Goal: Transaction & Acquisition: Purchase product/service

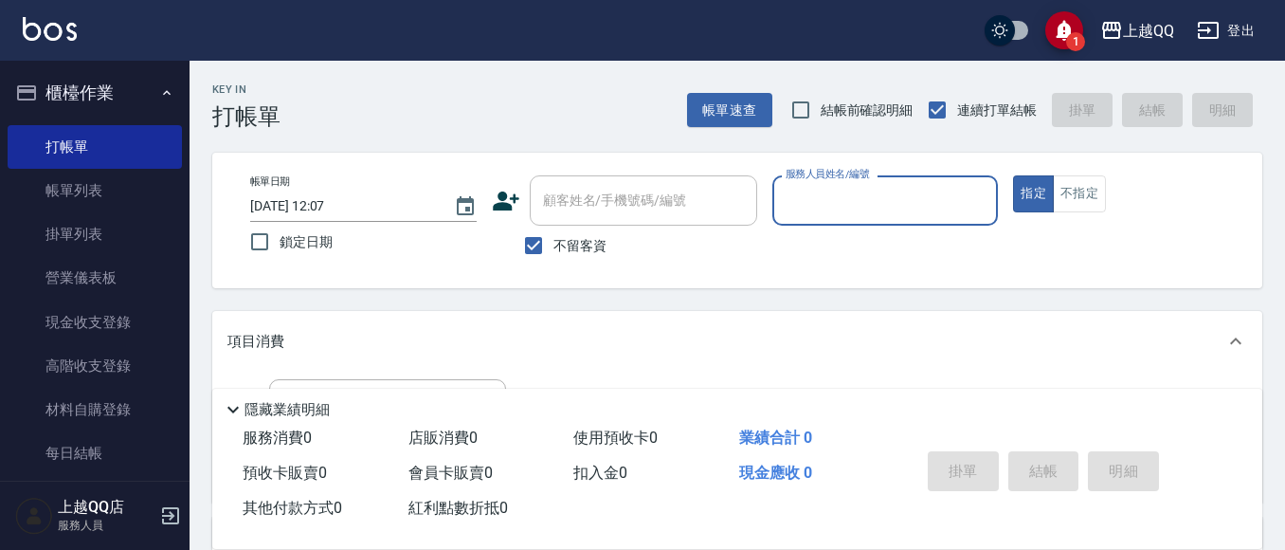
scroll to position [24, 0]
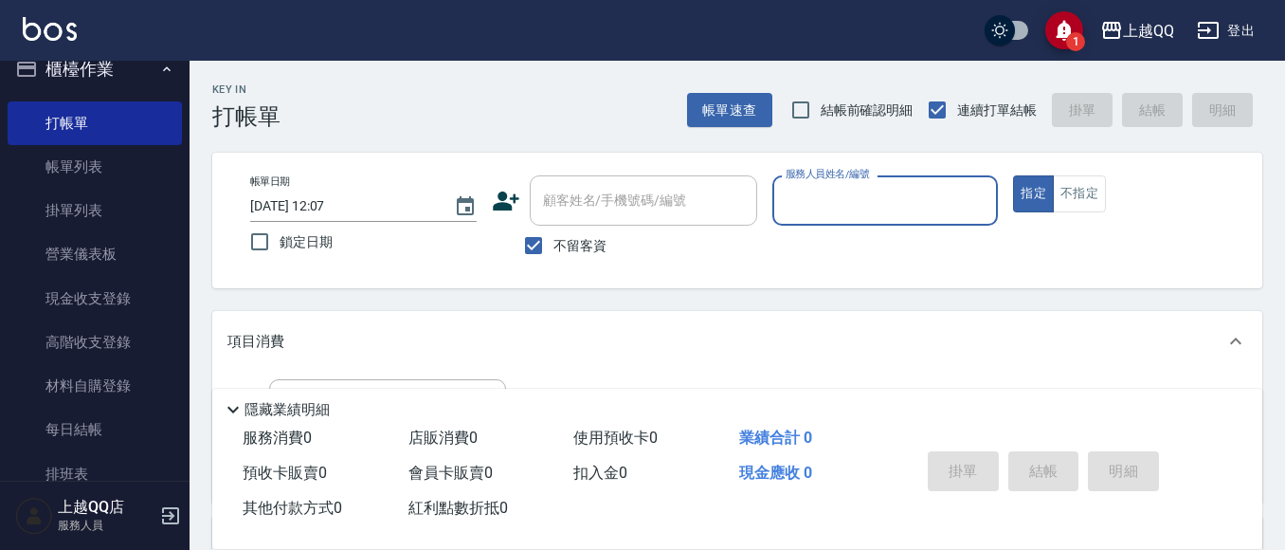
drag, startPoint x: 548, startPoint y: 246, endPoint x: 639, endPoint y: 197, distance: 103.4
click at [552, 244] on input "不留客資" at bounding box center [534, 246] width 40 height 40
checkbox input "false"
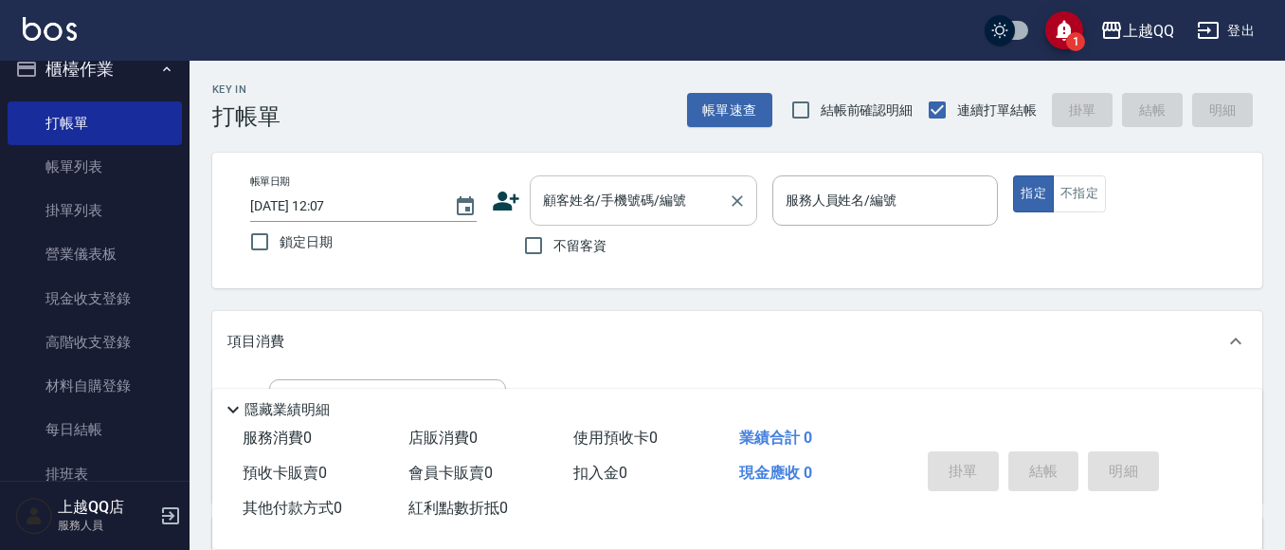
drag, startPoint x: 639, startPoint y: 196, endPoint x: 726, endPoint y: 196, distance: 87.2
click at [695, 198] on input "顧客姓名/手機號碼/編號" at bounding box center [629, 200] width 182 height 33
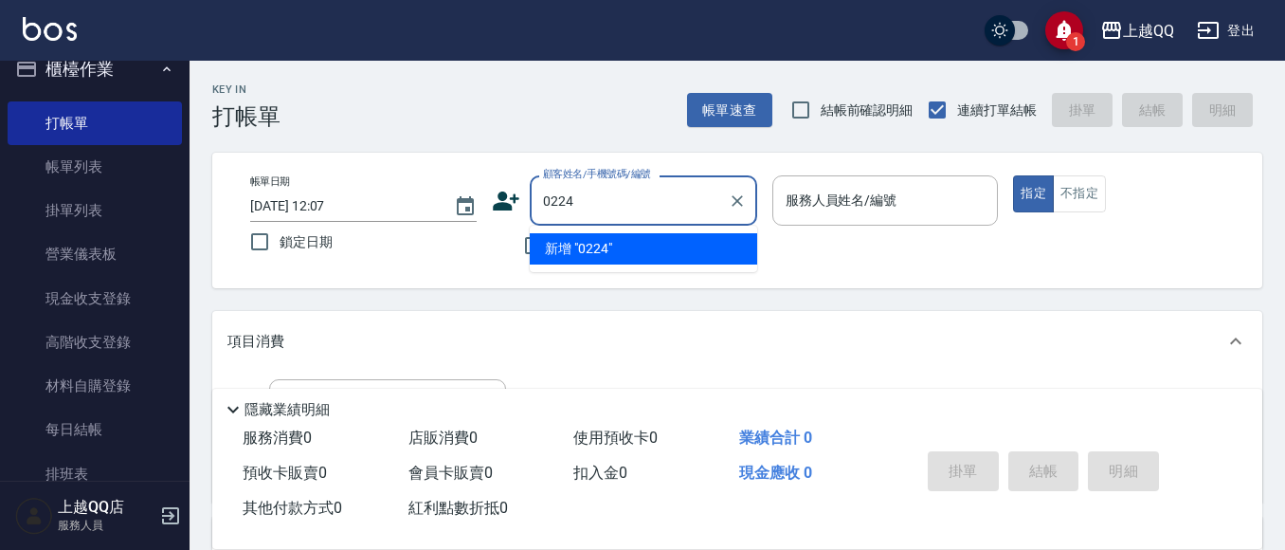
type input "0224"
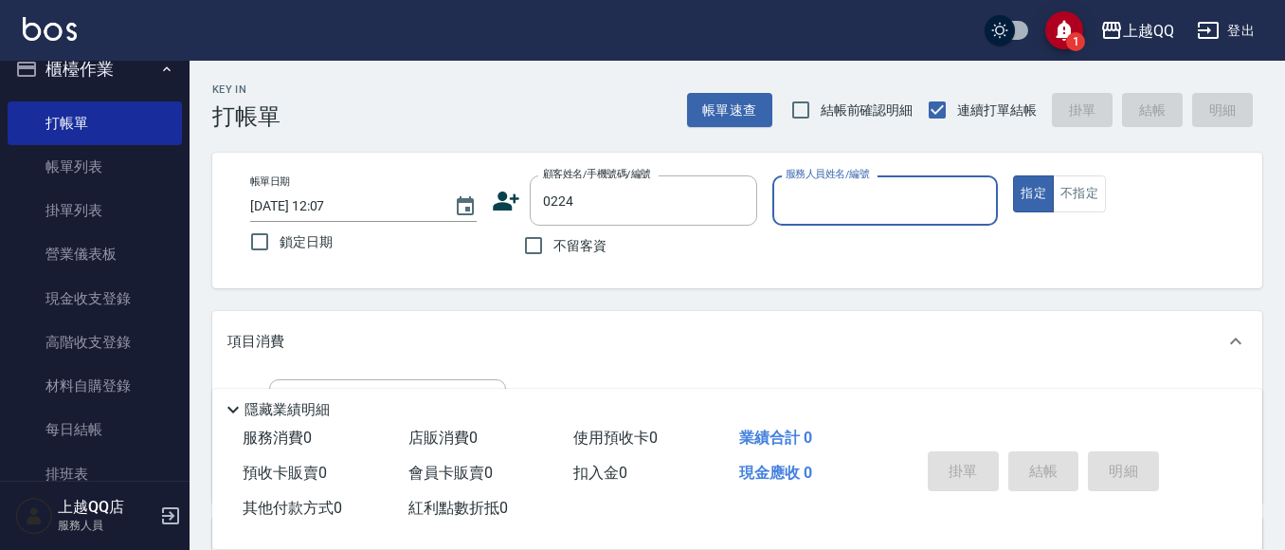
click at [1013, 175] on button "指定" at bounding box center [1033, 193] width 41 height 37
type button "true"
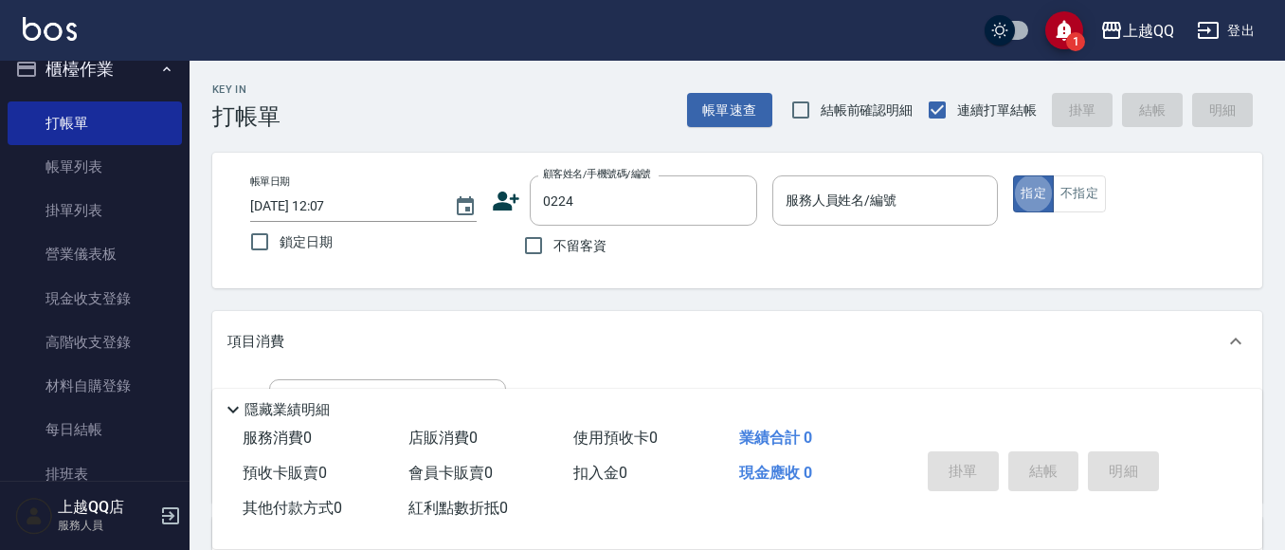
type input "[PERSON_NAME]/0910931053/0224"
type input "佩怡-3"
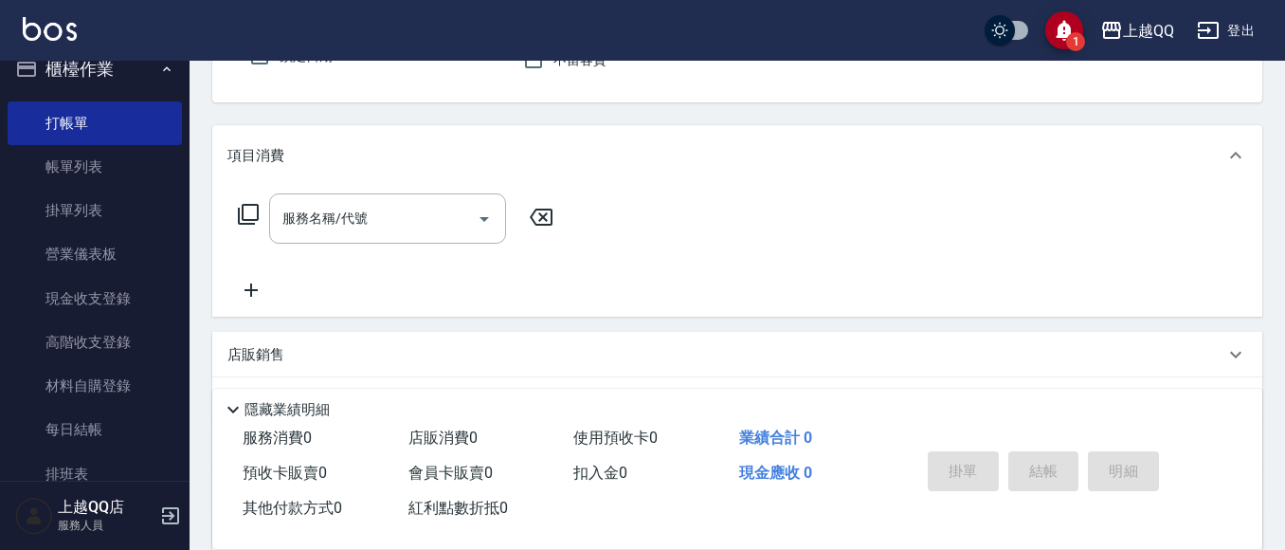
scroll to position [190, 0]
drag, startPoint x: 306, startPoint y: 208, endPoint x: 327, endPoint y: 195, distance: 24.7
click at [318, 204] on input "服務名稱/代號" at bounding box center [373, 214] width 191 height 33
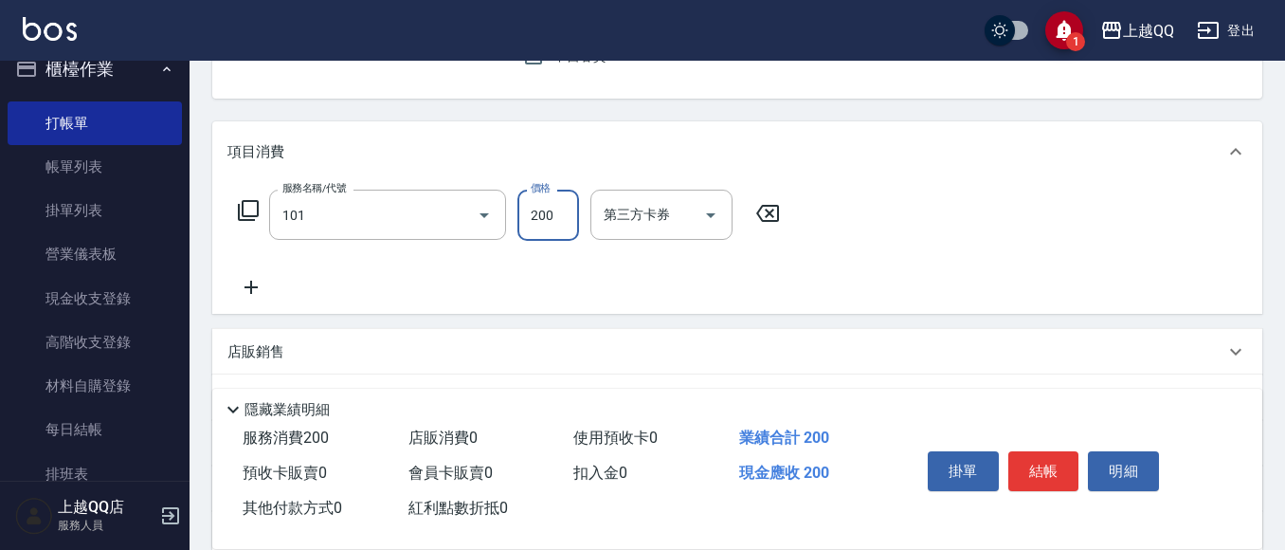
type input "洗髮(101)"
type input "280"
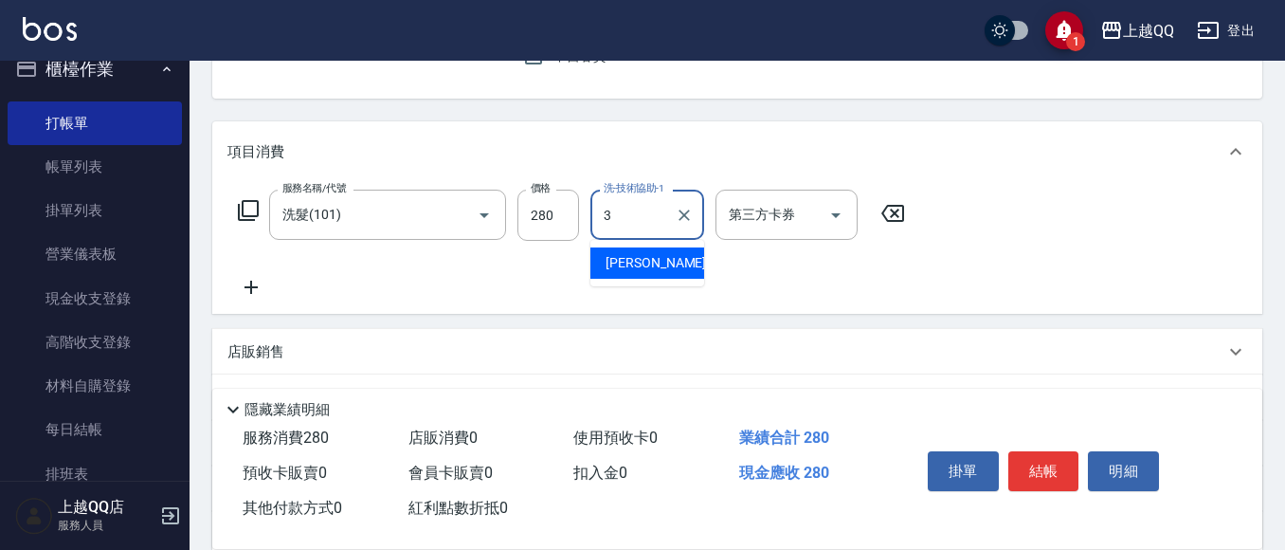
type input "佩怡-3"
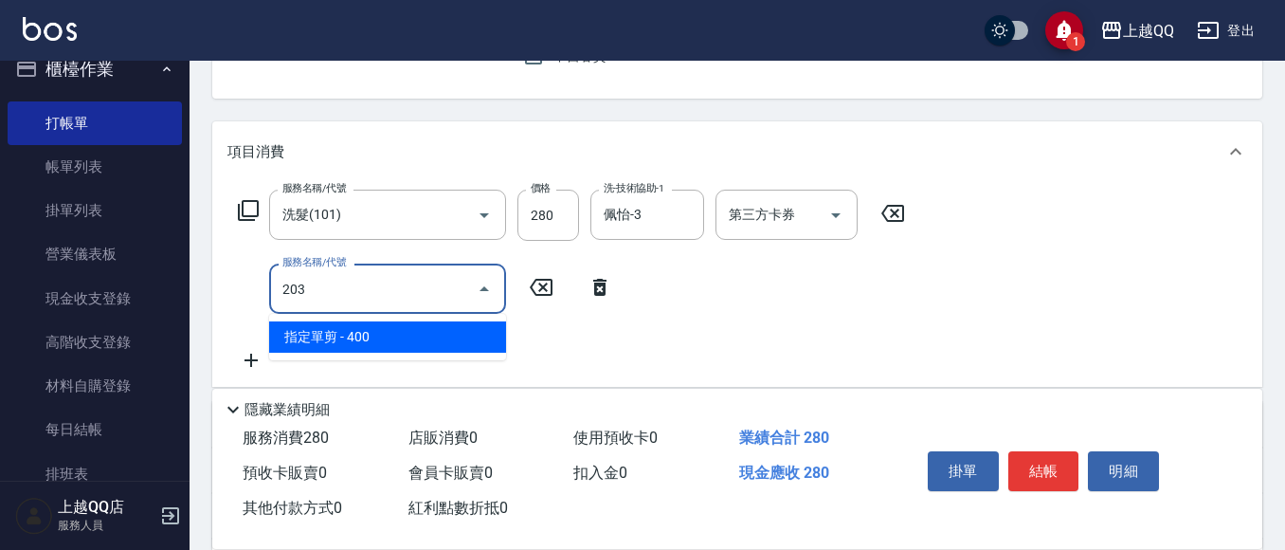
type input "指定單剪(203)"
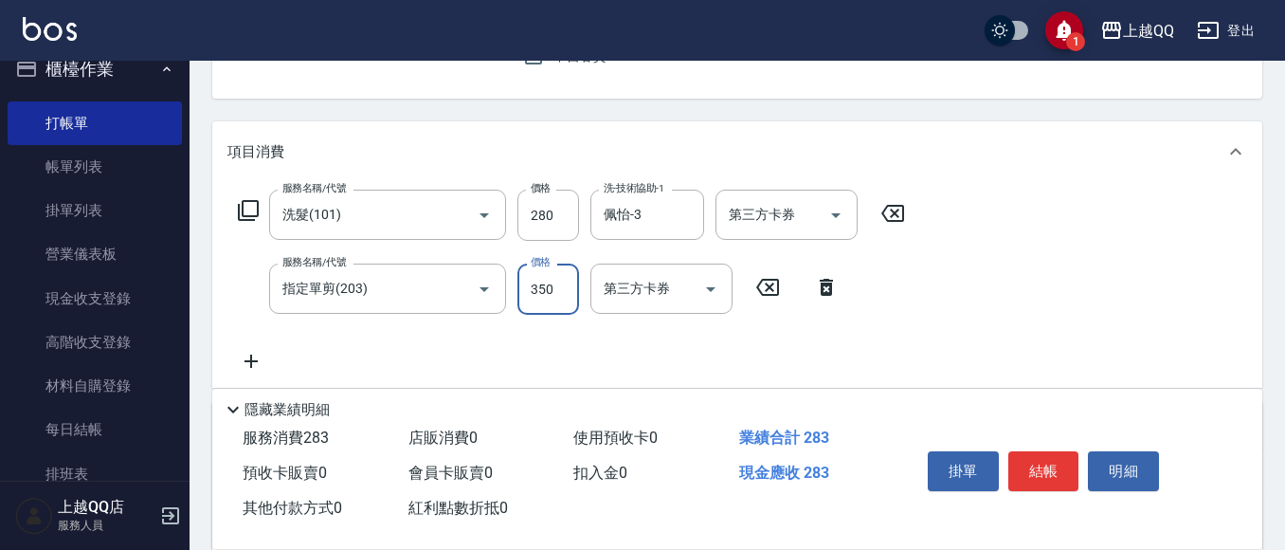
type input "350"
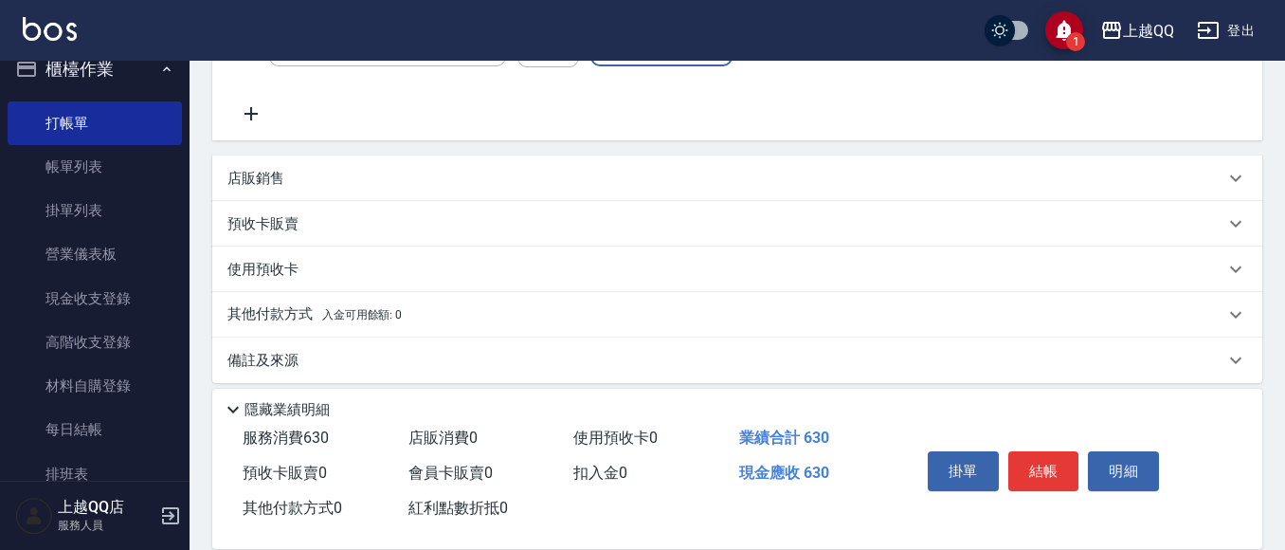
scroll to position [452, 0]
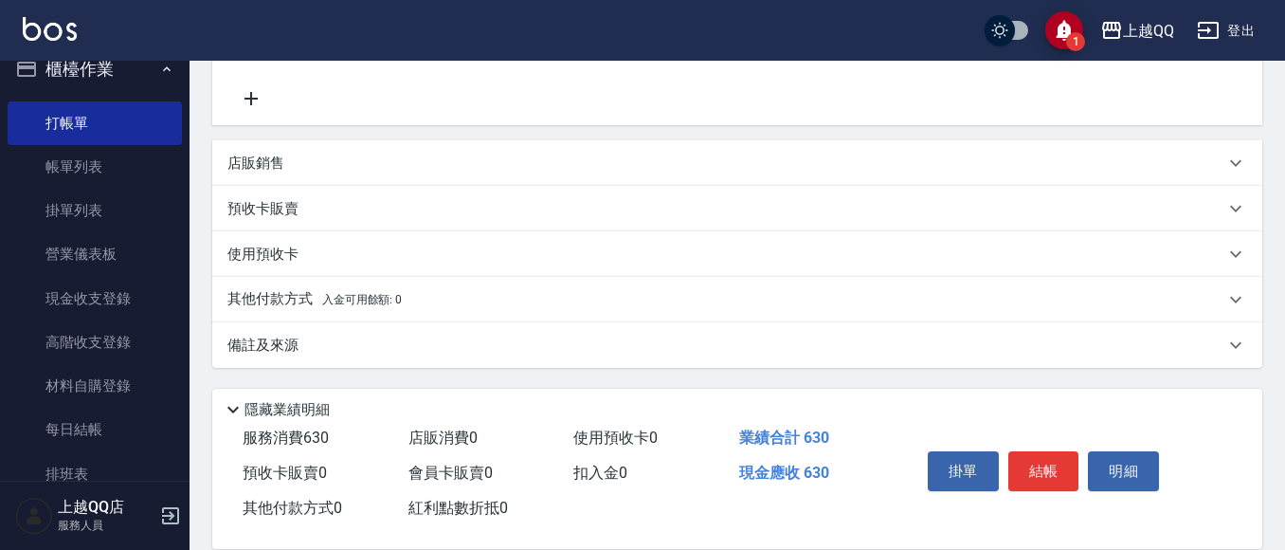
click at [255, 168] on p "店販銷售" at bounding box center [255, 163] width 57 height 20
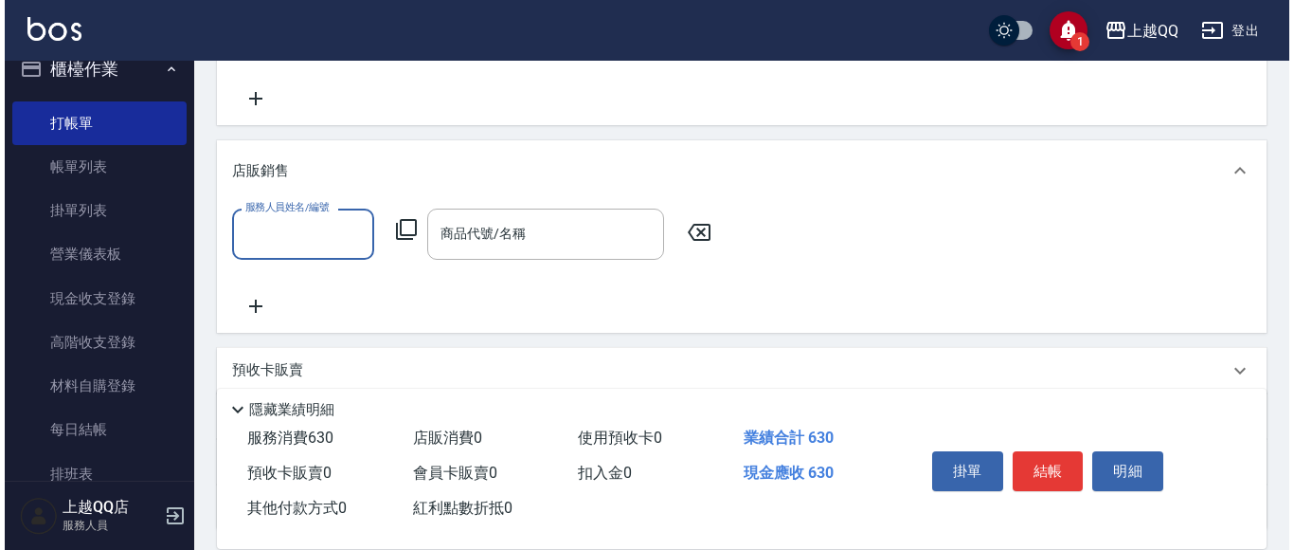
scroll to position [0, 0]
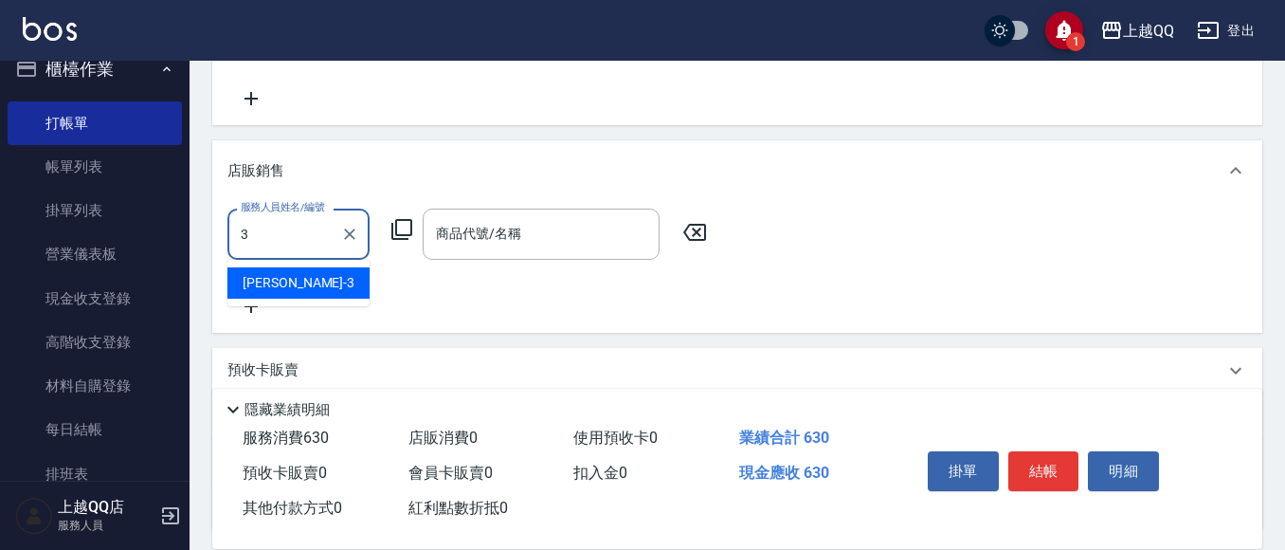
type input "佩怡-3"
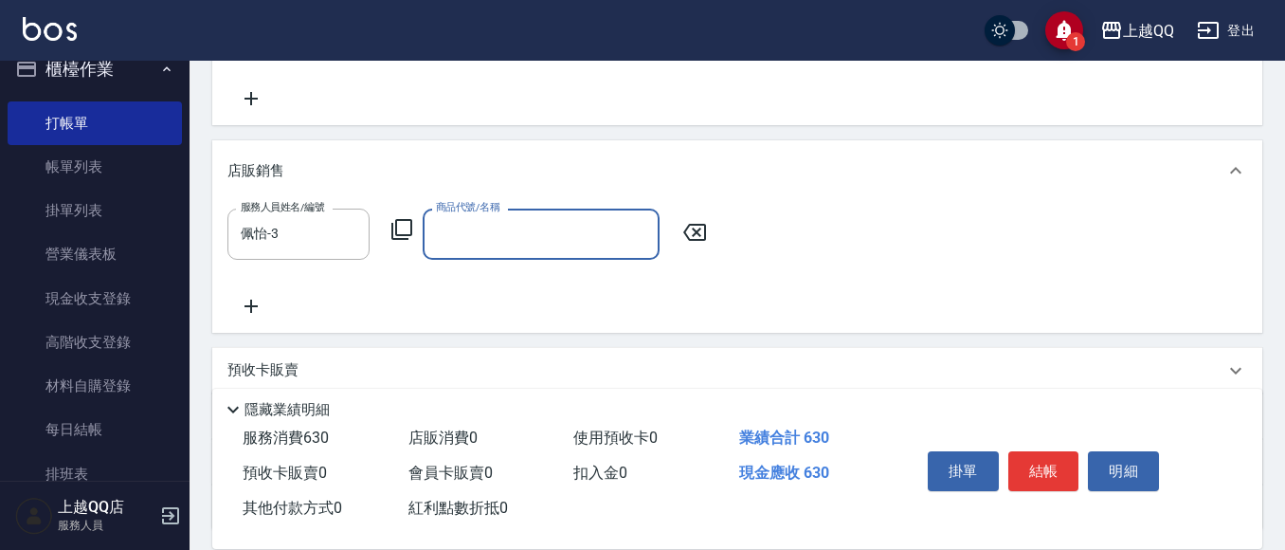
click at [401, 229] on icon at bounding box center [401, 229] width 23 height 23
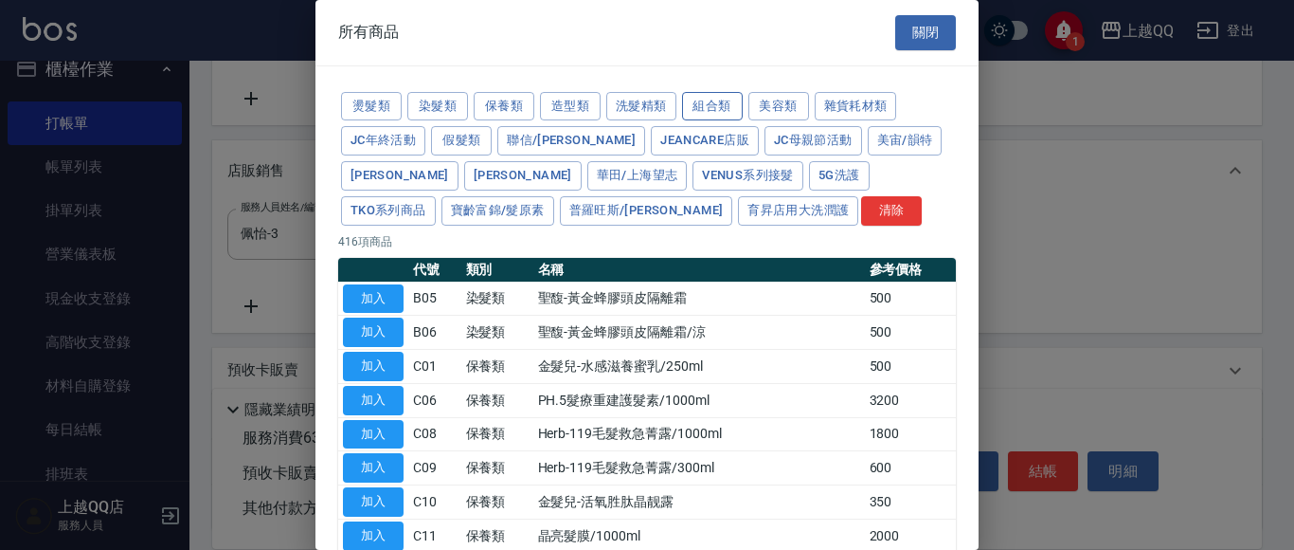
click at [724, 111] on button "組合類" at bounding box center [712, 106] width 61 height 29
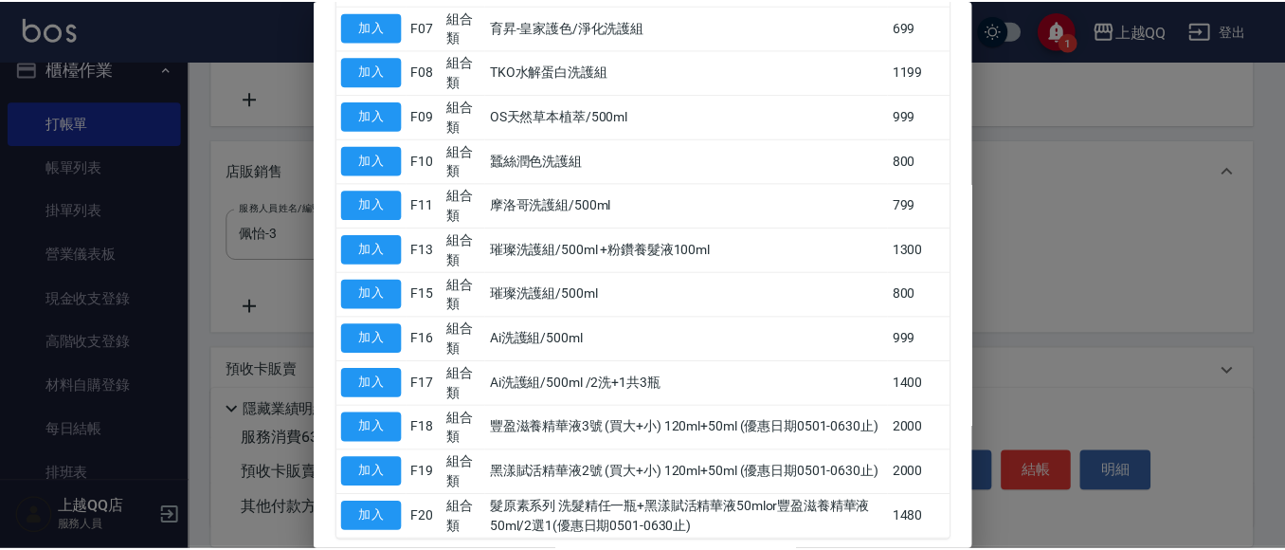
scroll to position [639, 0]
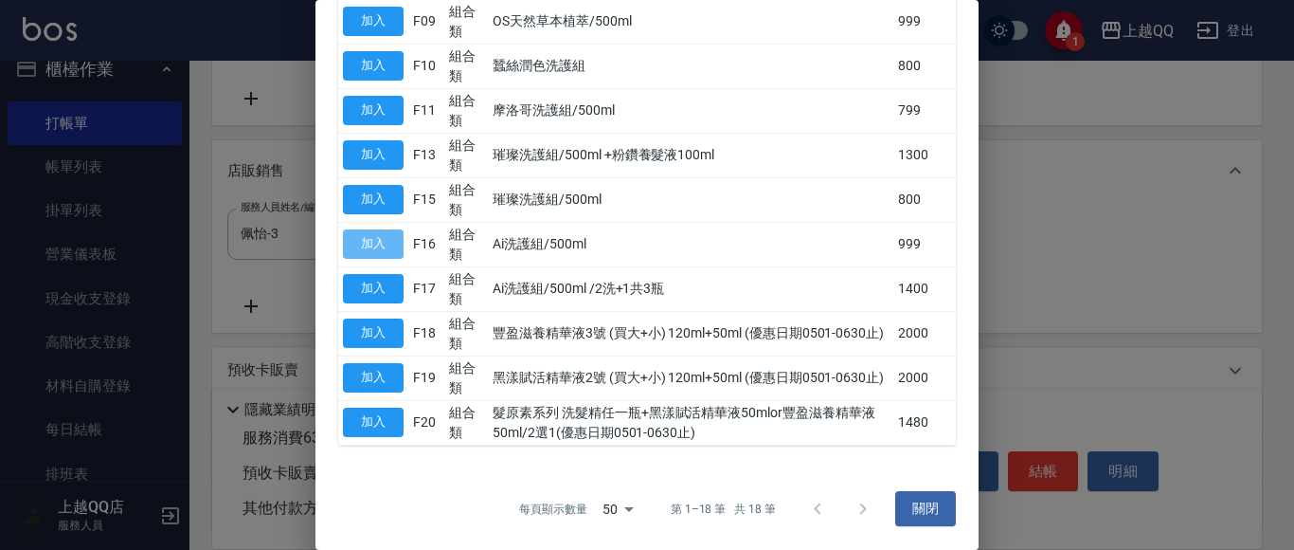
drag, startPoint x: 393, startPoint y: 244, endPoint x: 309, endPoint y: 266, distance: 87.1
click at [400, 243] on button "加入" at bounding box center [373, 243] width 61 height 29
type input "Ai洗護組/500ml"
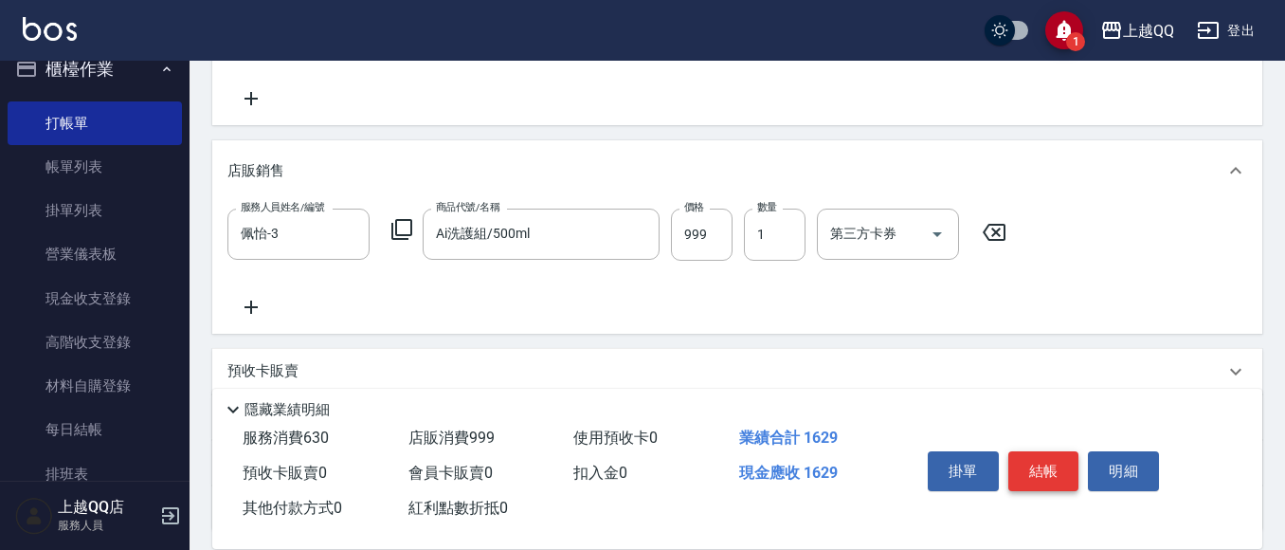
click at [1069, 453] on button "結帳" at bounding box center [1043, 471] width 71 height 40
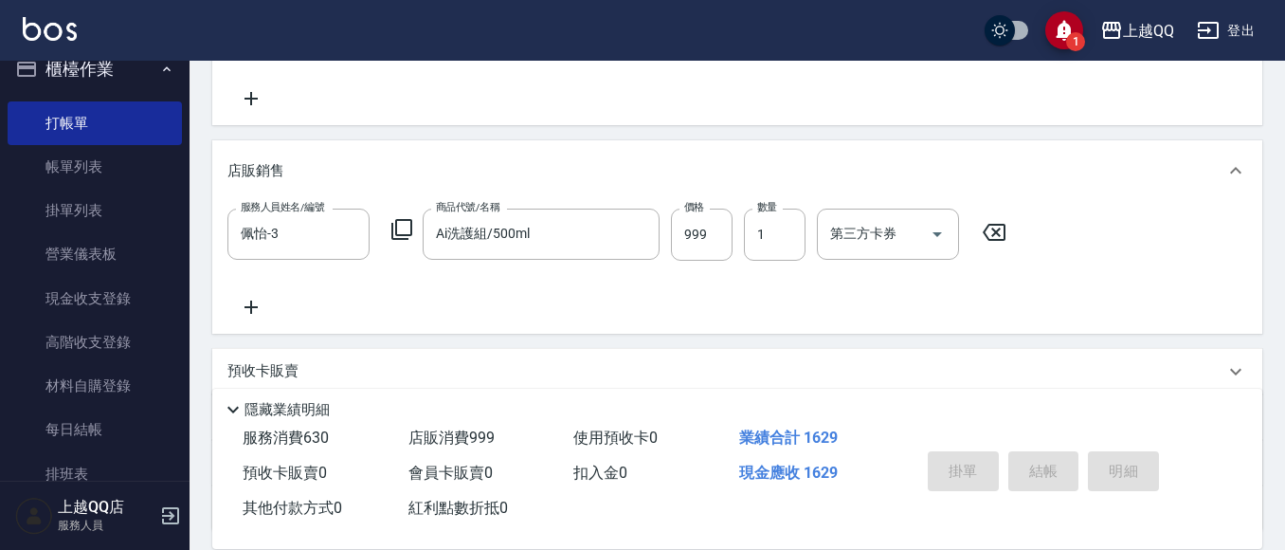
type input "[DATE] 17:45"
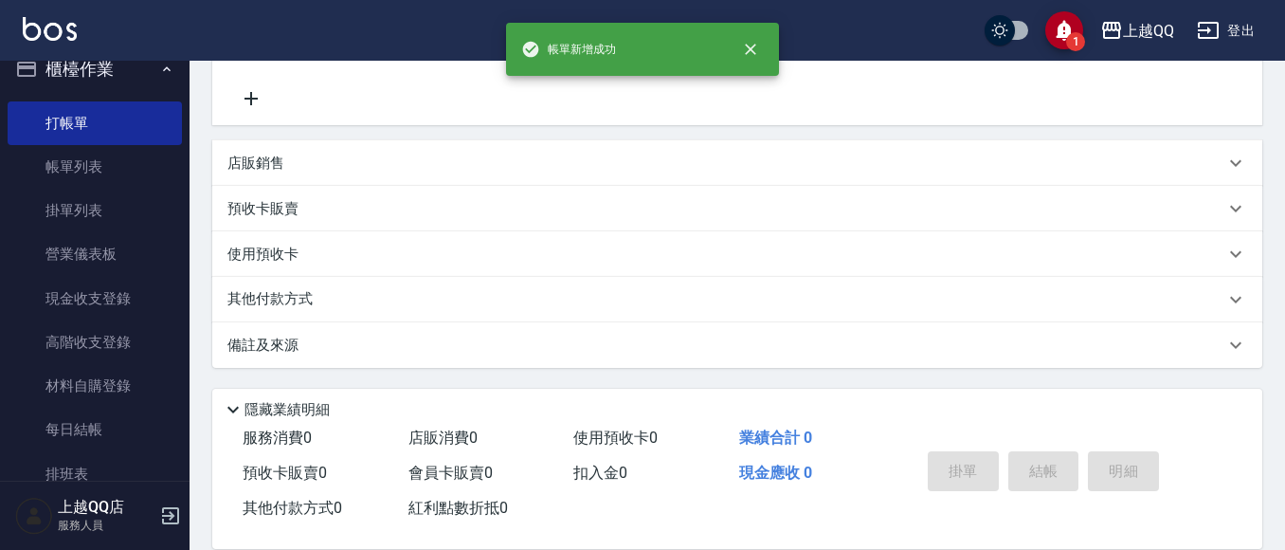
scroll to position [0, 0]
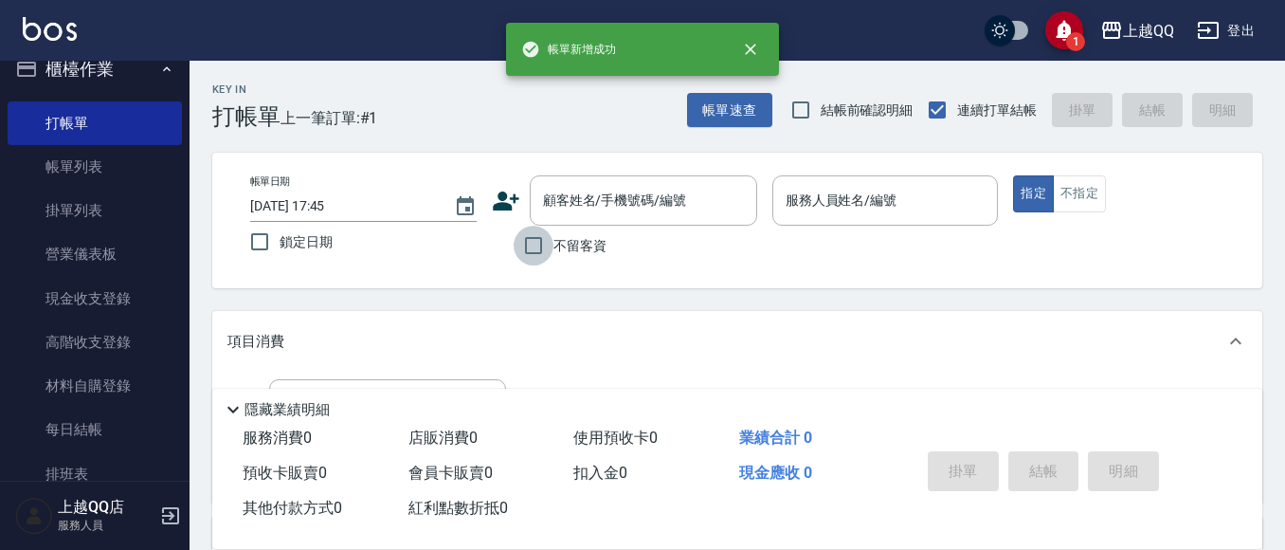
click at [533, 253] on input "不留客資" at bounding box center [534, 246] width 40 height 40
checkbox input "true"
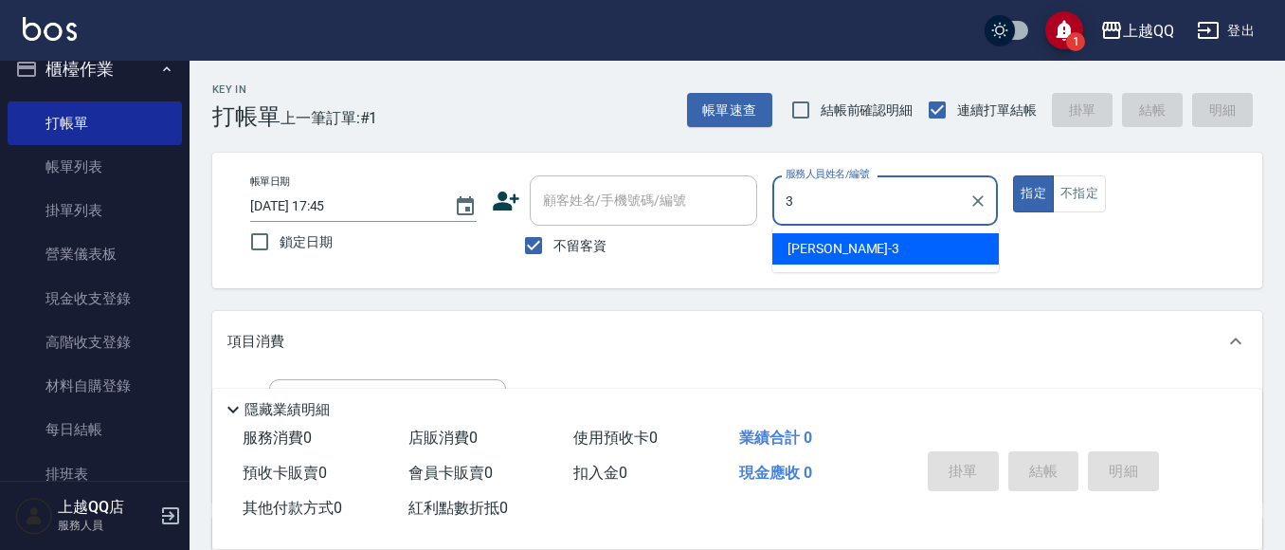
type input "佩怡-3"
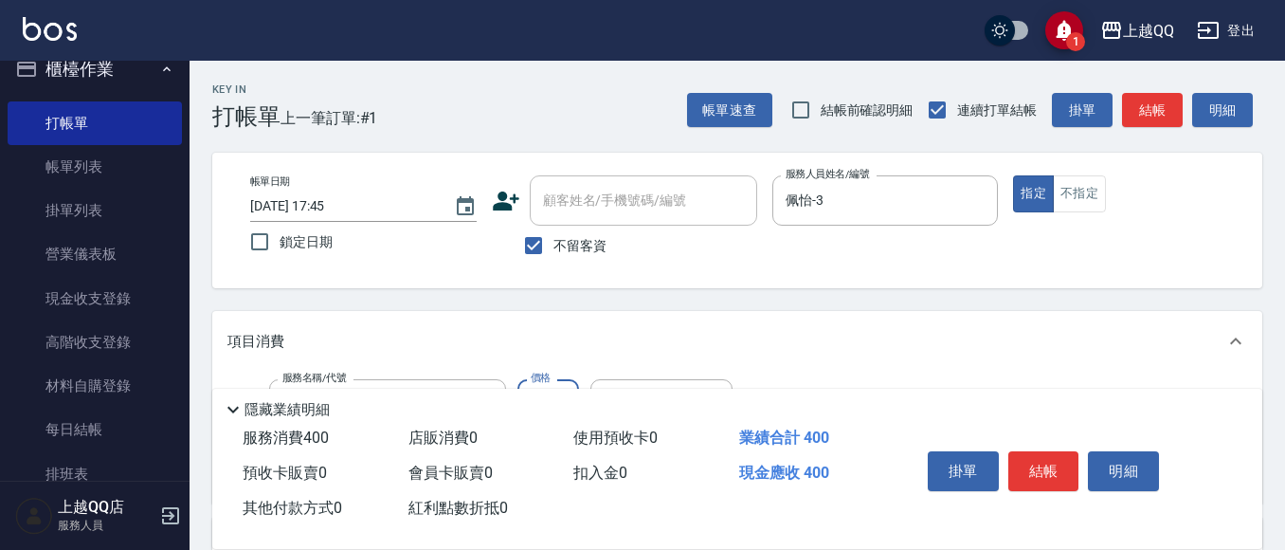
type input "指定單剪(203)"
type input "350"
type input "指定單剪(203)"
type input "250"
click at [1029, 466] on button "結帳" at bounding box center [1043, 471] width 71 height 40
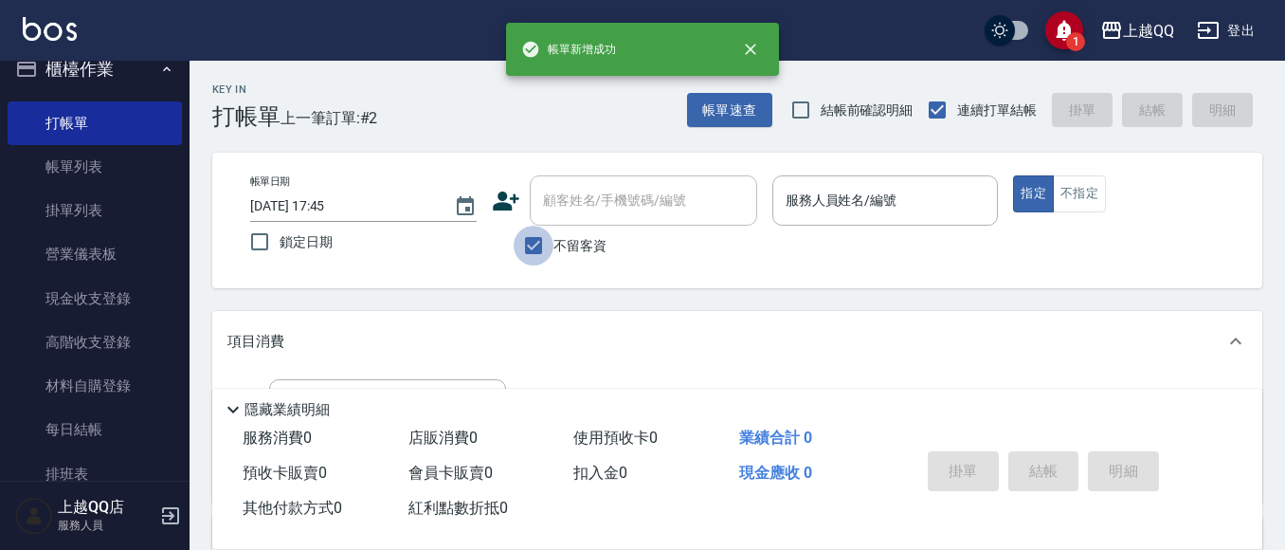
click at [520, 245] on input "不留客資" at bounding box center [534, 246] width 40 height 40
checkbox input "false"
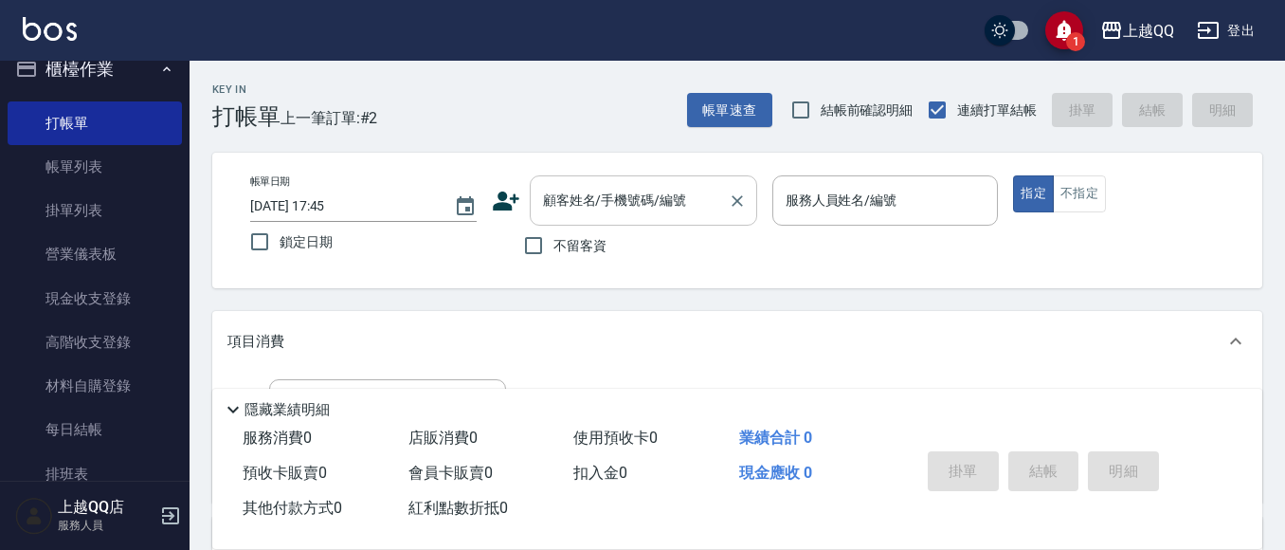
click at [647, 198] on div "顧客姓名/手機號碼/編號 顧客姓名/手機號碼/編號" at bounding box center [643, 200] width 227 height 50
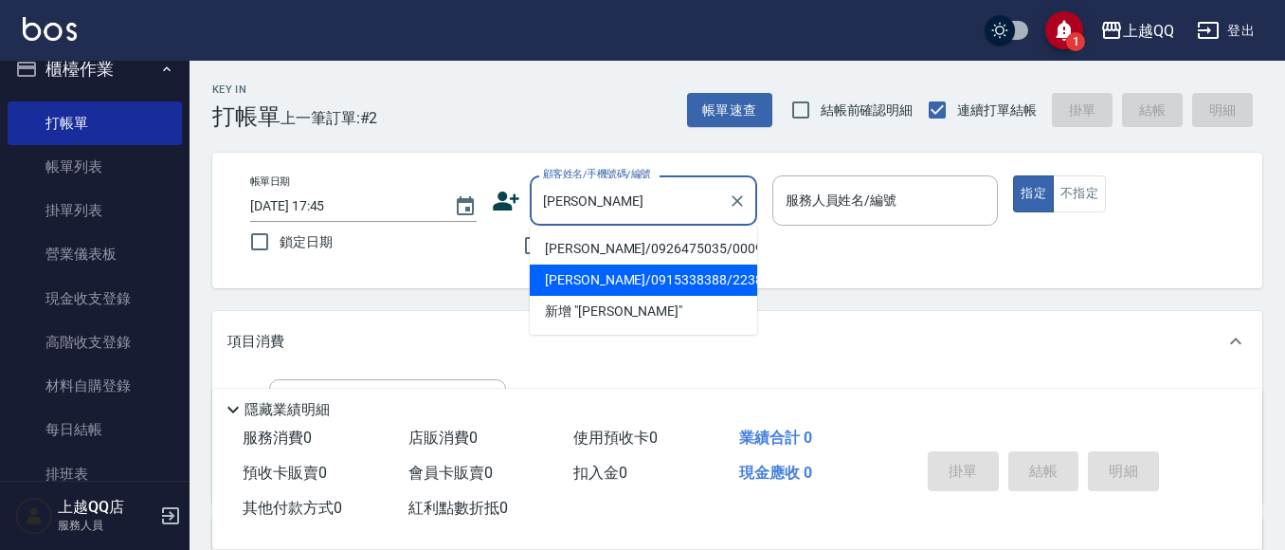
click at [584, 286] on li "[PERSON_NAME]/0915338388/2238" at bounding box center [643, 279] width 227 height 31
type input "[PERSON_NAME]/0915338388/2238"
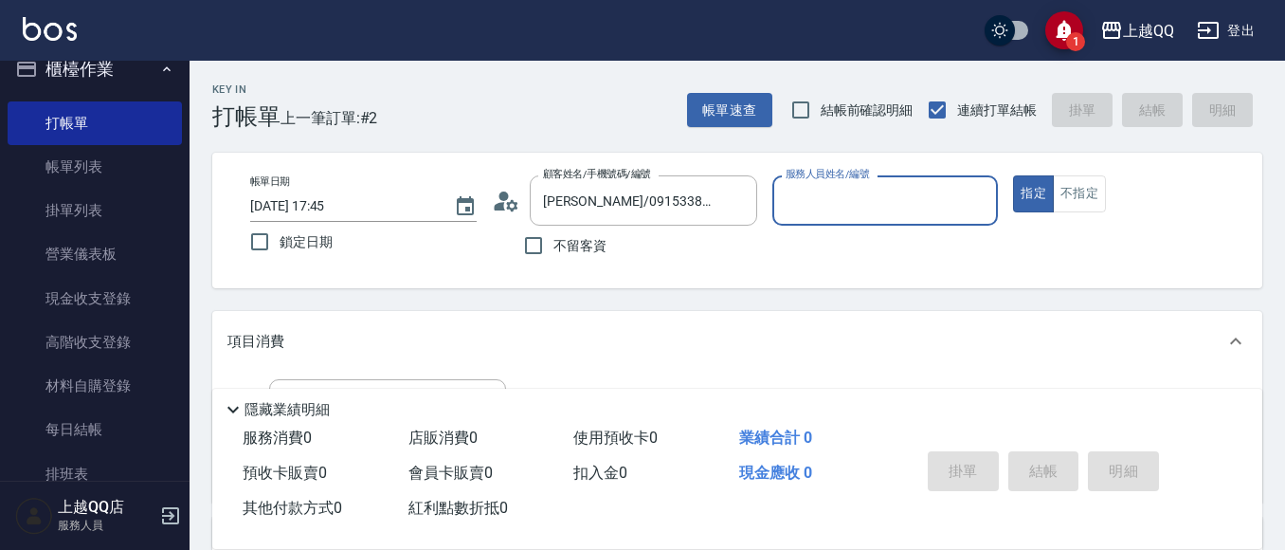
type input "佩怡-3"
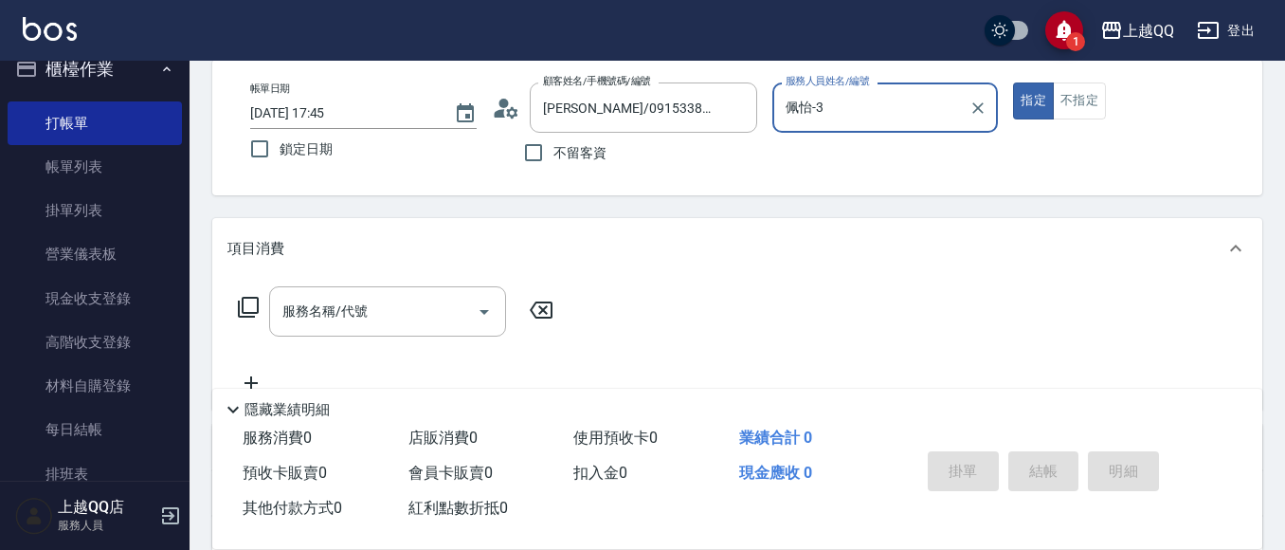
scroll to position [94, 0]
click at [256, 299] on icon at bounding box center [248, 306] width 23 height 23
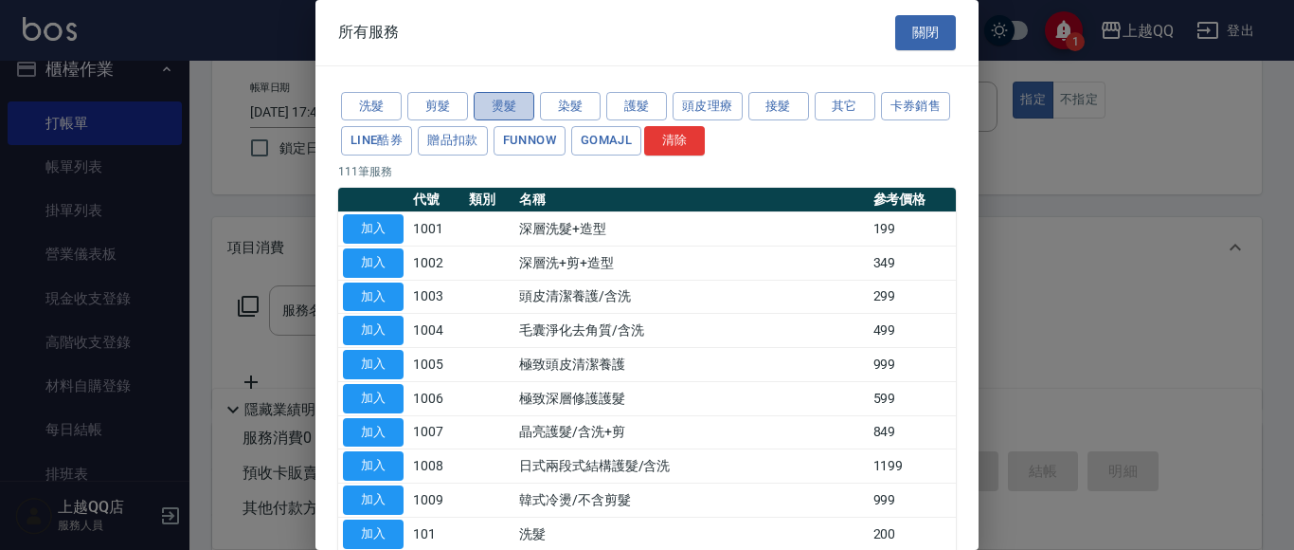
drag, startPoint x: 513, startPoint y: 102, endPoint x: 510, endPoint y: 118, distance: 16.4
click at [522, 108] on button "燙髮" at bounding box center [504, 106] width 61 height 29
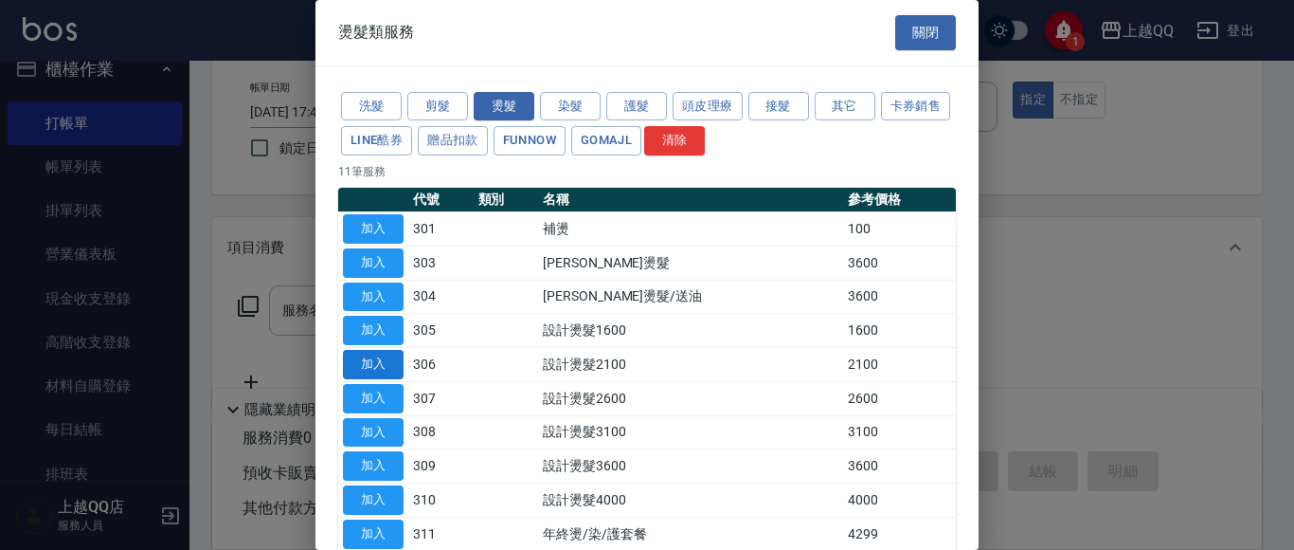
click at [353, 357] on button "加入" at bounding box center [373, 364] width 61 height 29
type input "設計燙髮2100(306)"
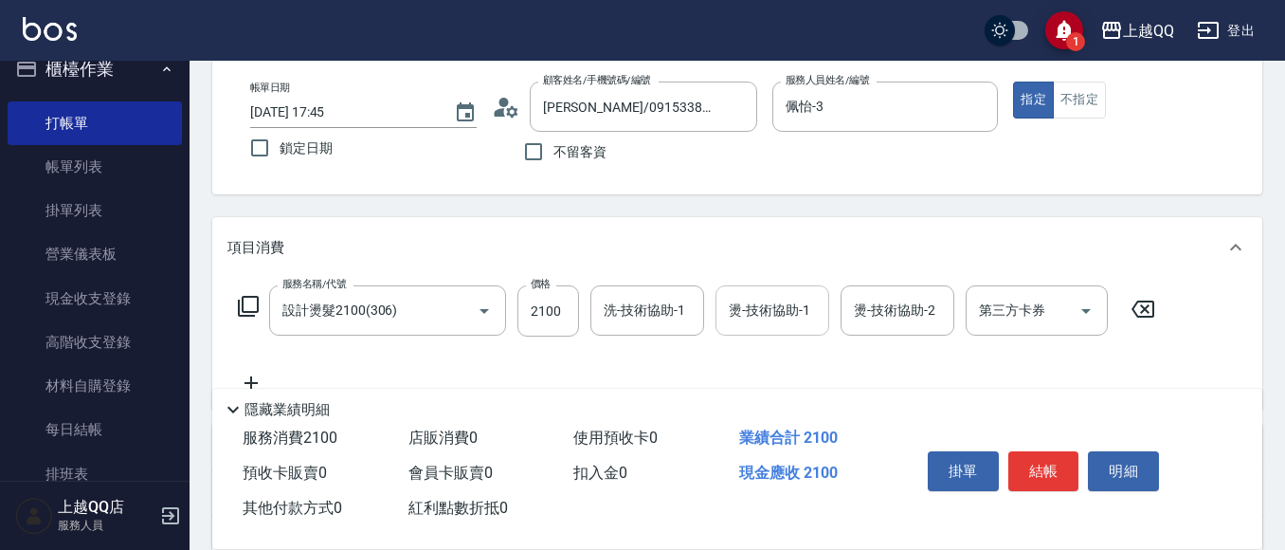
drag, startPoint x: 597, startPoint y: 312, endPoint x: 753, endPoint y: 335, distance: 158.1
click at [609, 317] on div "洗-技術協助-1" at bounding box center [647, 310] width 114 height 50
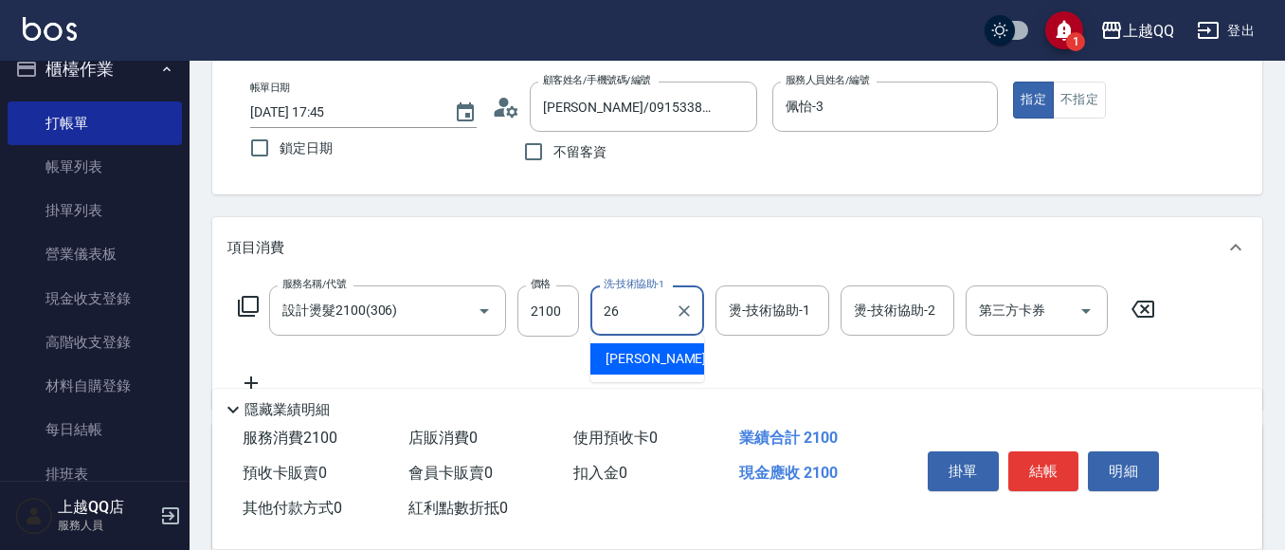
type input "[PERSON_NAME]-26"
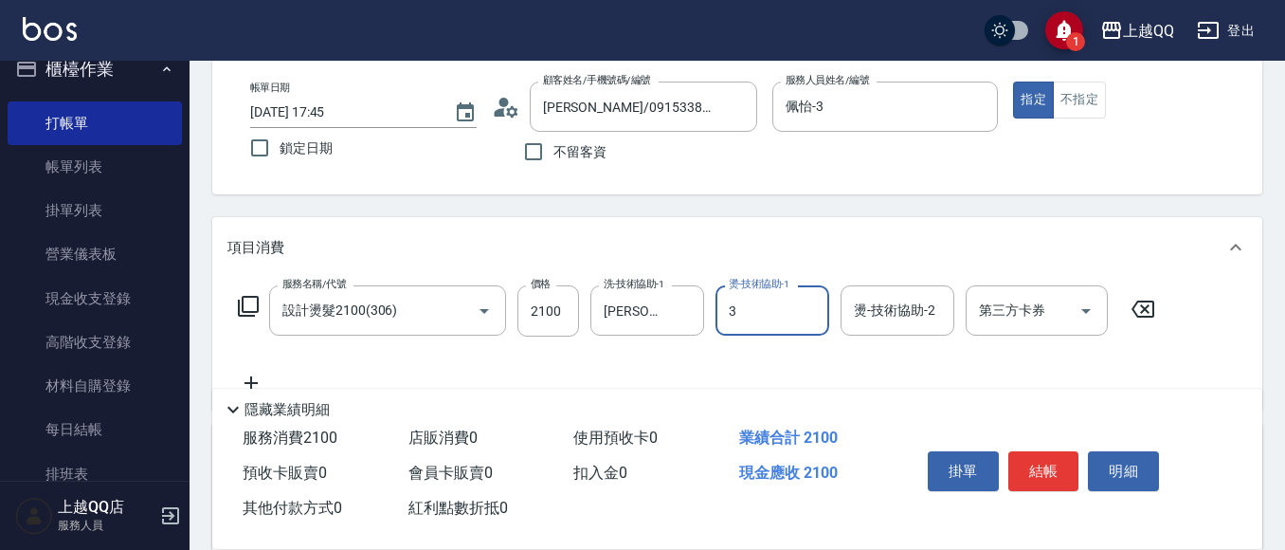
type input "佩怡-3"
click at [1055, 452] on button "結帳" at bounding box center [1043, 471] width 71 height 40
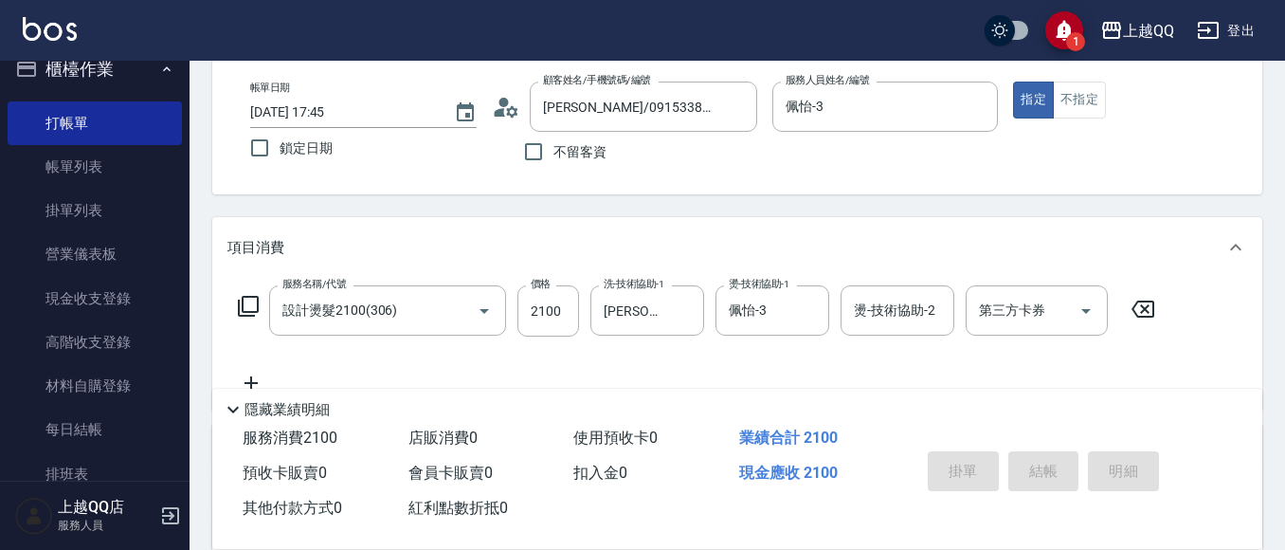
type input "[DATE] 17:46"
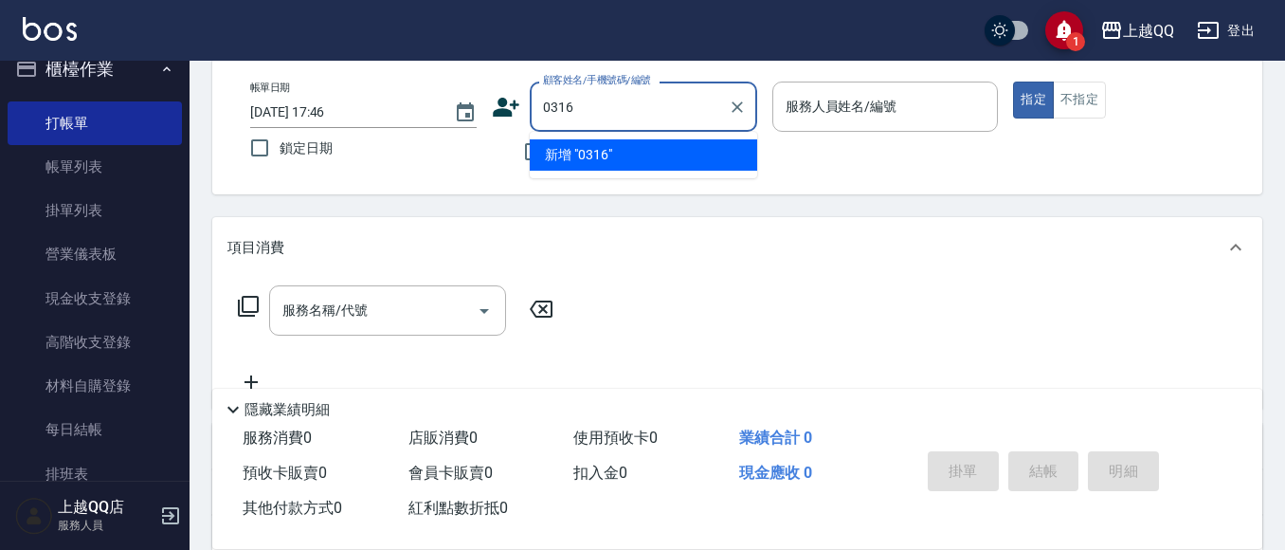
type input "0316"
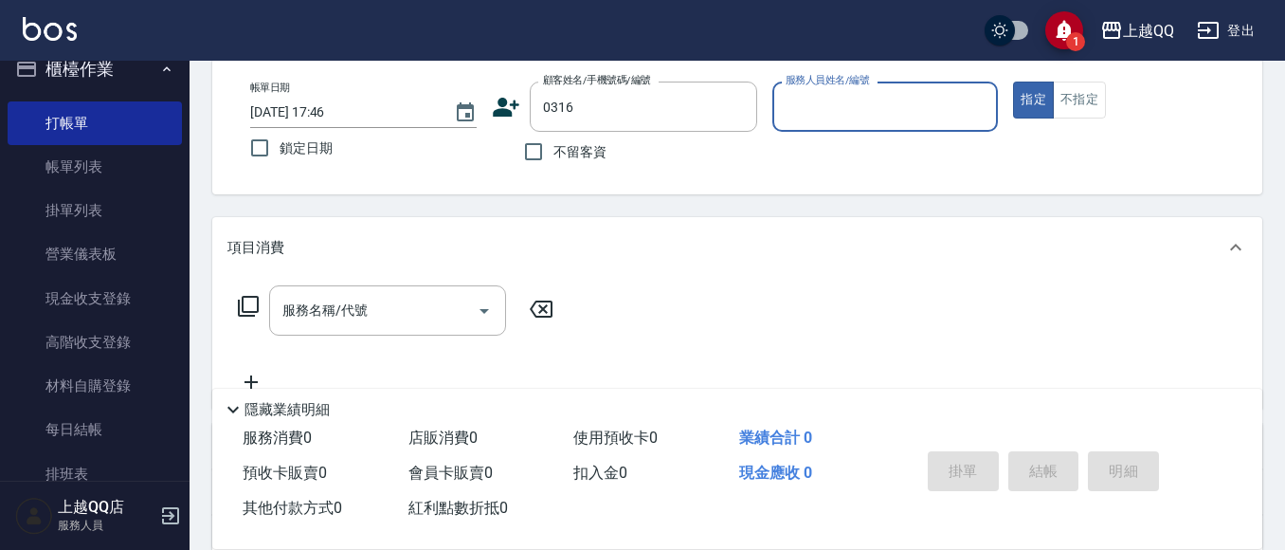
click at [1013, 81] on button "指定" at bounding box center [1033, 99] width 41 height 37
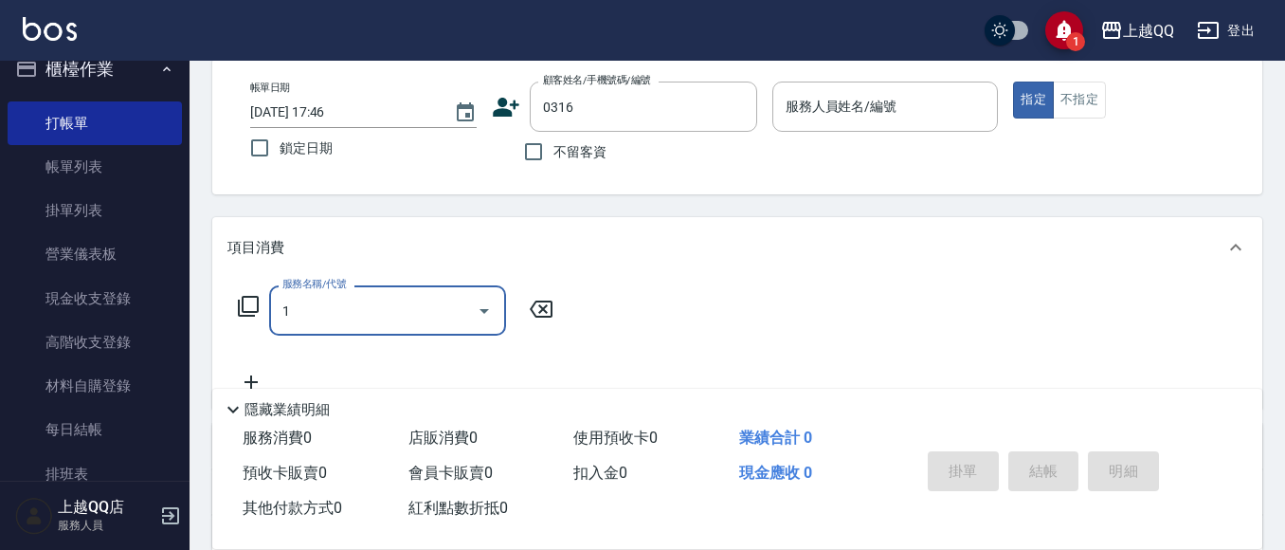
type input "10"
type input "[PERSON_NAME]曰/0953064929/0316"
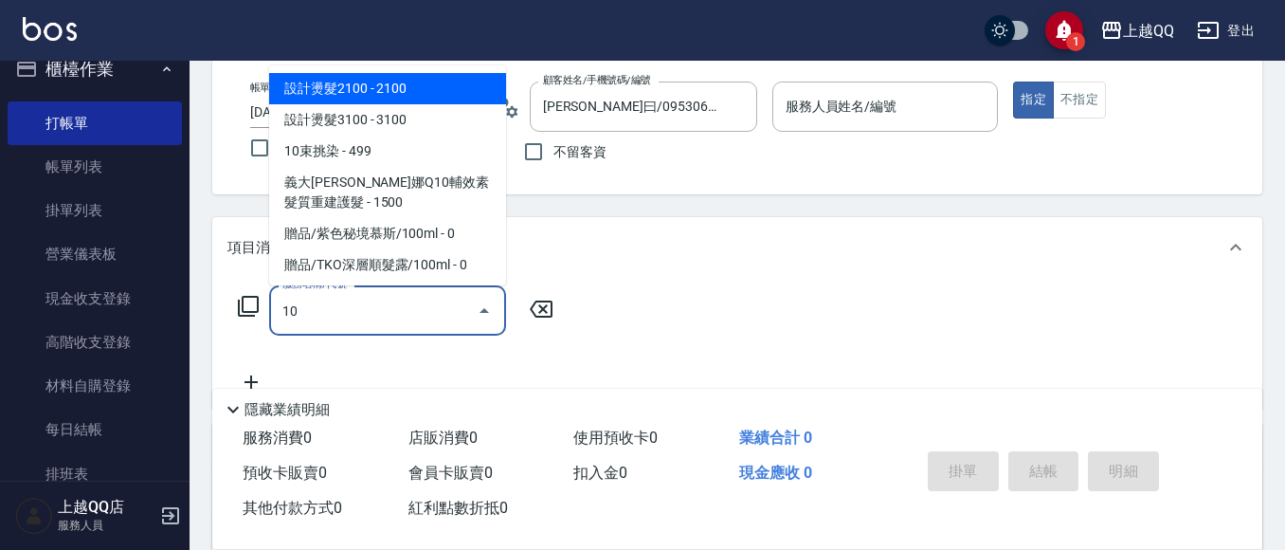
type input "101"
type input "佩怡-3"
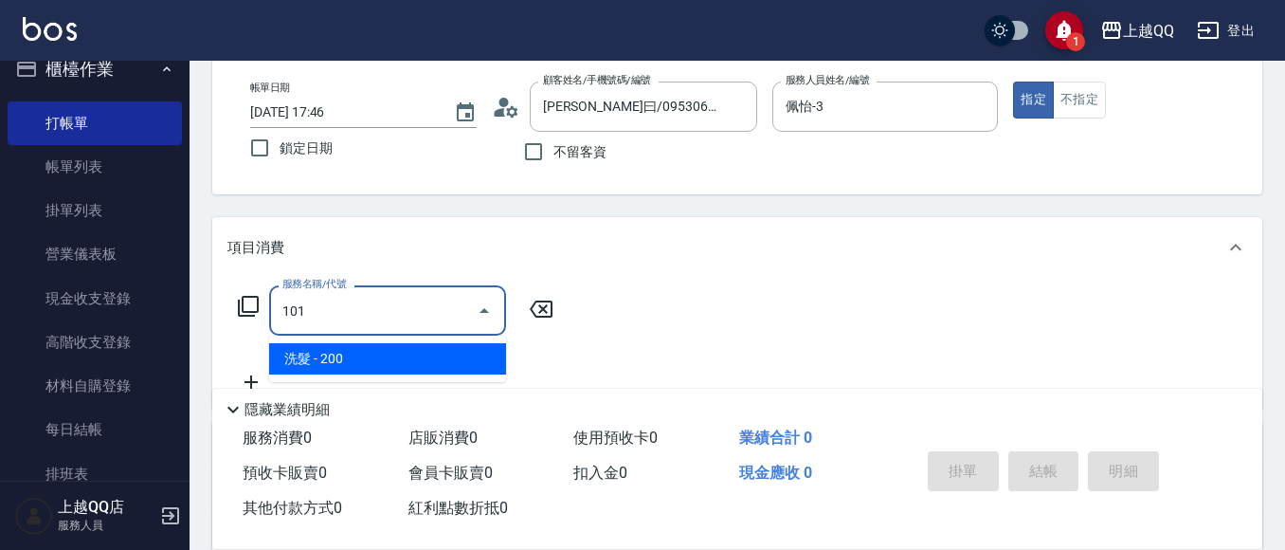
type input "洗髮(101)"
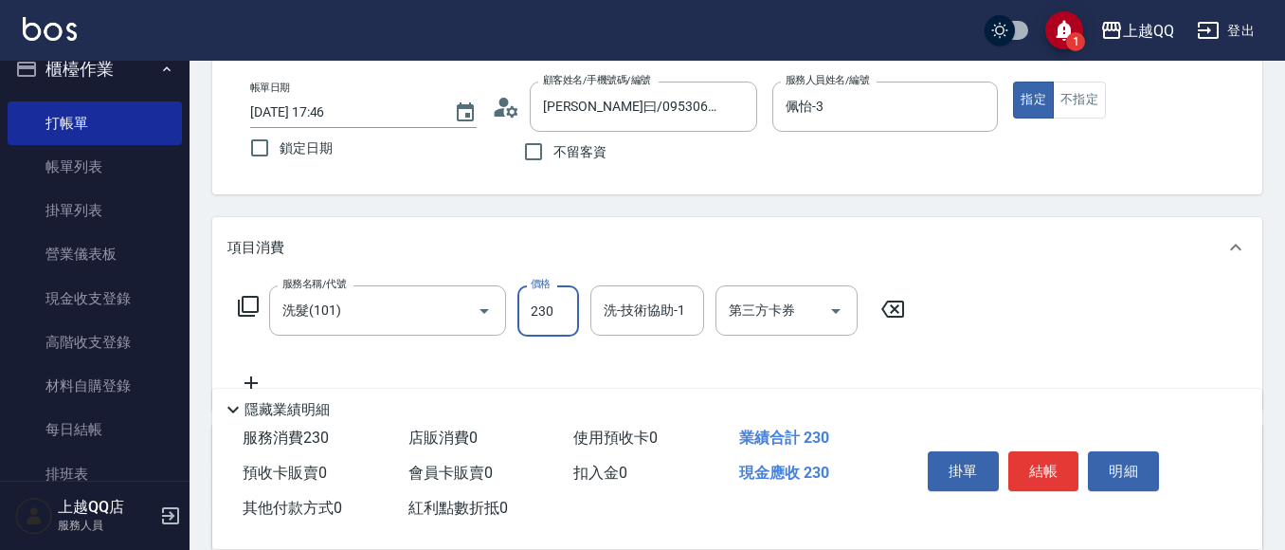
type input "230"
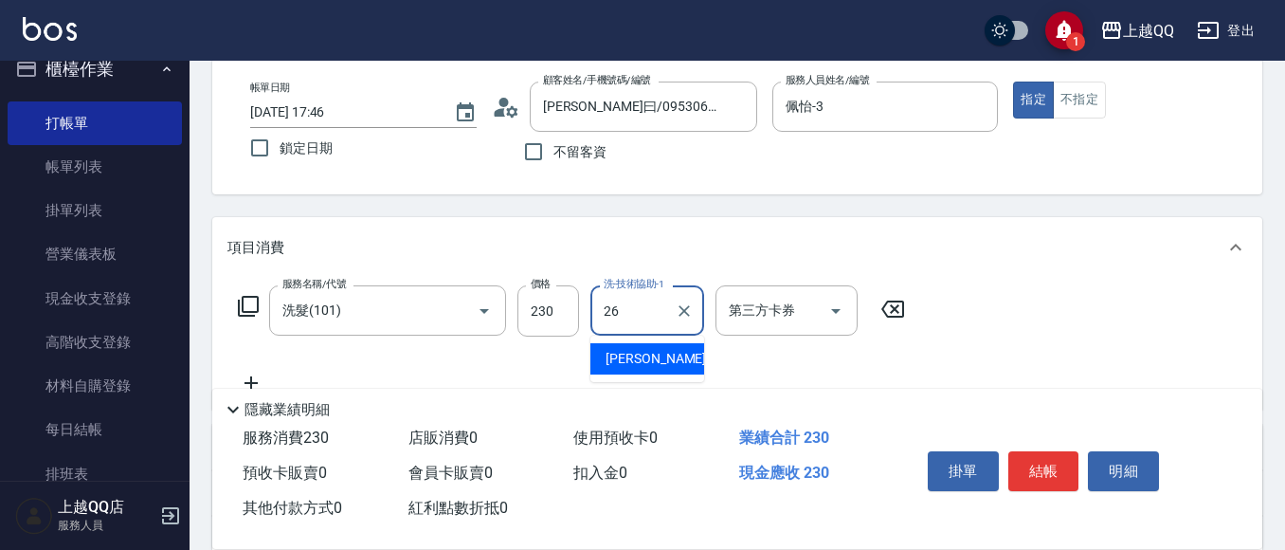
type input "[PERSON_NAME]-26"
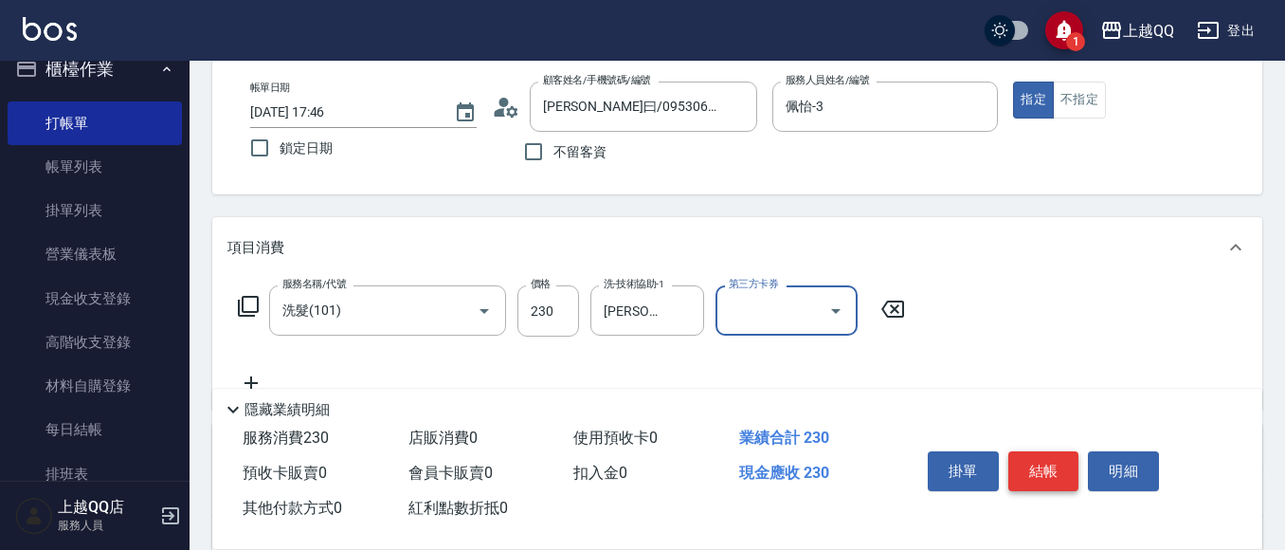
click at [1048, 459] on button "結帳" at bounding box center [1043, 471] width 71 height 40
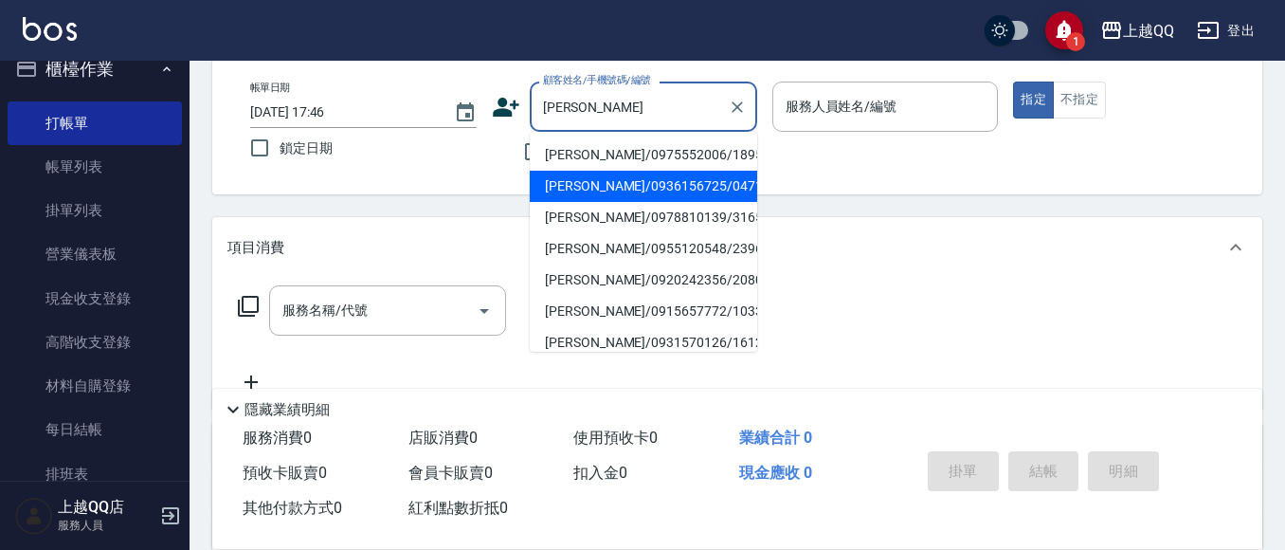
click at [537, 172] on li "[PERSON_NAME]/0936156725/0471" at bounding box center [643, 186] width 227 height 31
type input "[PERSON_NAME]/0936156725/0471"
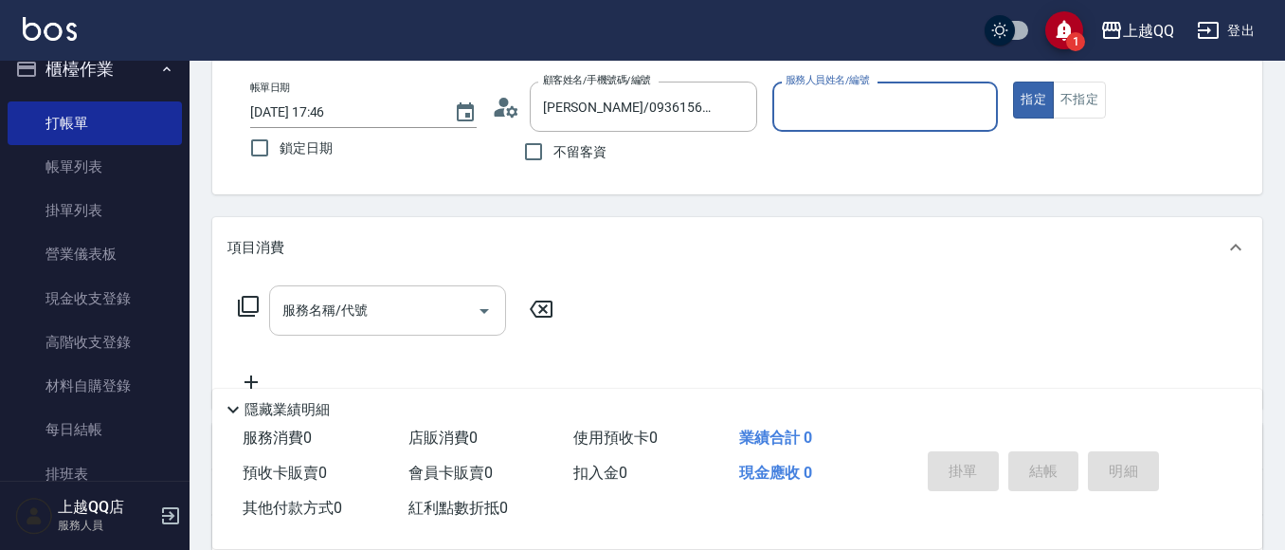
type input "佩怡-3"
drag, startPoint x: 398, startPoint y: 333, endPoint x: 414, endPoint y: 344, distance: 19.7
click at [408, 340] on div "服務名稱/代號 服務名稱/代號" at bounding box center [395, 339] width 337 height 108
drag, startPoint x: 325, startPoint y: 356, endPoint x: 364, endPoint y: 302, distance: 66.5
click at [331, 356] on div "服務名稱/代號 服務名稱/代號" at bounding box center [395, 339] width 337 height 108
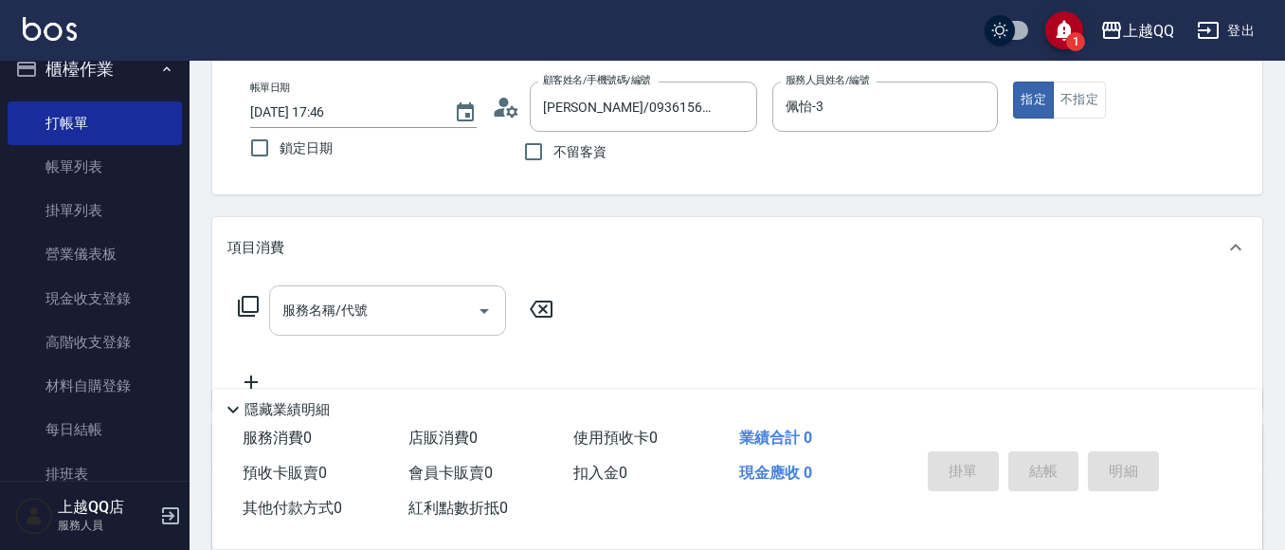
click at [364, 302] on div "服務名稱/代號 服務名稱/代號" at bounding box center [387, 310] width 237 height 50
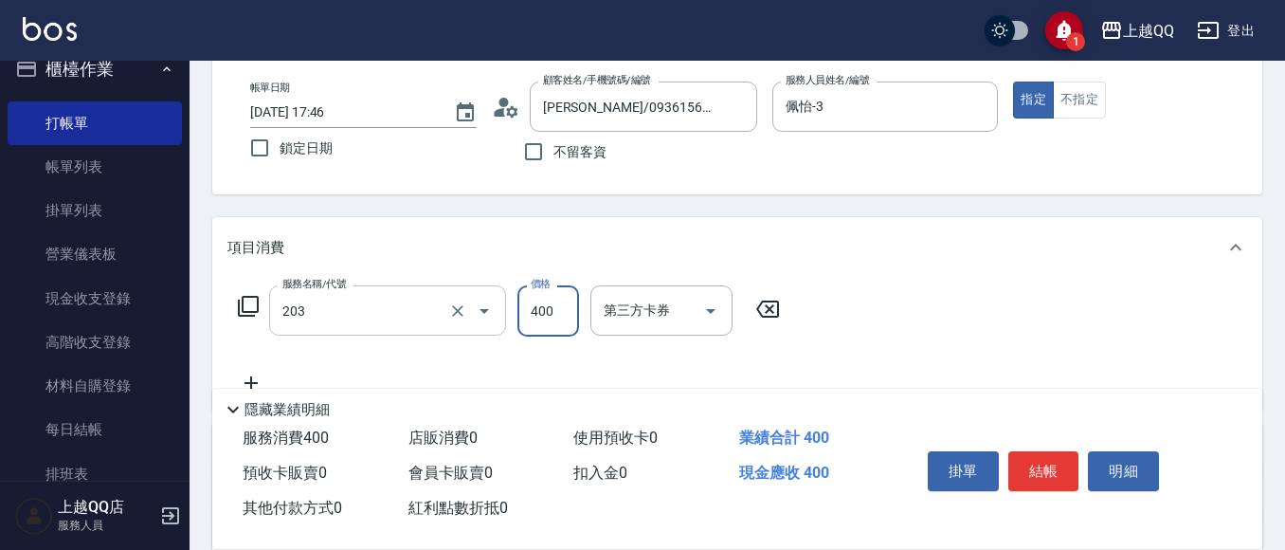
type input "指定單剪(203)"
type input "280"
click at [1057, 453] on button "結帳" at bounding box center [1043, 471] width 71 height 40
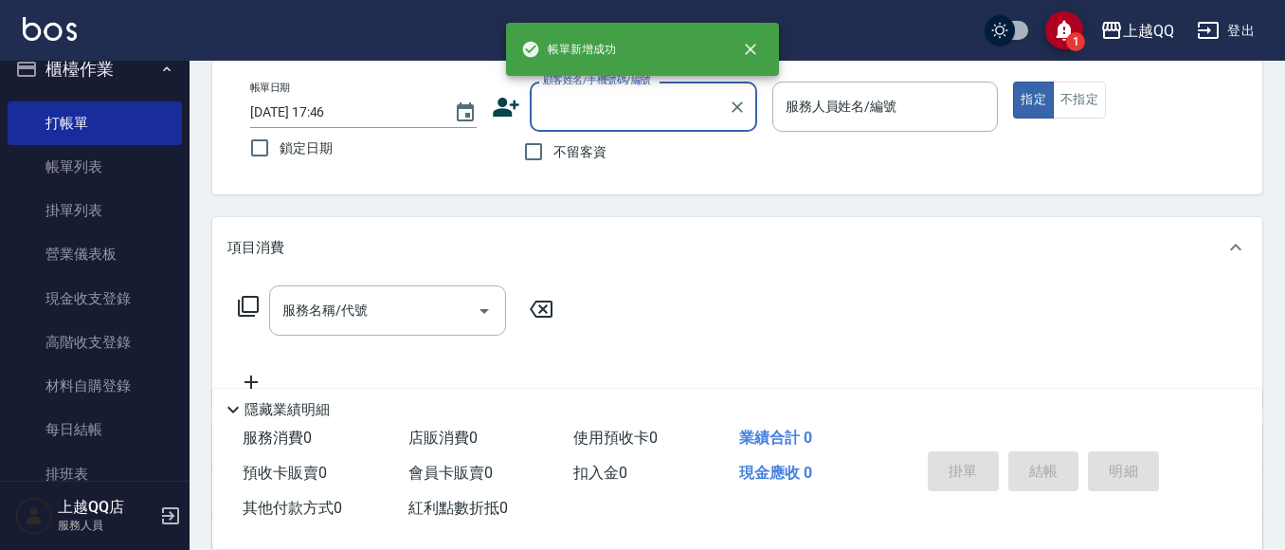
drag, startPoint x: 546, startPoint y: 144, endPoint x: 593, endPoint y: 150, distance: 47.7
click at [556, 152] on label "不留客資" at bounding box center [560, 152] width 93 height 40
click at [553, 152] on input "不留客資" at bounding box center [534, 152] width 40 height 40
checkbox input "true"
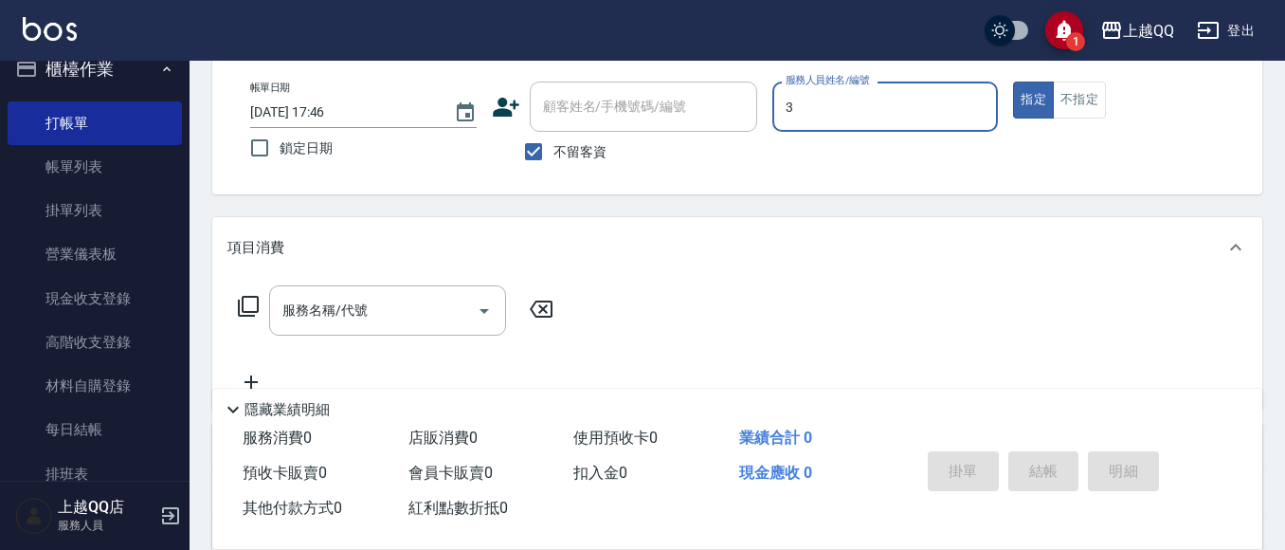
type input "佩怡-3"
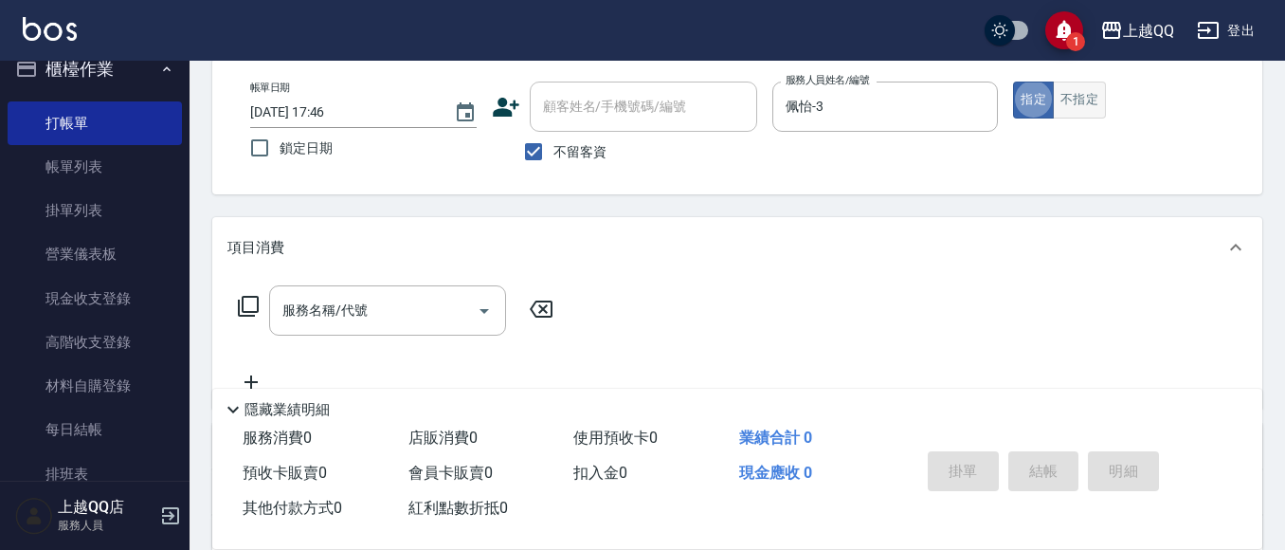
click at [1087, 109] on button "不指定" at bounding box center [1079, 99] width 53 height 37
click at [252, 304] on icon at bounding box center [248, 306] width 23 height 23
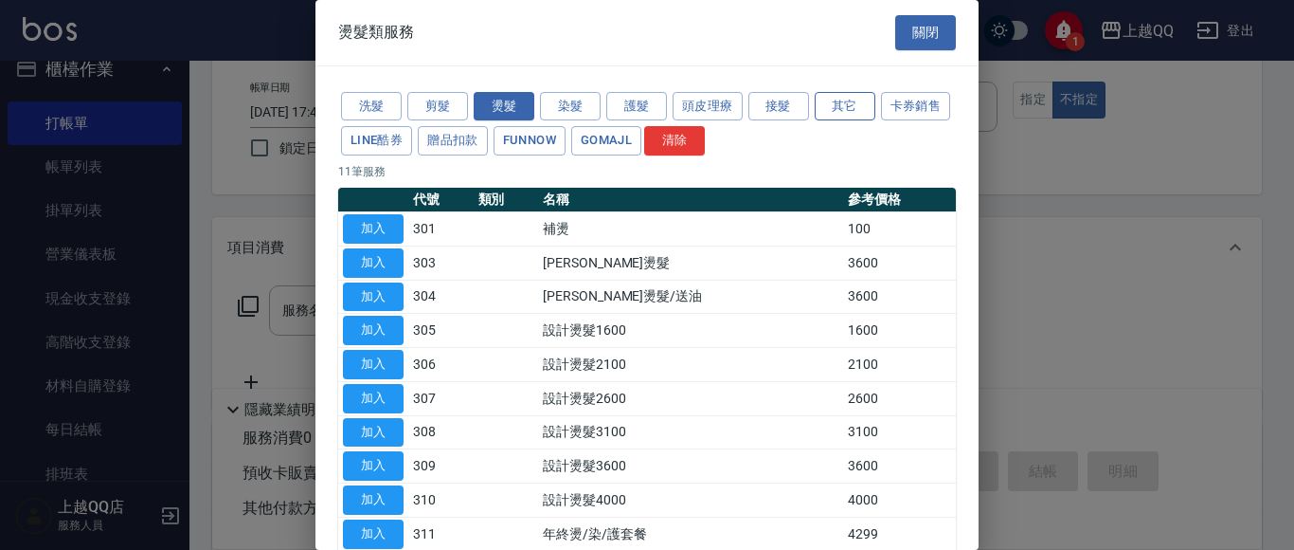
drag, startPoint x: 809, startPoint y: 100, endPoint x: 819, endPoint y: 104, distance: 10.2
click at [812, 101] on div "洗髮 剪髮 燙髮 染髮 護髮 頭皮理療 接髮 其它 卡券銷售 LINE酷券 贈品扣款 FUNNOW GOMAJL 清除" at bounding box center [647, 124] width 618 height 70
click at [819, 104] on button "其它" at bounding box center [845, 106] width 61 height 29
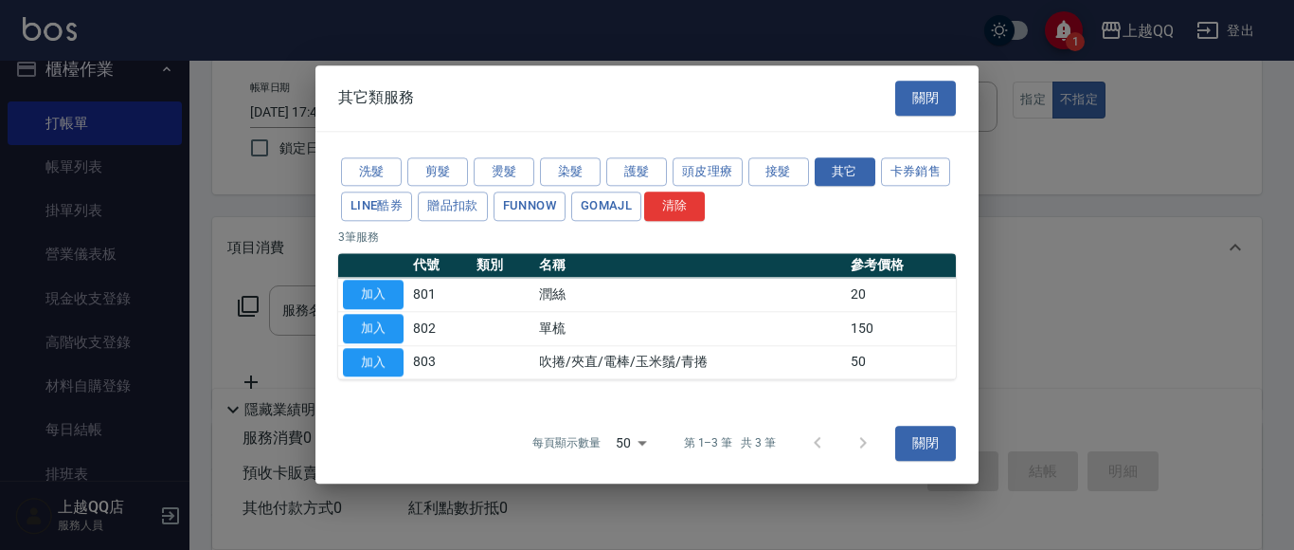
click at [367, 324] on button "加入" at bounding box center [373, 328] width 61 height 29
type input "單梳(802)"
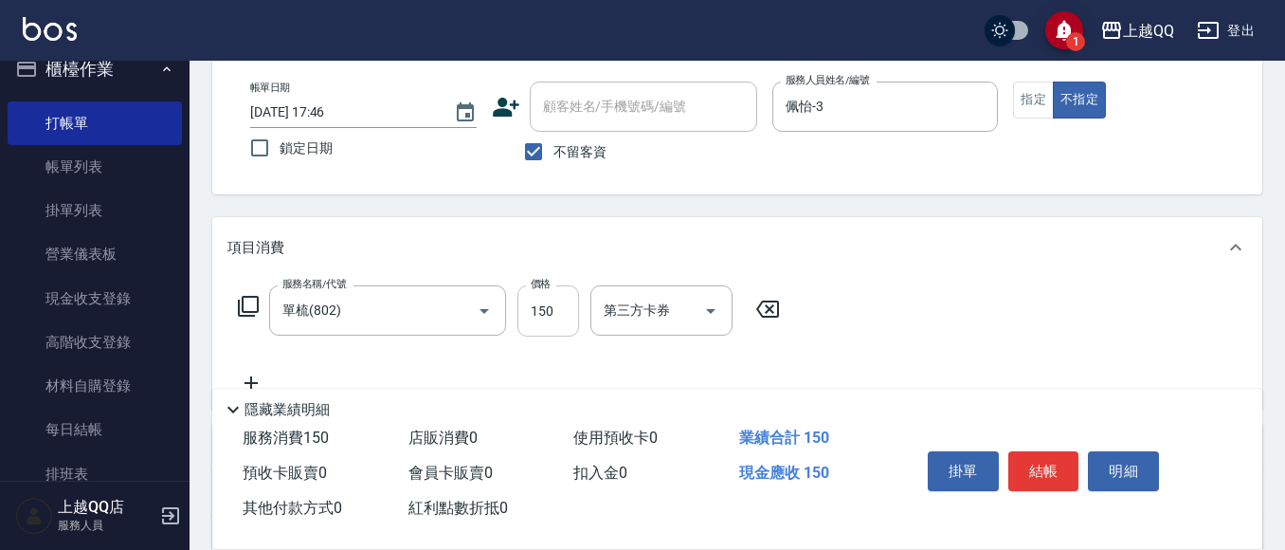
click at [565, 334] on input "150" at bounding box center [548, 310] width 62 height 51
type input "200"
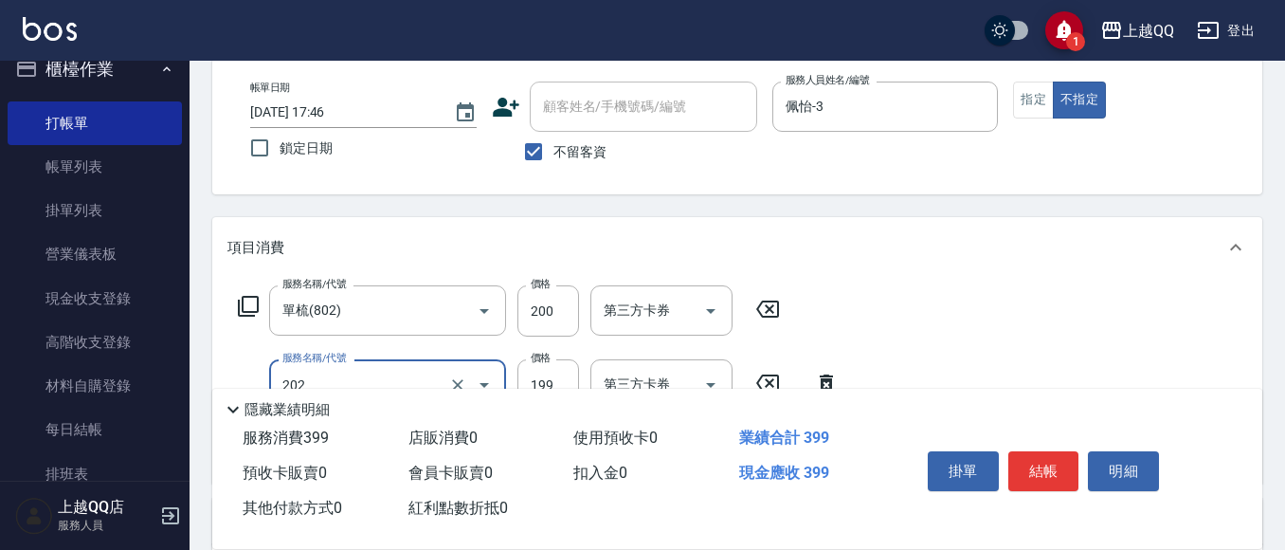
type input "不指定單剪(202)"
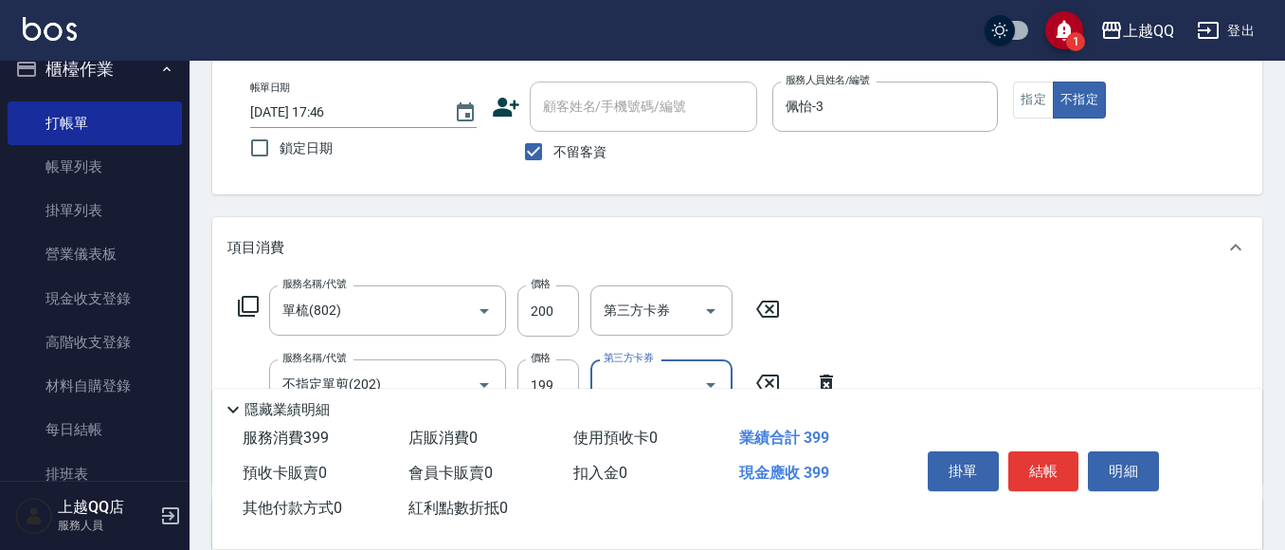
drag, startPoint x: 1063, startPoint y: 462, endPoint x: 1056, endPoint y: 472, distance: 11.6
click at [1073, 468] on button "結帳" at bounding box center [1043, 471] width 71 height 40
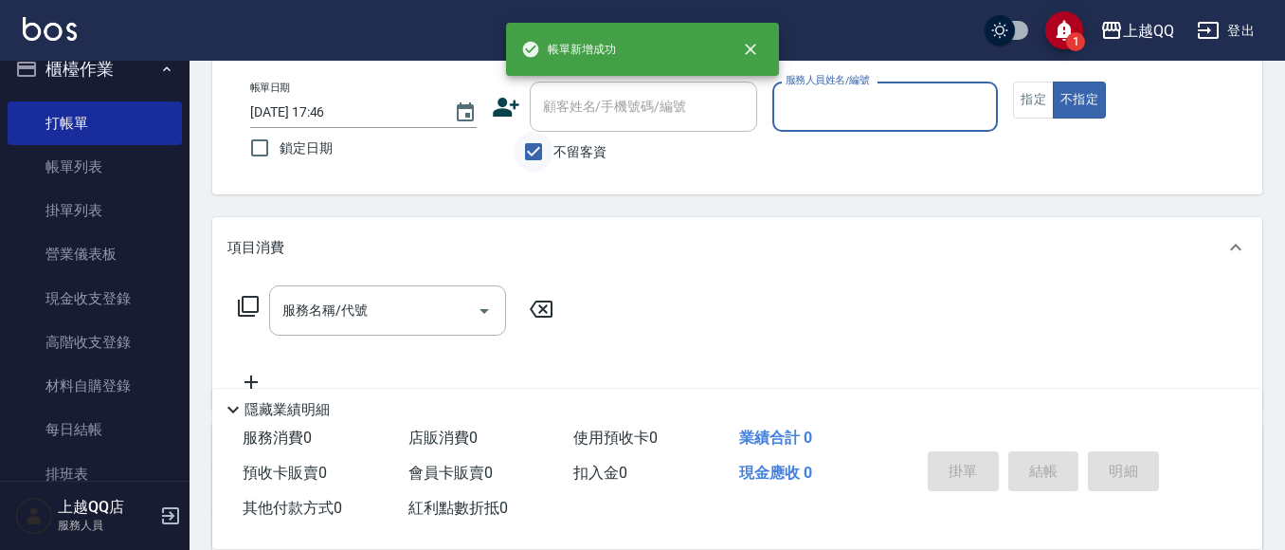
click at [540, 151] on input "不留客資" at bounding box center [534, 152] width 40 height 40
checkbox input "false"
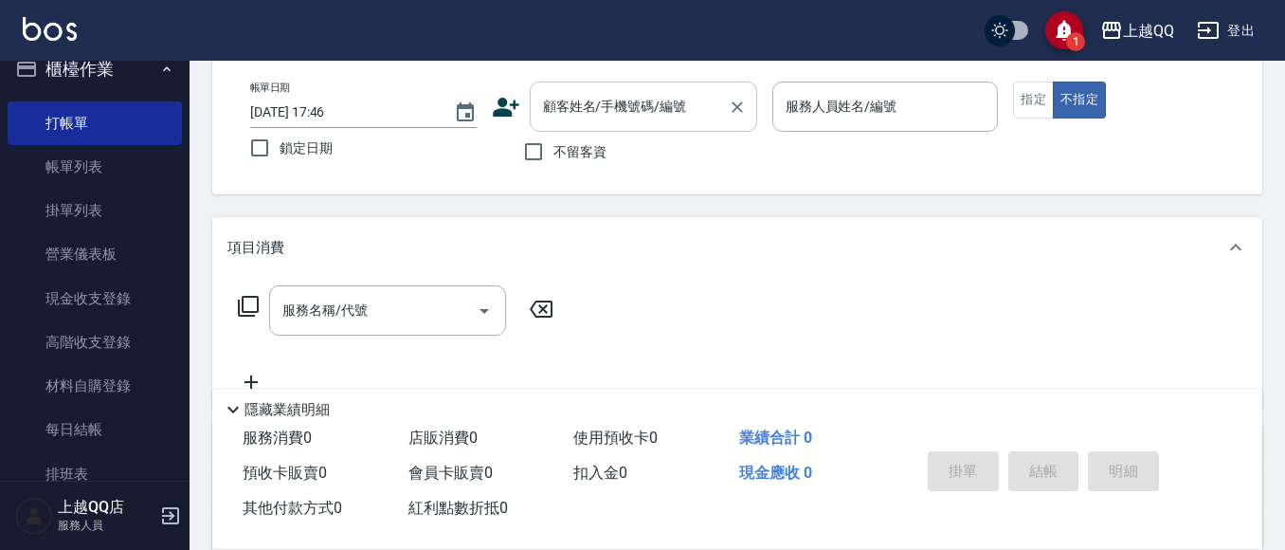
drag, startPoint x: 560, startPoint y: 107, endPoint x: 608, endPoint y: 121, distance: 50.4
click at [572, 112] on div "顧客姓名/手機號碼/編號 顧客姓名/手機號碼/編號" at bounding box center [643, 106] width 227 height 50
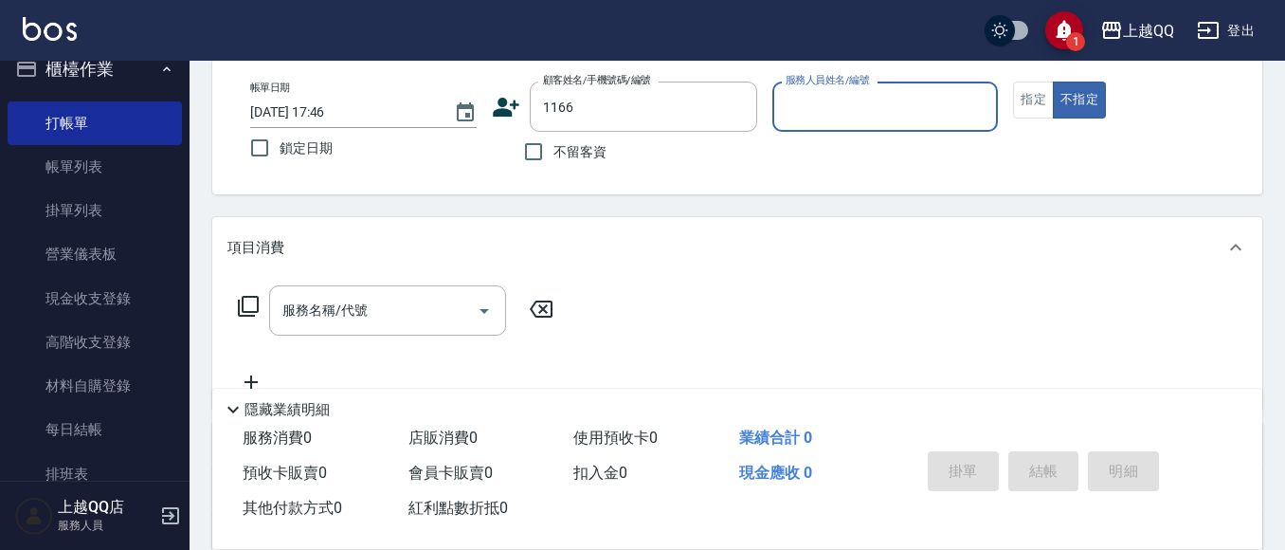
type input "[PERSON_NAME]/0912470930/1166"
type input "佩怡-3"
click at [1038, 90] on button "指定" at bounding box center [1033, 99] width 41 height 37
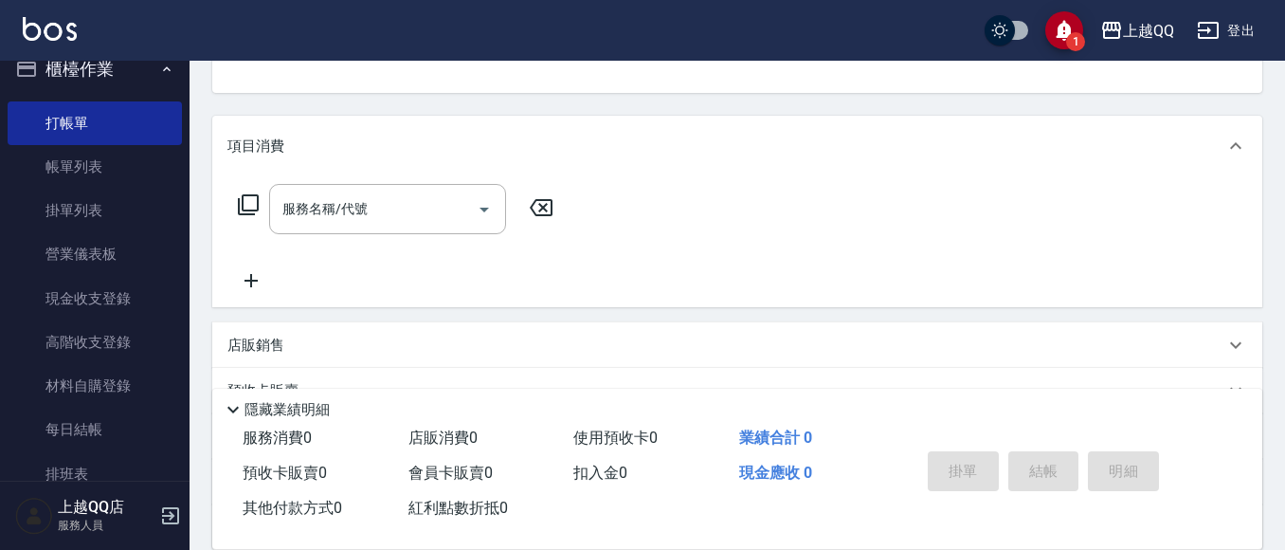
scroll to position [198, 0]
click at [248, 207] on icon at bounding box center [248, 201] width 23 height 23
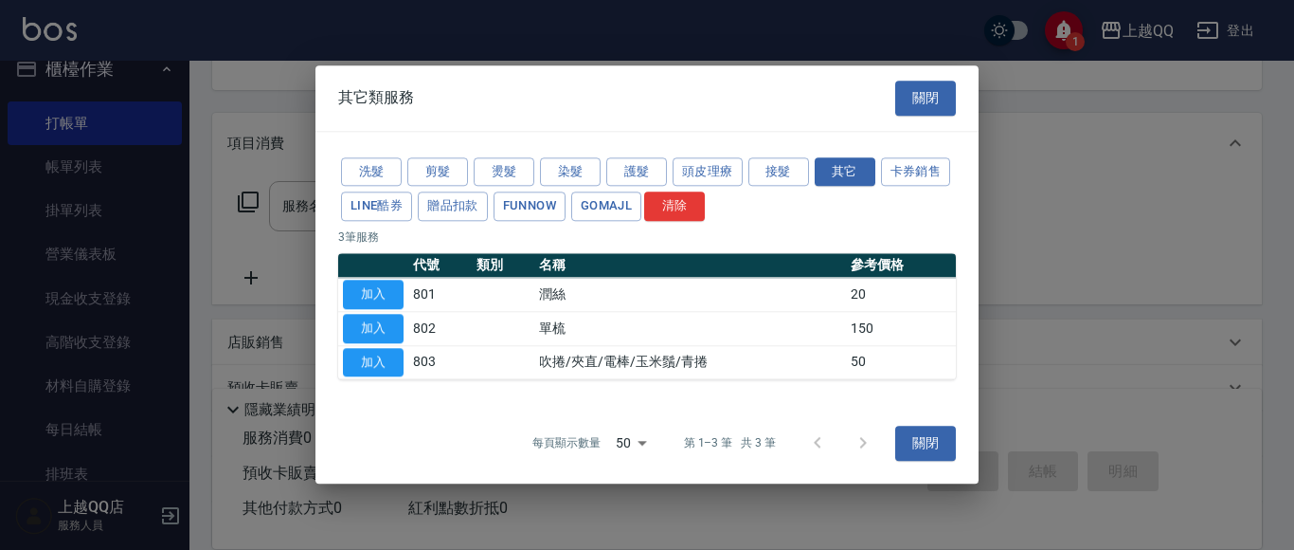
click at [1284, 387] on div at bounding box center [647, 275] width 1294 height 550
click at [908, 99] on button "關閉" at bounding box center [925, 98] width 61 height 35
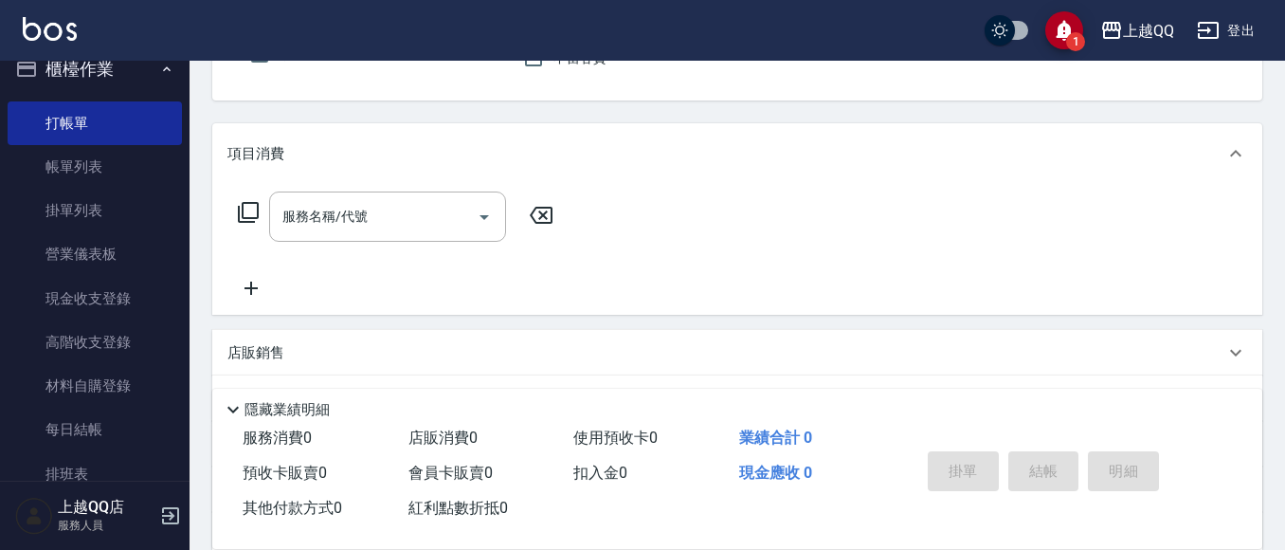
scroll to position [282, 0]
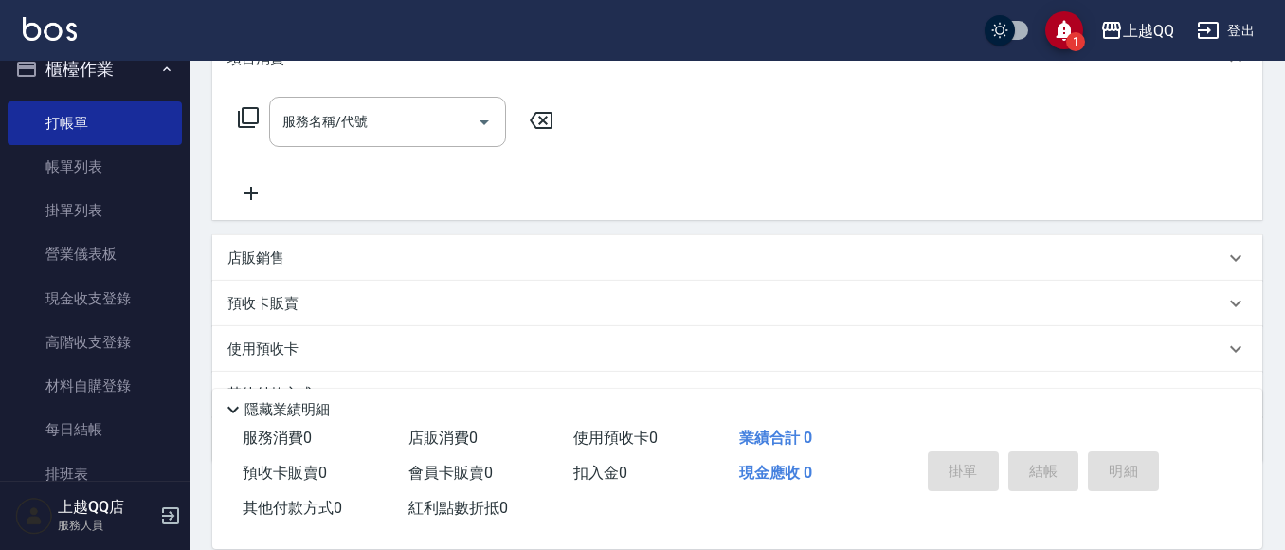
drag, startPoint x: 262, startPoint y: 302, endPoint x: 386, endPoint y: 329, distance: 126.0
click at [266, 305] on p "預收卡販賣" at bounding box center [262, 304] width 71 height 20
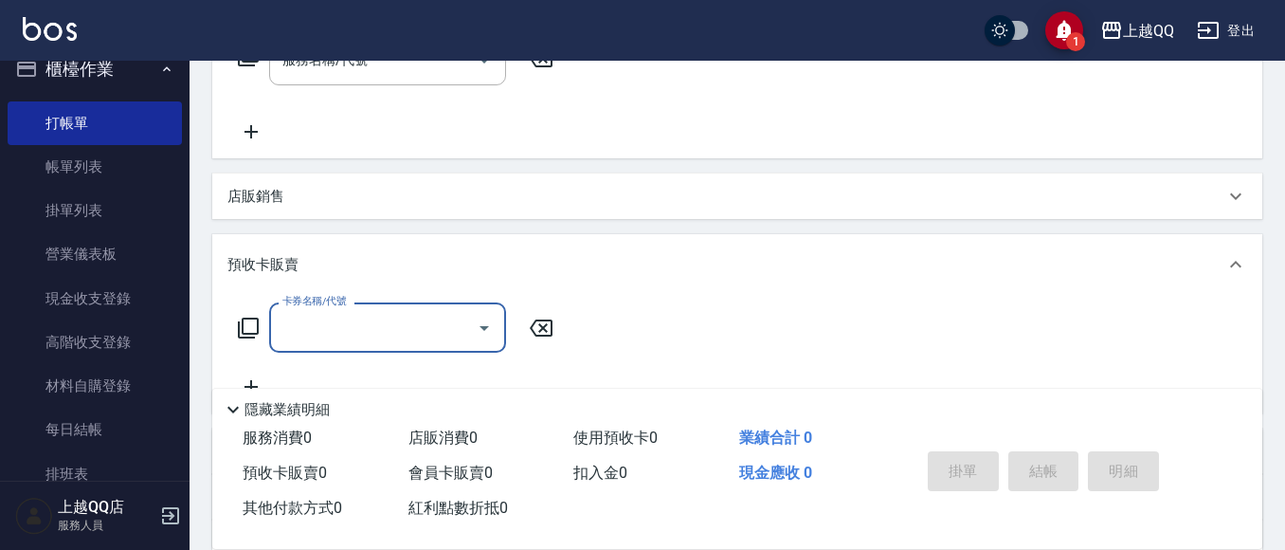
scroll to position [377, 0]
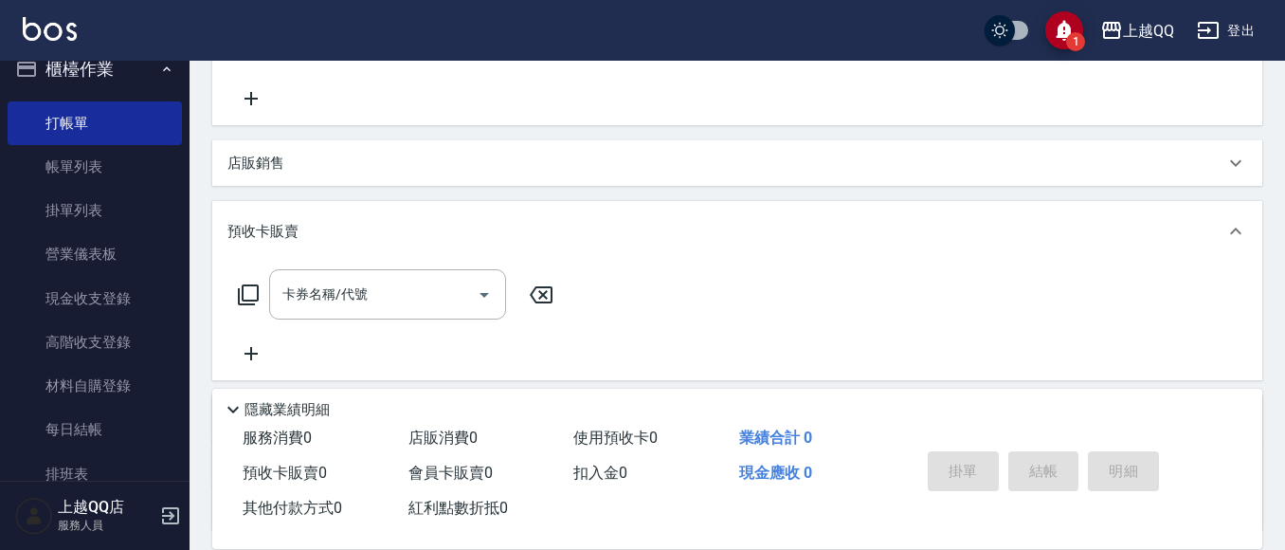
click at [256, 296] on icon at bounding box center [248, 294] width 23 height 23
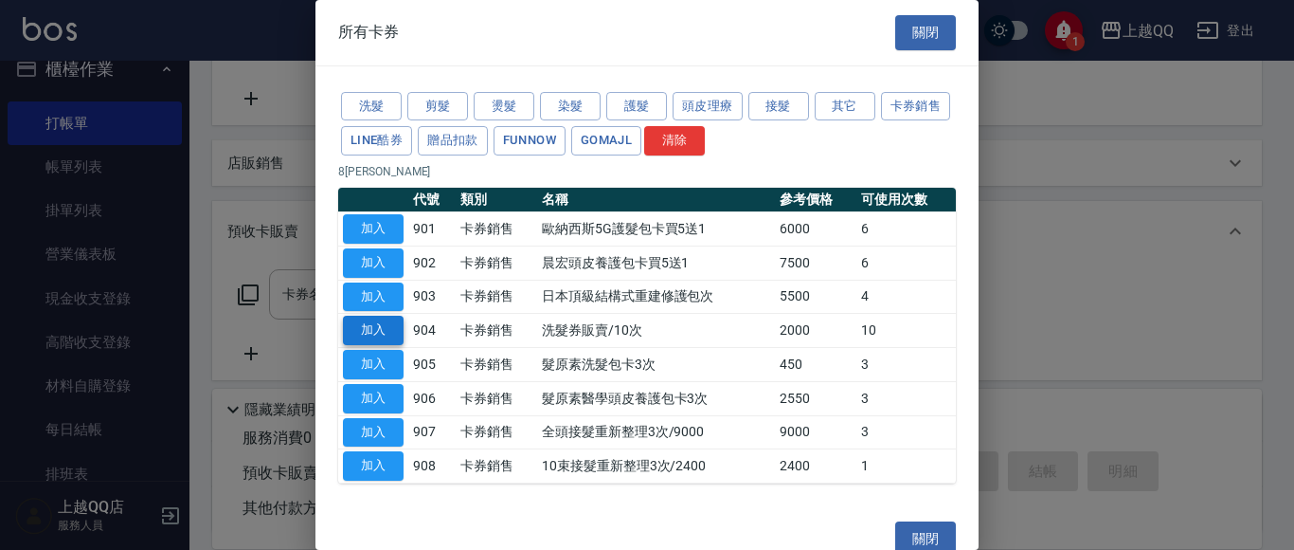
click at [383, 328] on button "加入" at bounding box center [373, 330] width 61 height 29
type input "洗髮券販賣/10次(904)"
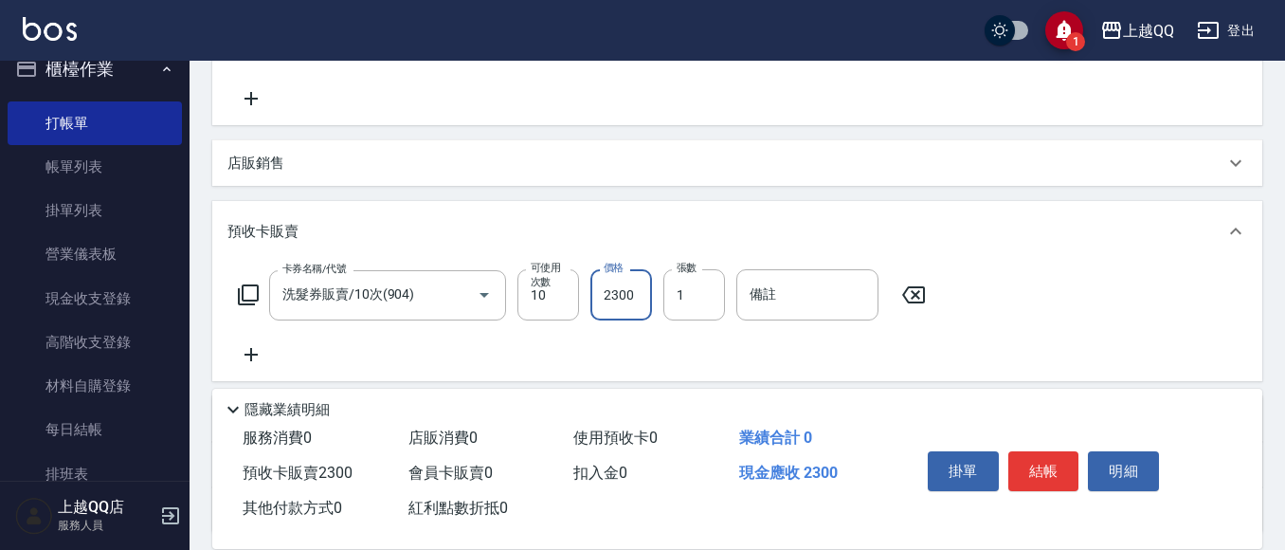
type input "2300"
drag, startPoint x: 1012, startPoint y: 472, endPoint x: 1061, endPoint y: 472, distance: 49.3
click at [1019, 475] on button "結帳" at bounding box center [1043, 471] width 71 height 40
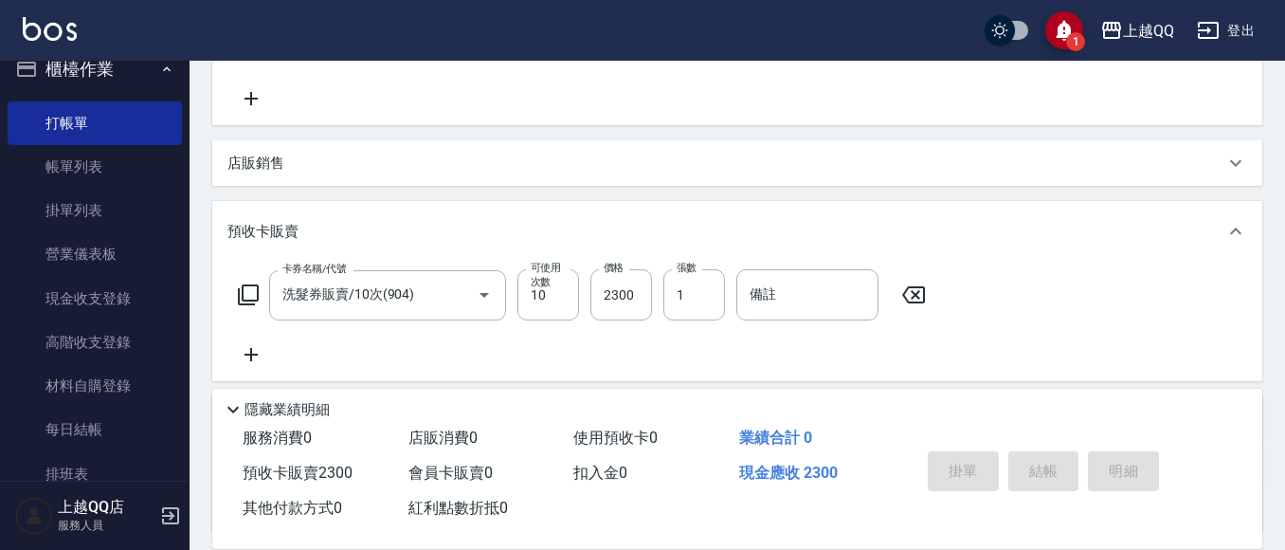
type input "[DATE] 17:47"
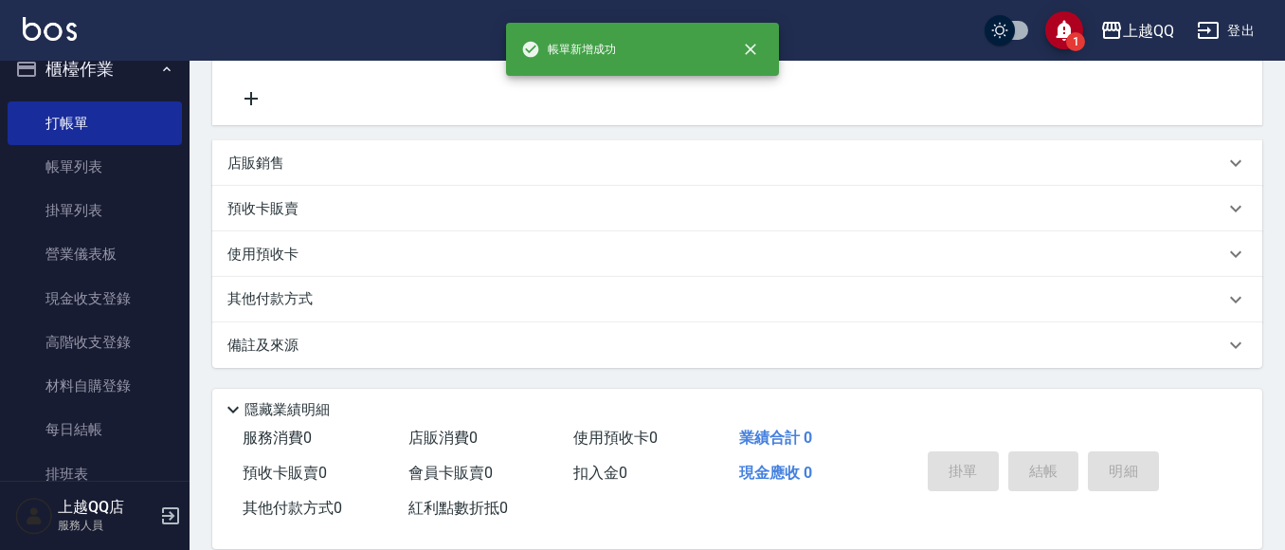
scroll to position [0, 0]
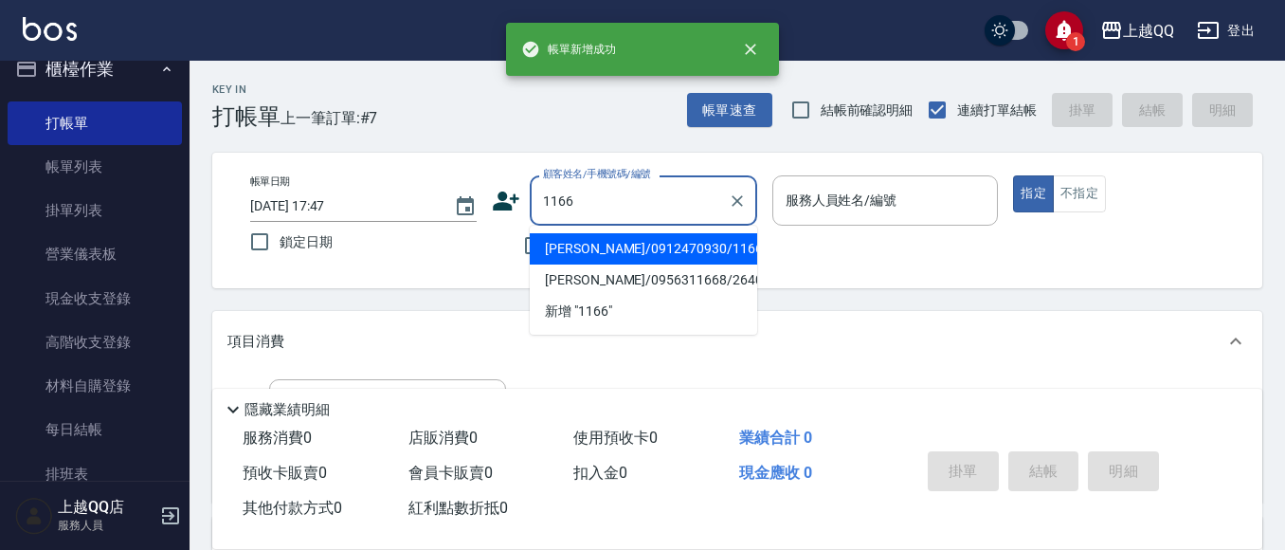
type input "[PERSON_NAME]/0912470930/1166"
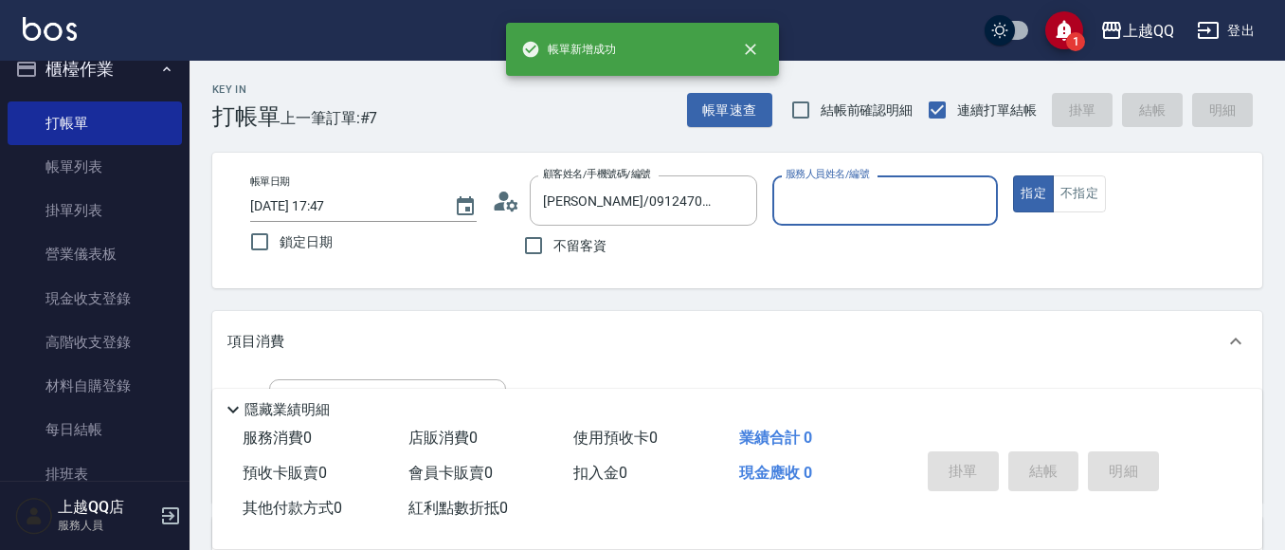
type input "佩怡-3"
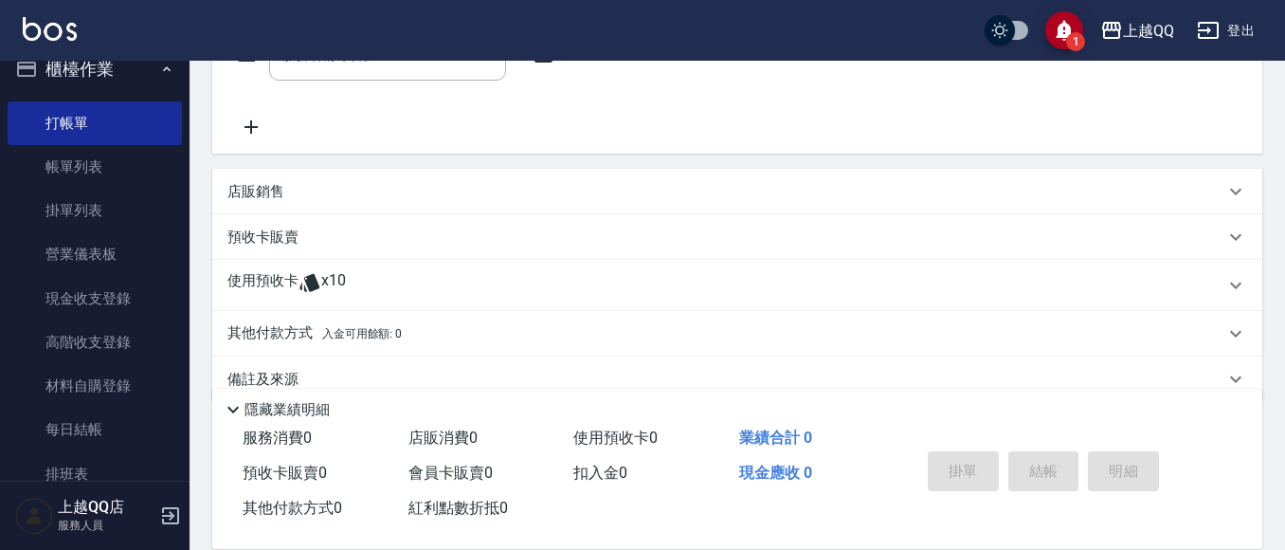
scroll to position [383, 0]
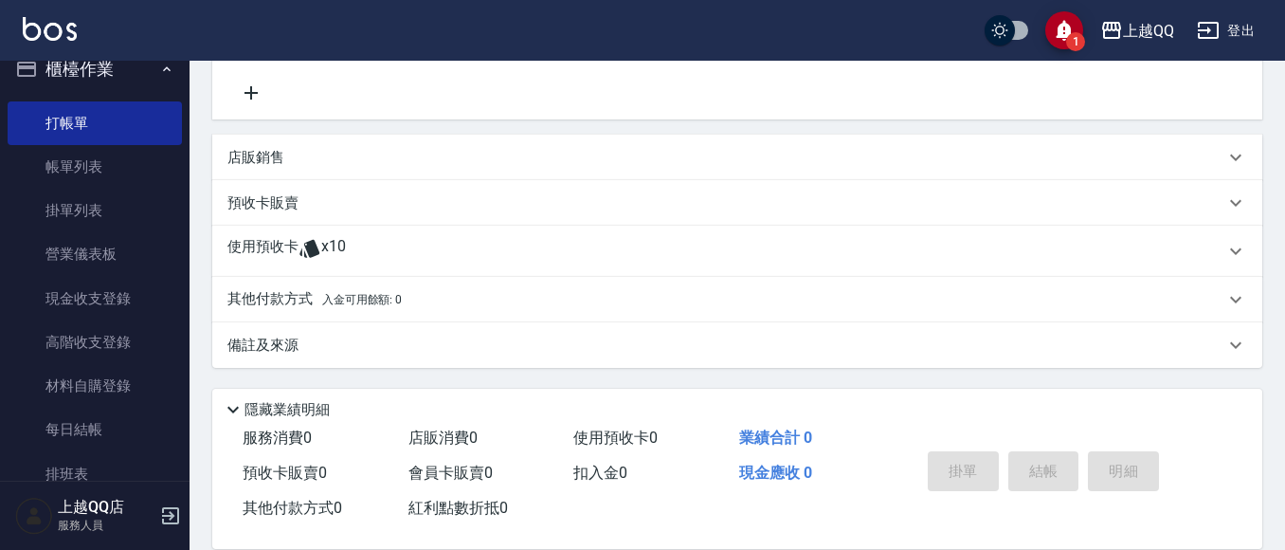
drag, startPoint x: 264, startPoint y: 244, endPoint x: 358, endPoint y: 365, distance: 153.3
click at [268, 247] on p "使用預收卡" at bounding box center [262, 251] width 71 height 28
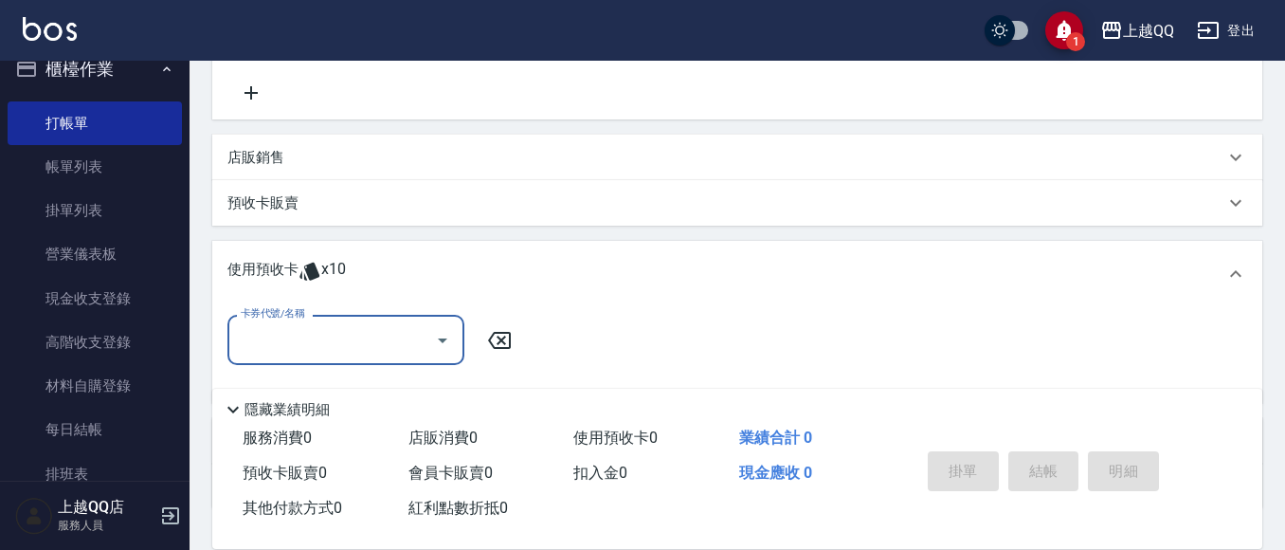
scroll to position [0, 0]
click at [341, 349] on input "卡券代號/名稱" at bounding box center [331, 339] width 191 height 33
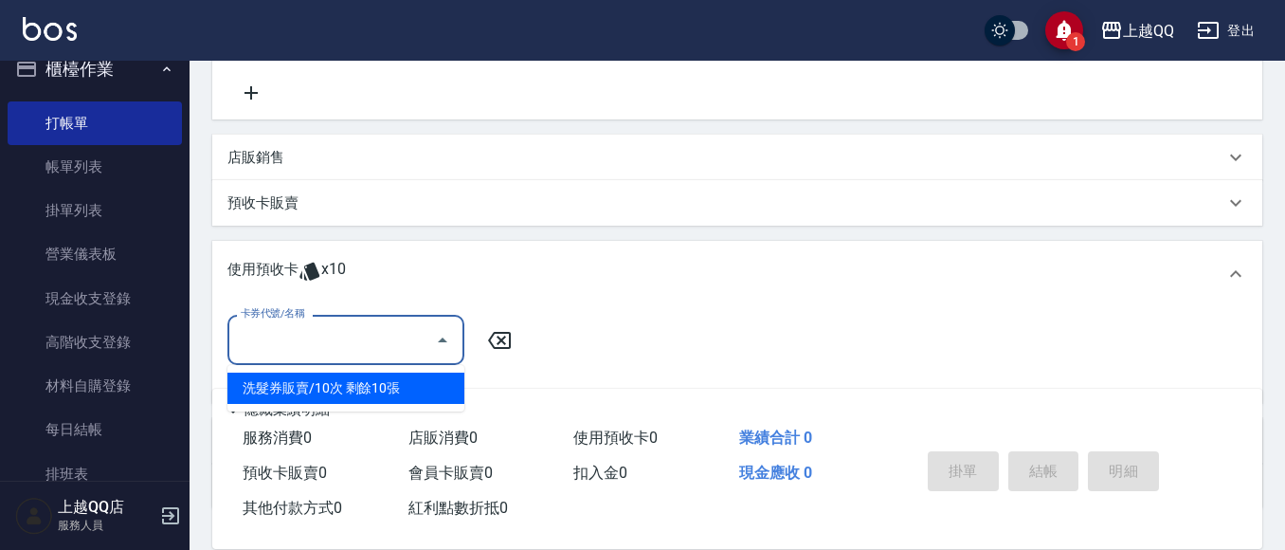
click at [387, 395] on div "洗髮券販賣/10次 剩餘10張" at bounding box center [345, 387] width 237 height 31
type input "洗髮券販賣/10次"
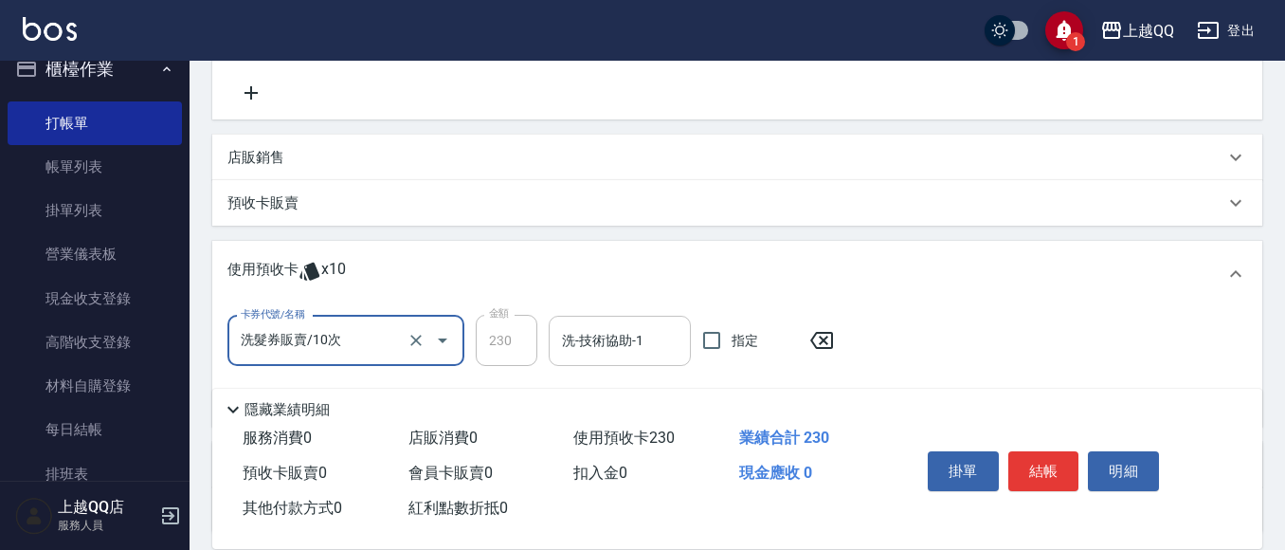
click at [625, 337] on input "洗-技術協助-1" at bounding box center [619, 340] width 125 height 33
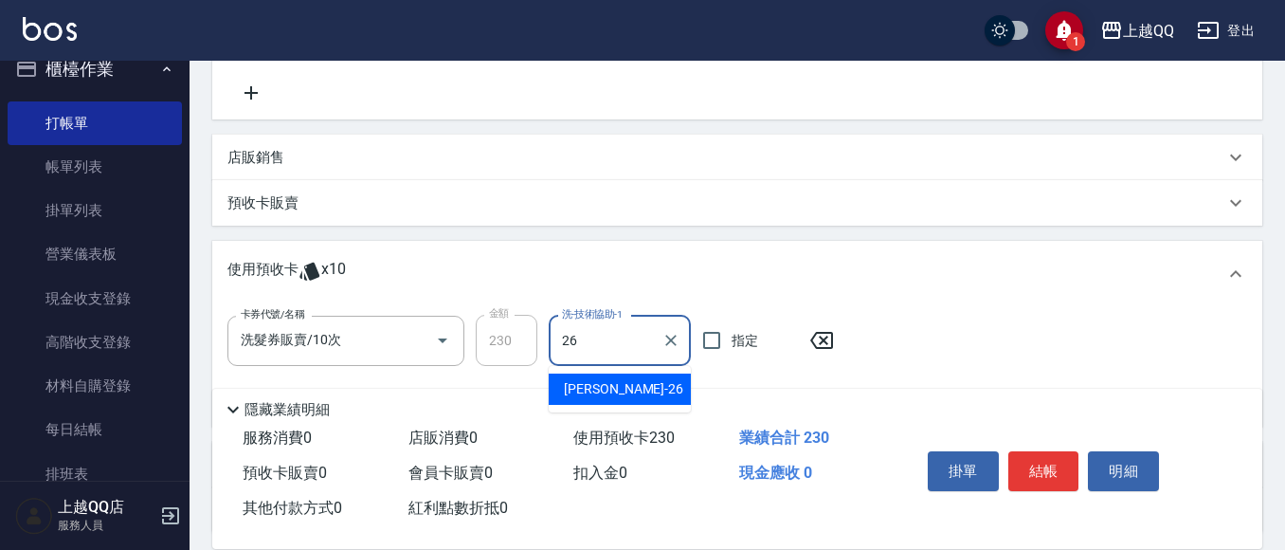
type input "[PERSON_NAME]-26"
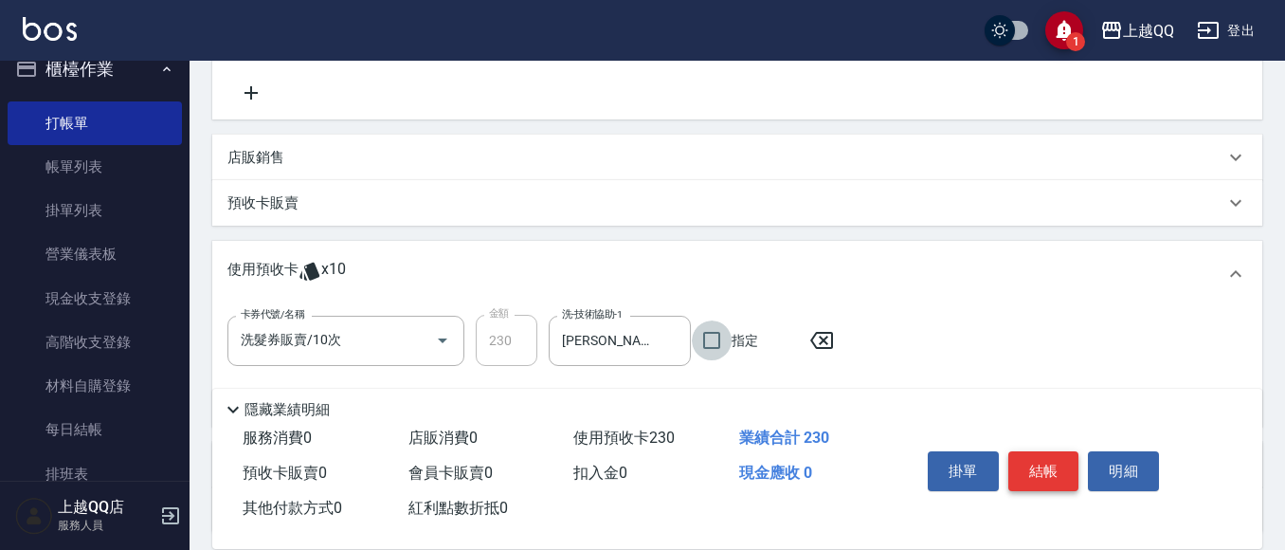
click at [1018, 467] on button "結帳" at bounding box center [1043, 471] width 71 height 40
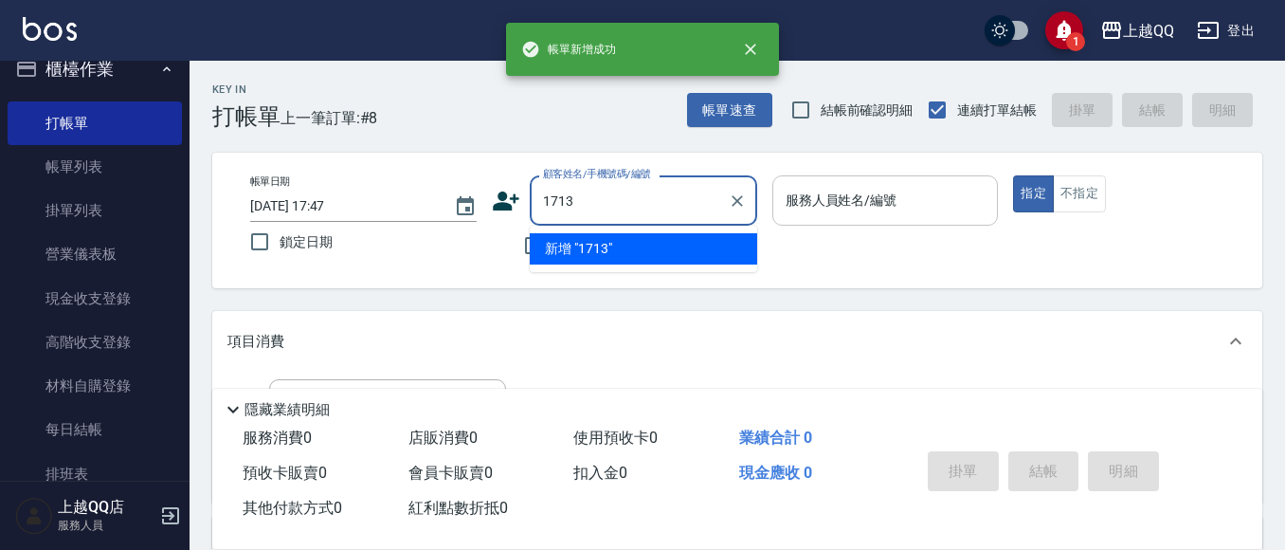
click at [1013, 175] on button "指定" at bounding box center [1033, 193] width 41 height 37
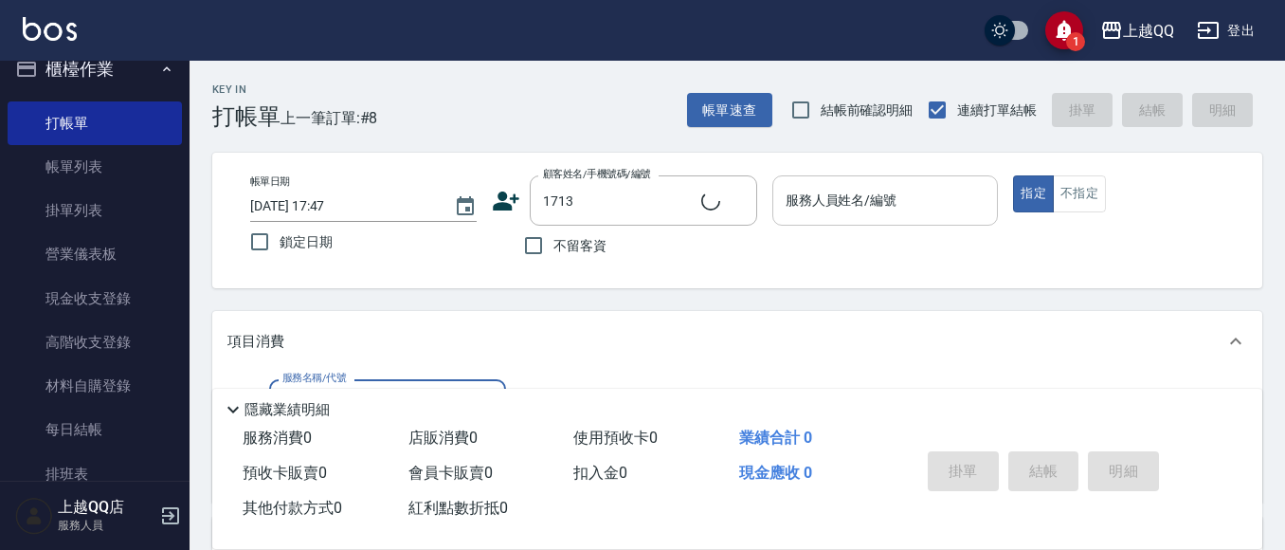
type input "[PERSON_NAME]/0916567756/1713"
type input "佩怡-3"
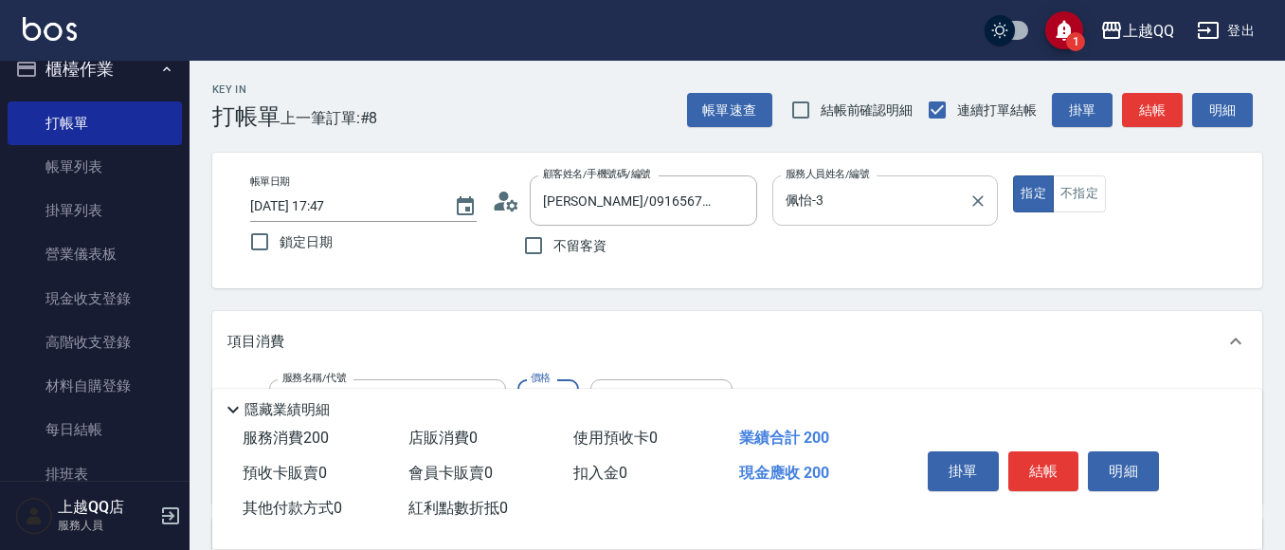
type input "洗髮(101)"
type input "230"
type input "[PERSON_NAME]-26"
click at [1016, 456] on button "結帳" at bounding box center [1043, 471] width 71 height 40
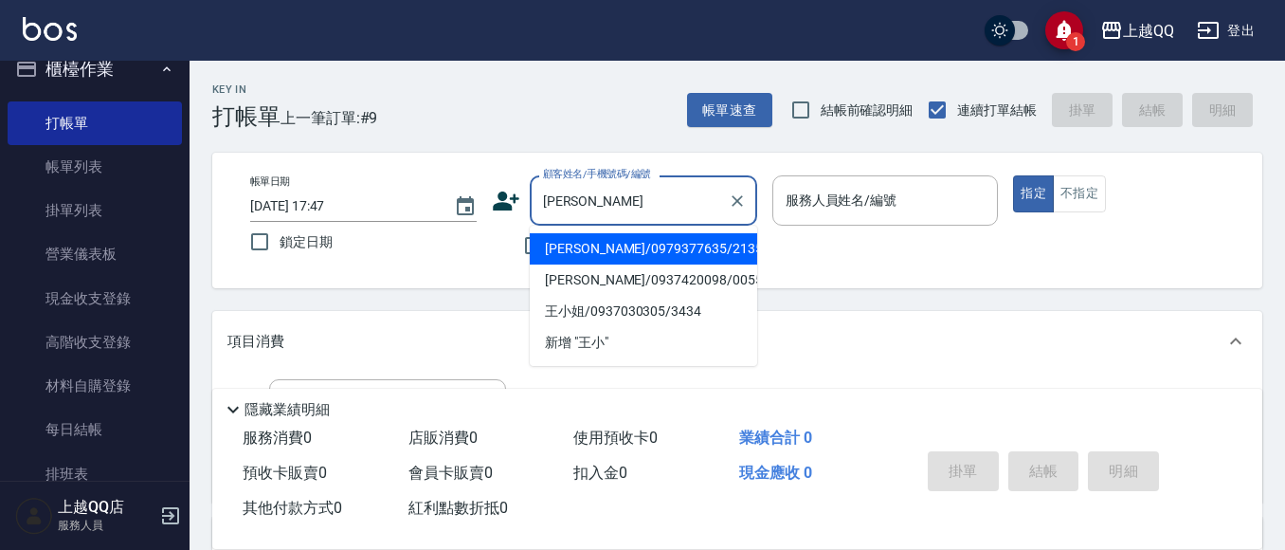
click at [533, 247] on li "[PERSON_NAME]/0979377635/2135" at bounding box center [643, 248] width 227 height 31
type input "[PERSON_NAME]/0979377635/2135"
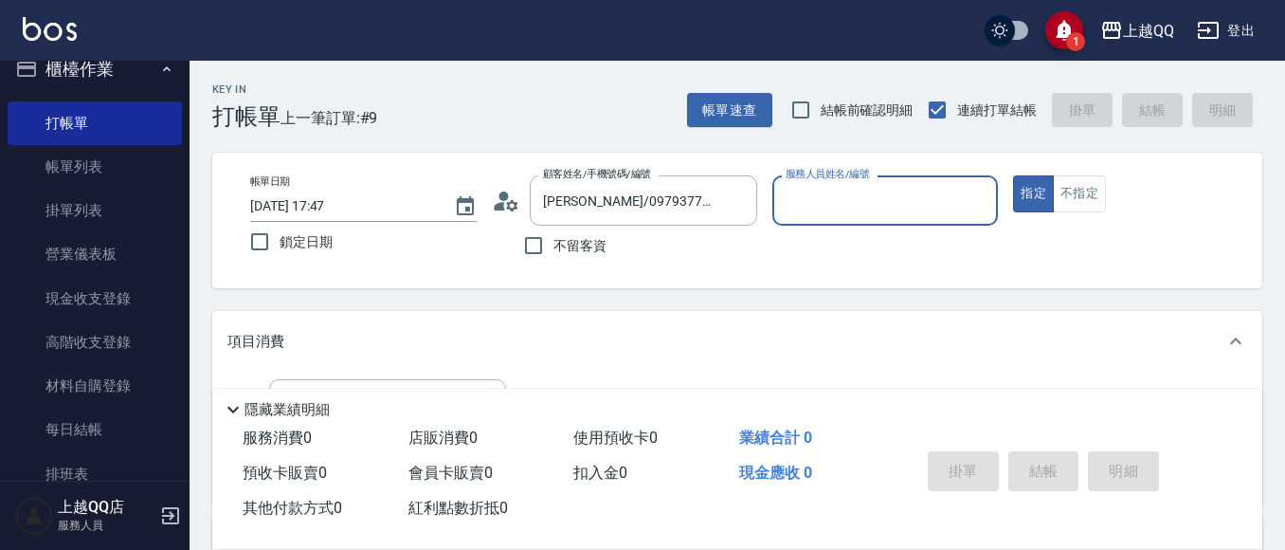
type input "佩怡-3"
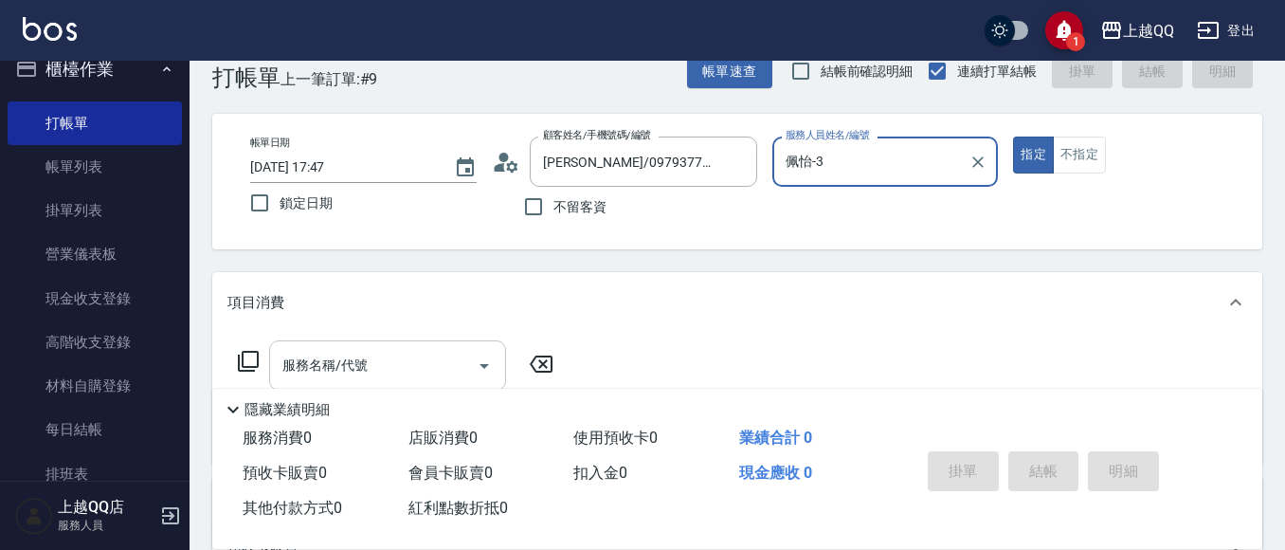
drag, startPoint x: 280, startPoint y: 383, endPoint x: 307, endPoint y: 377, distance: 27.1
click at [282, 388] on div "隱藏業績明細" at bounding box center [737, 404] width 1050 height 32
click at [326, 359] on div "服務名稱/代號 服務名稱/代號" at bounding box center [387, 365] width 237 height 50
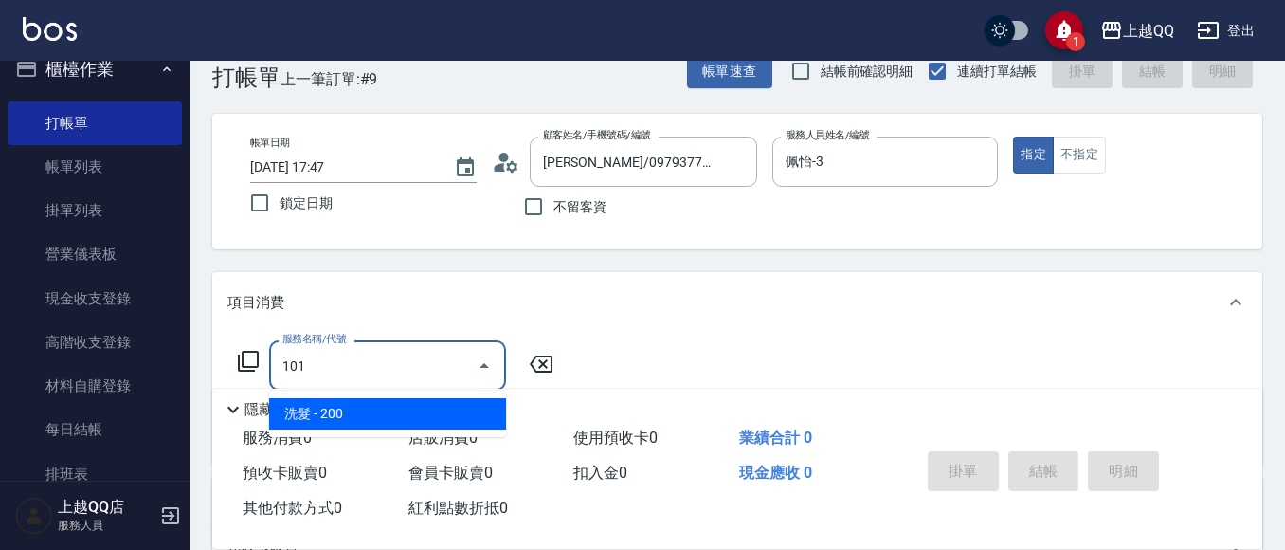
type input "洗髮(101)"
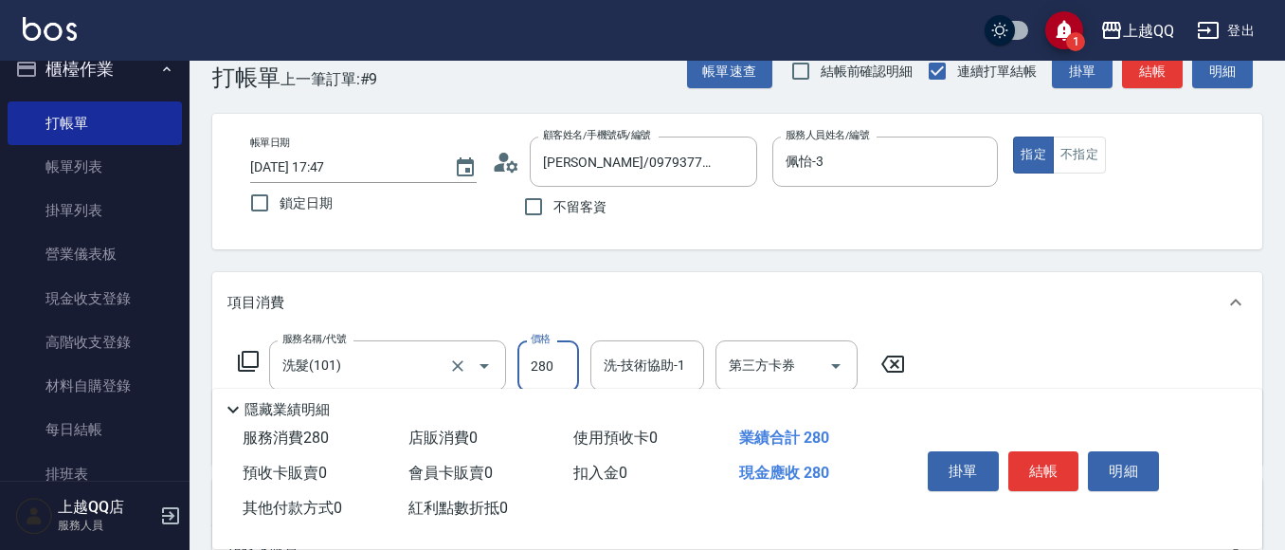
type input "280"
type input "[PERSON_NAME]-26"
click at [1050, 467] on button "結帳" at bounding box center [1043, 471] width 71 height 40
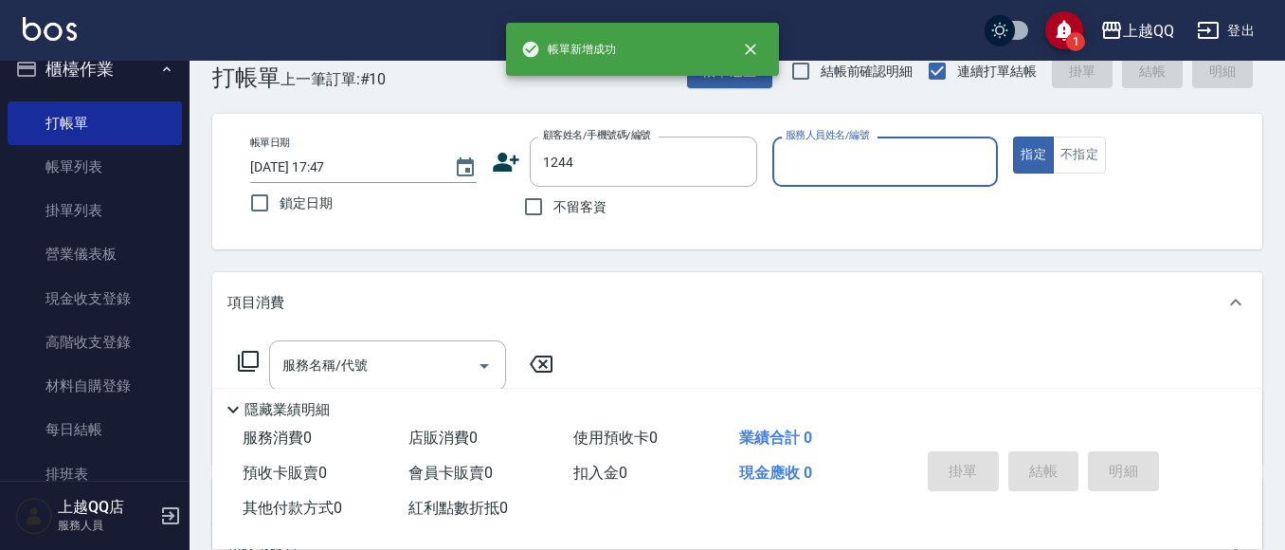
click at [1013, 136] on button "指定" at bounding box center [1033, 154] width 41 height 37
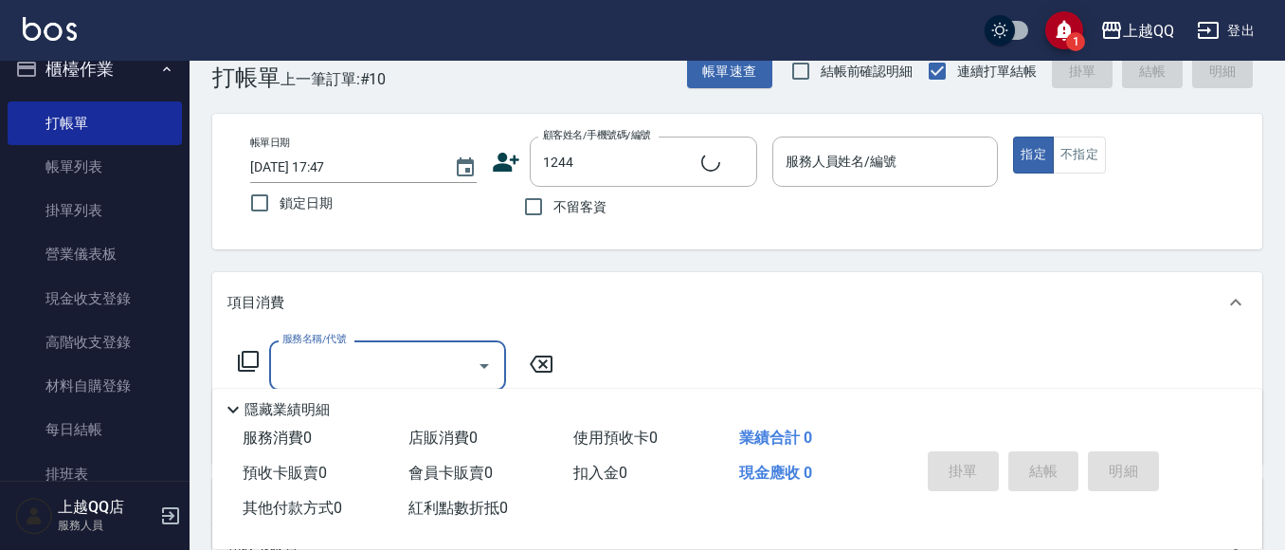
type input "[PERSON_NAME]/0926906715/1244"
type input "佩怡-3"
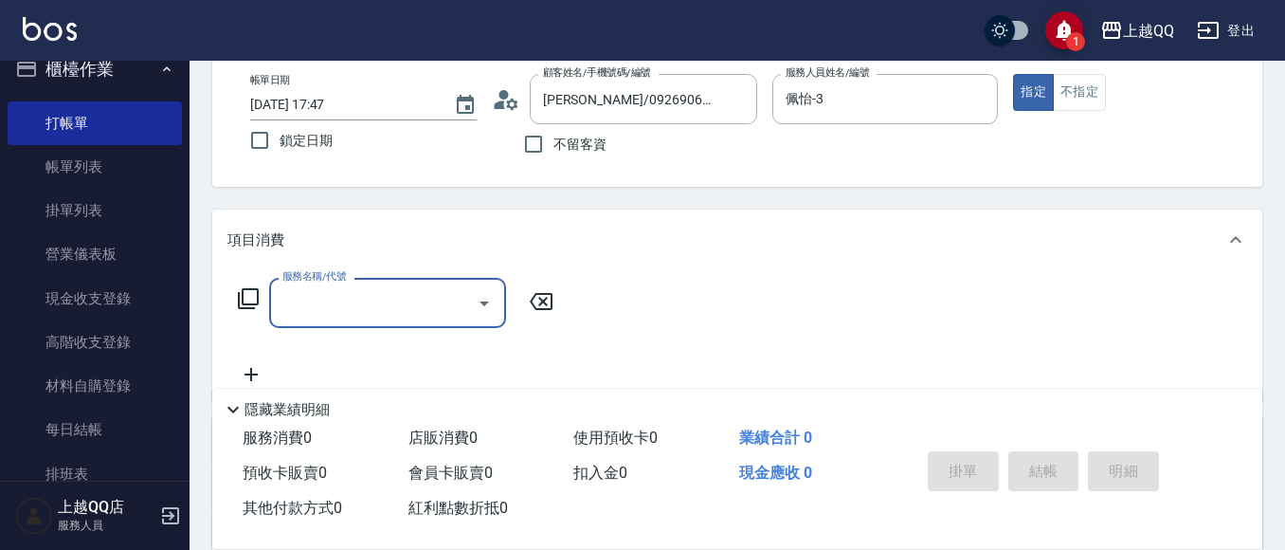
scroll to position [134, 0]
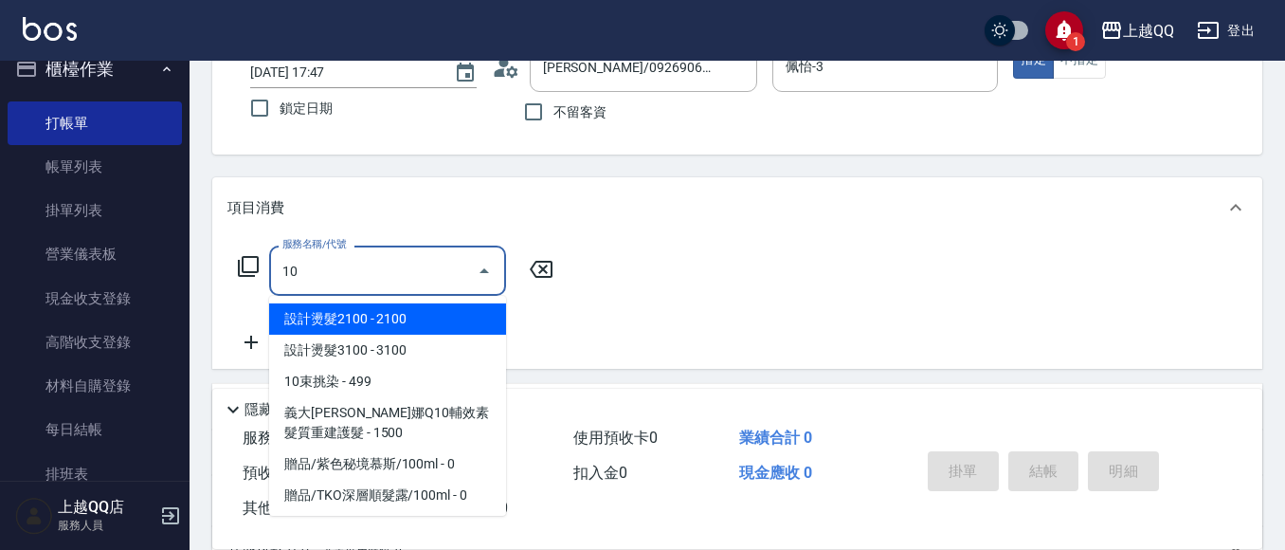
type input "101"
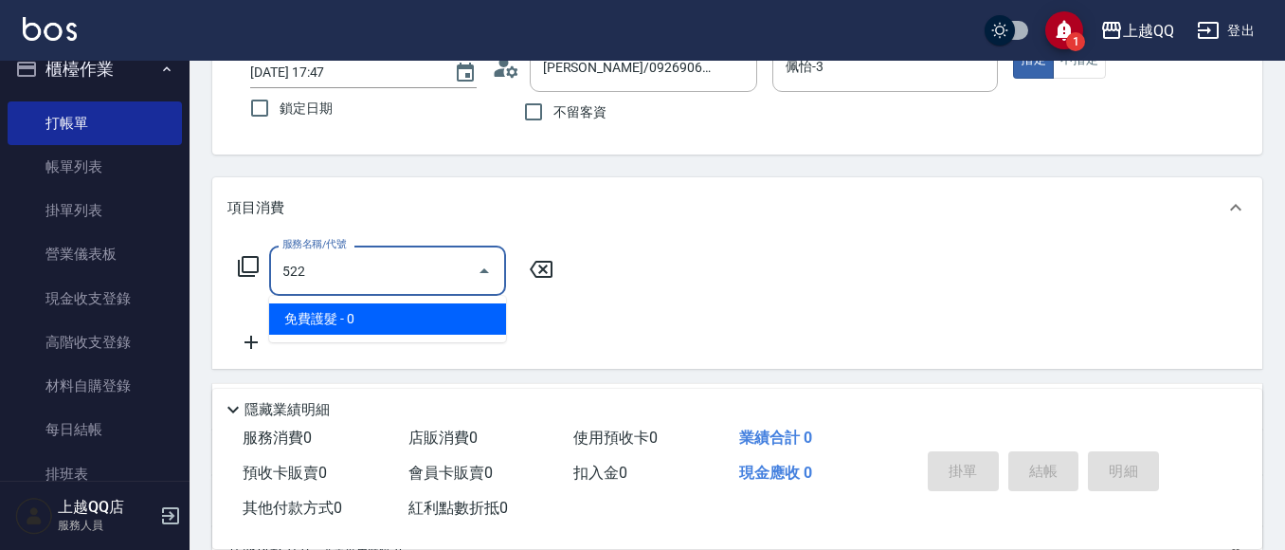
type input "免費護髮(522)"
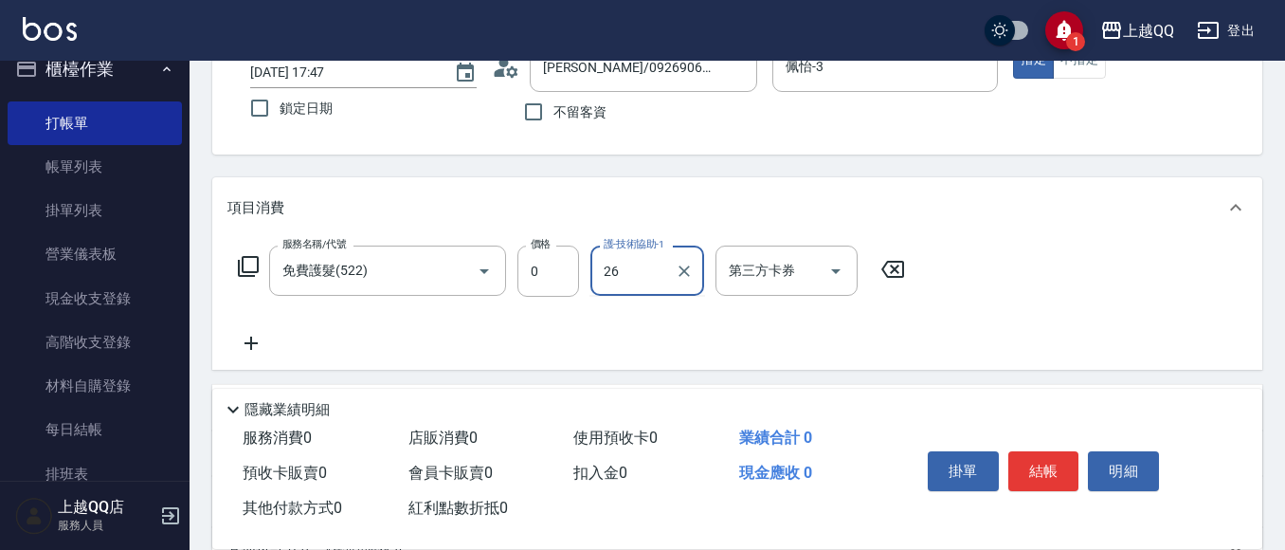
type input "[PERSON_NAME]-26"
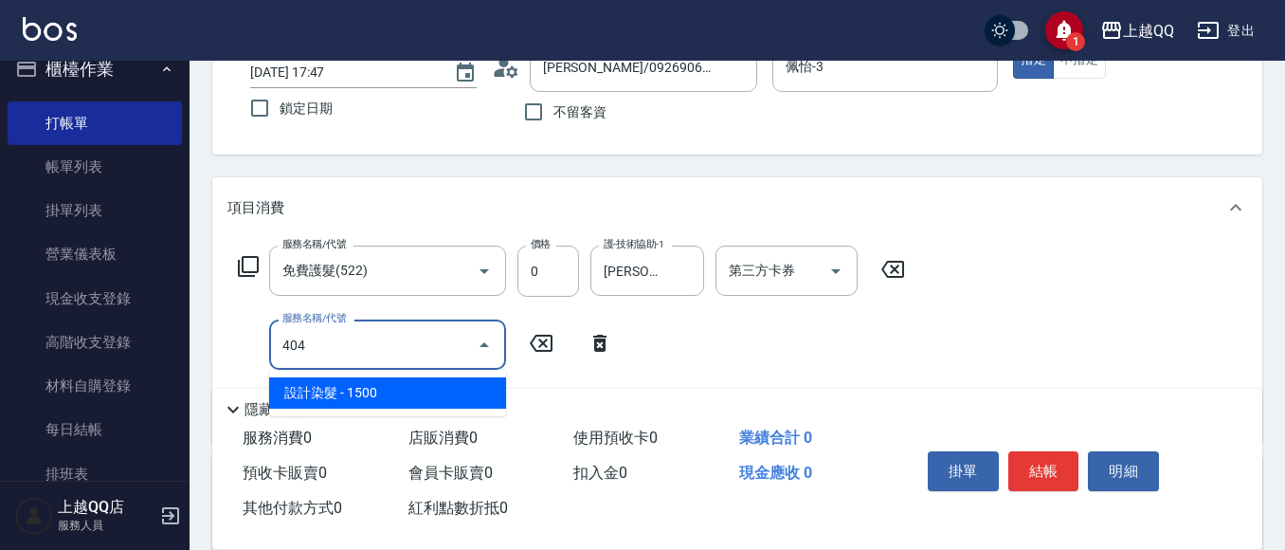
type input "設計染髮(404)"
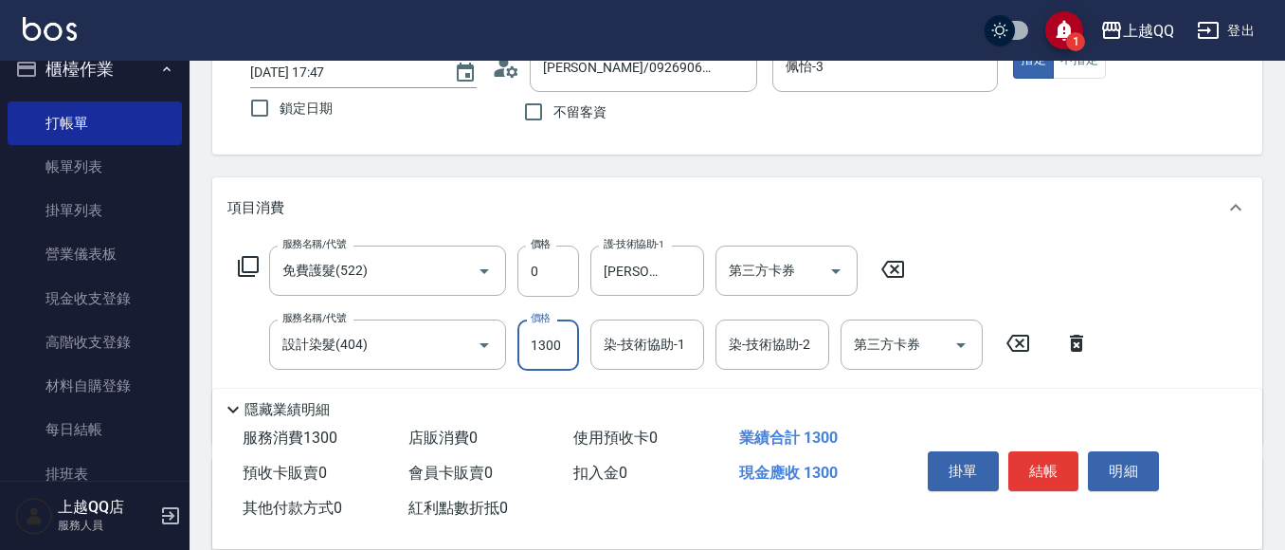
type input "1300"
type input "佩怡-3"
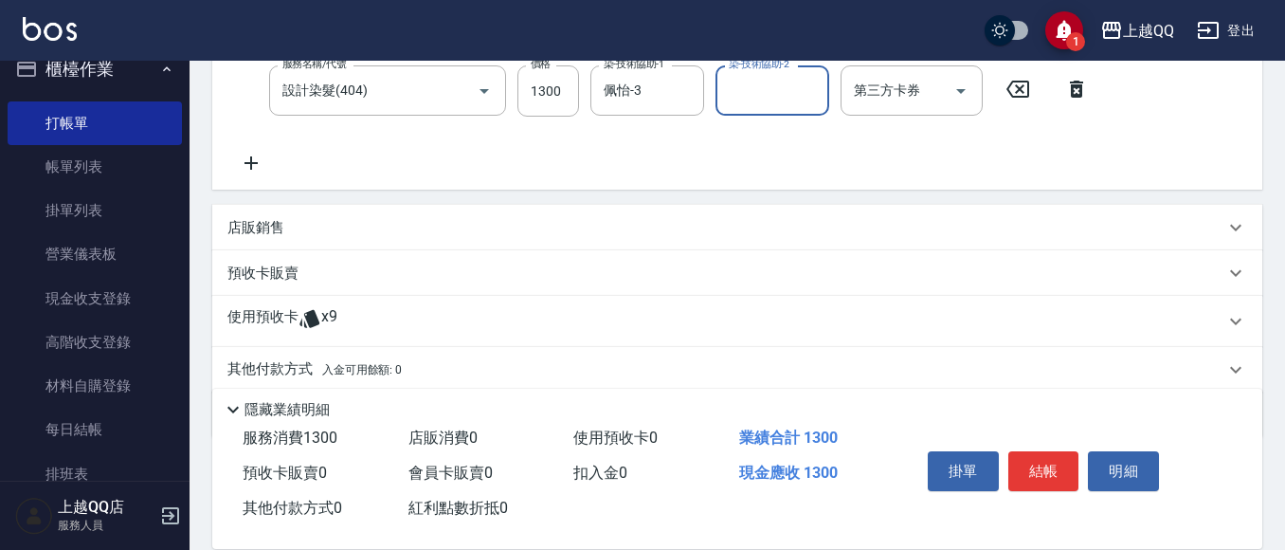
scroll to position [418, 0]
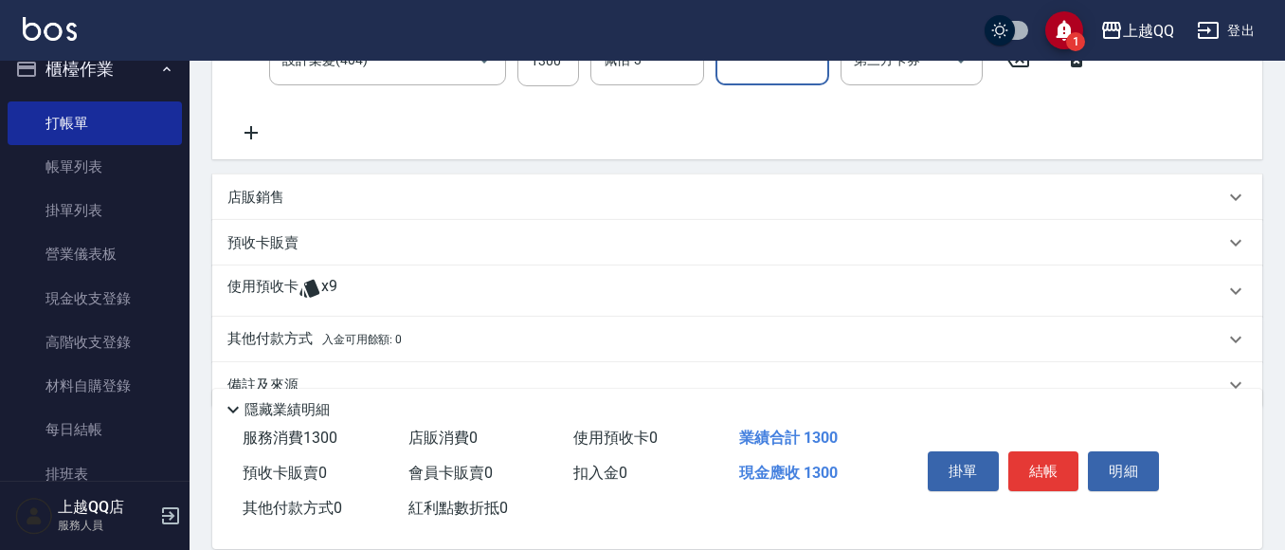
click at [246, 284] on p "使用預收卡" at bounding box center [262, 291] width 71 height 28
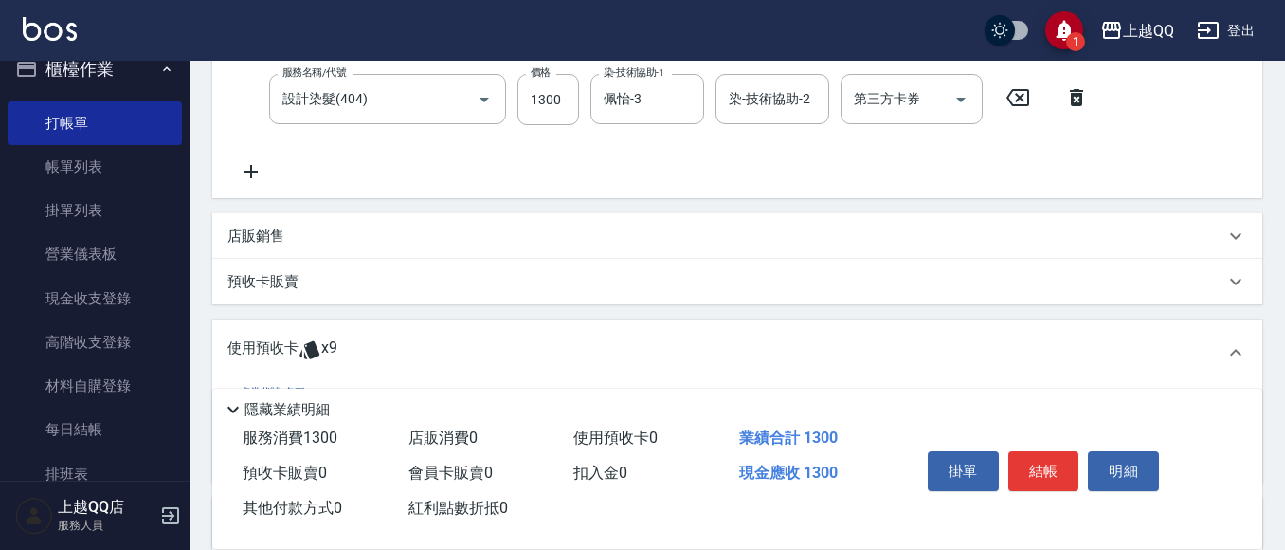
scroll to position [474, 0]
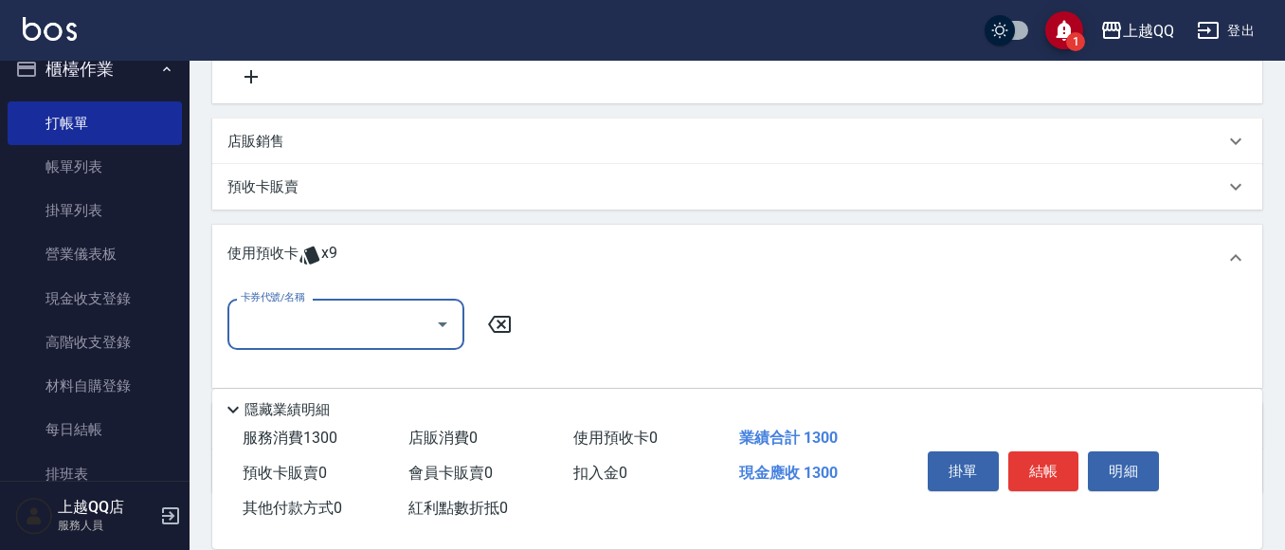
click at [419, 320] on input "卡券代號/名稱" at bounding box center [331, 323] width 191 height 33
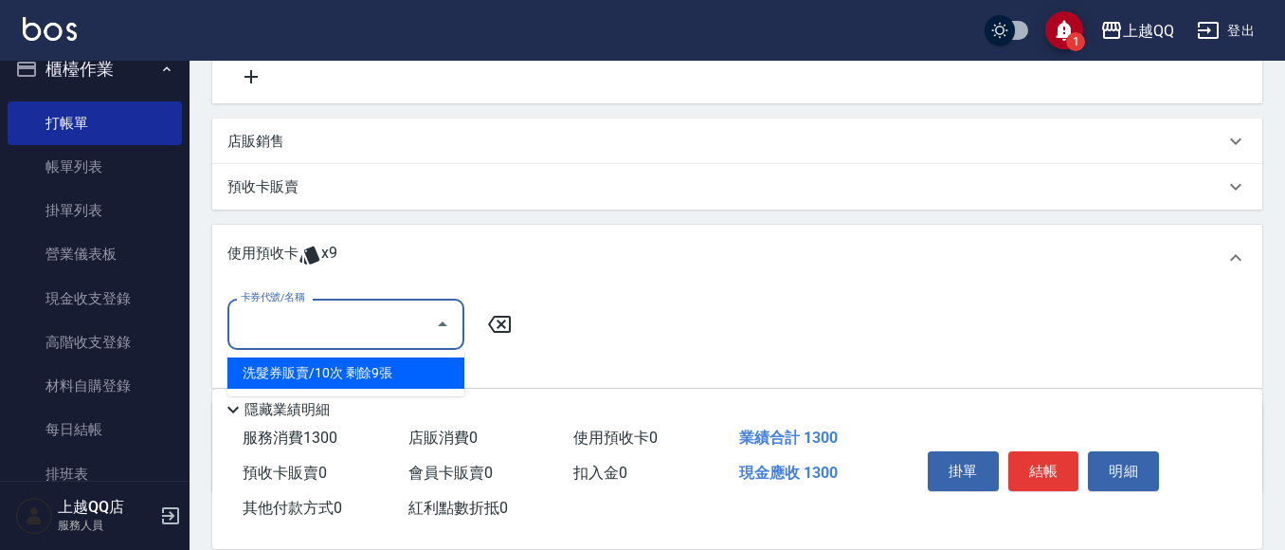
click at [423, 380] on div "洗髮券販賣/10次 剩餘9張" at bounding box center [345, 372] width 237 height 31
type input "洗髮券販賣/10次"
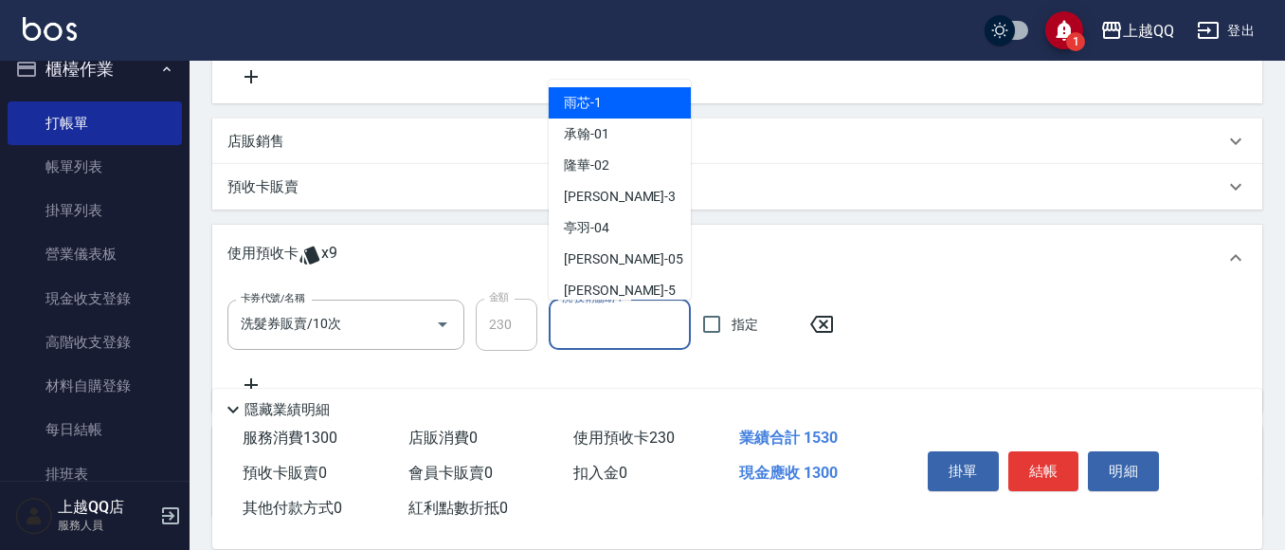
drag, startPoint x: 603, startPoint y: 315, endPoint x: 605, endPoint y: 299, distance: 15.4
click at [616, 320] on input "洗-技術協助-1" at bounding box center [619, 324] width 125 height 33
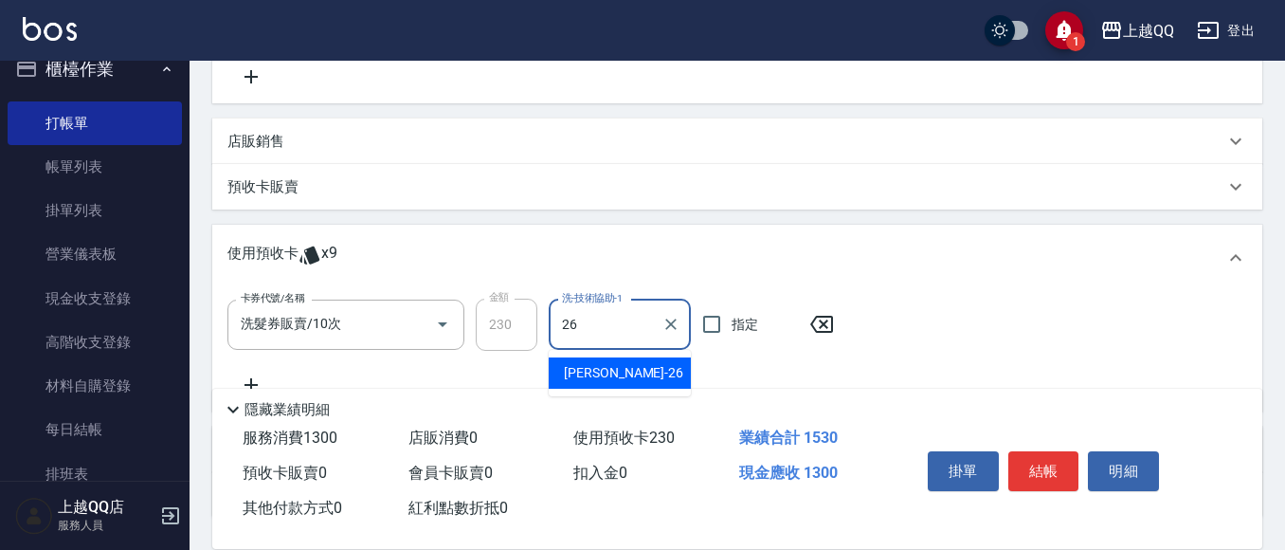
type input "[PERSON_NAME]-26"
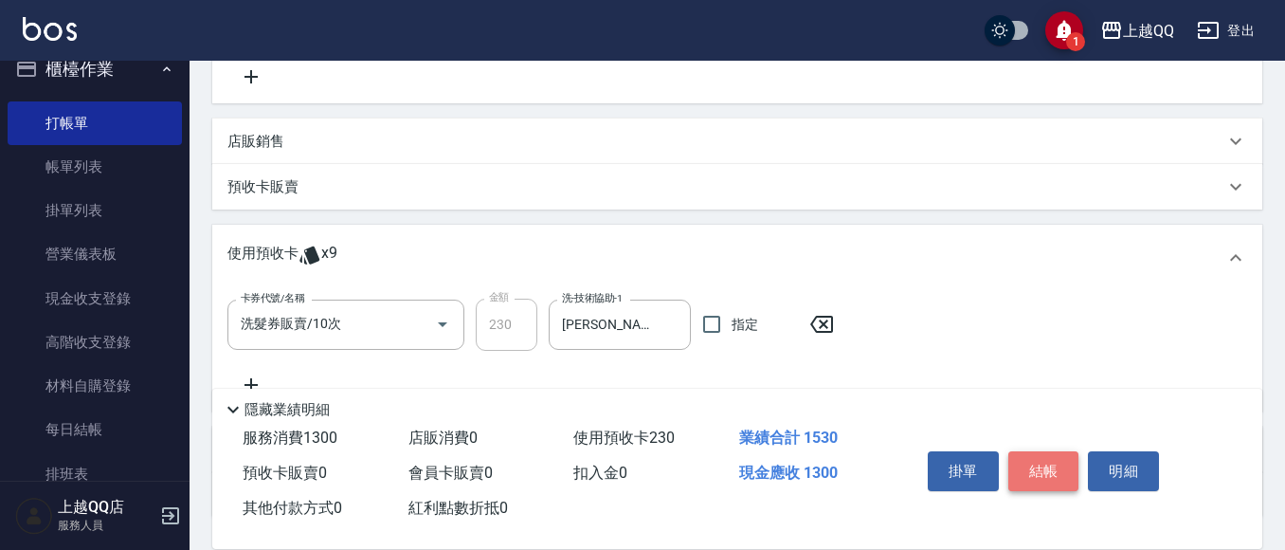
click at [1021, 456] on button "結帳" at bounding box center [1043, 471] width 71 height 40
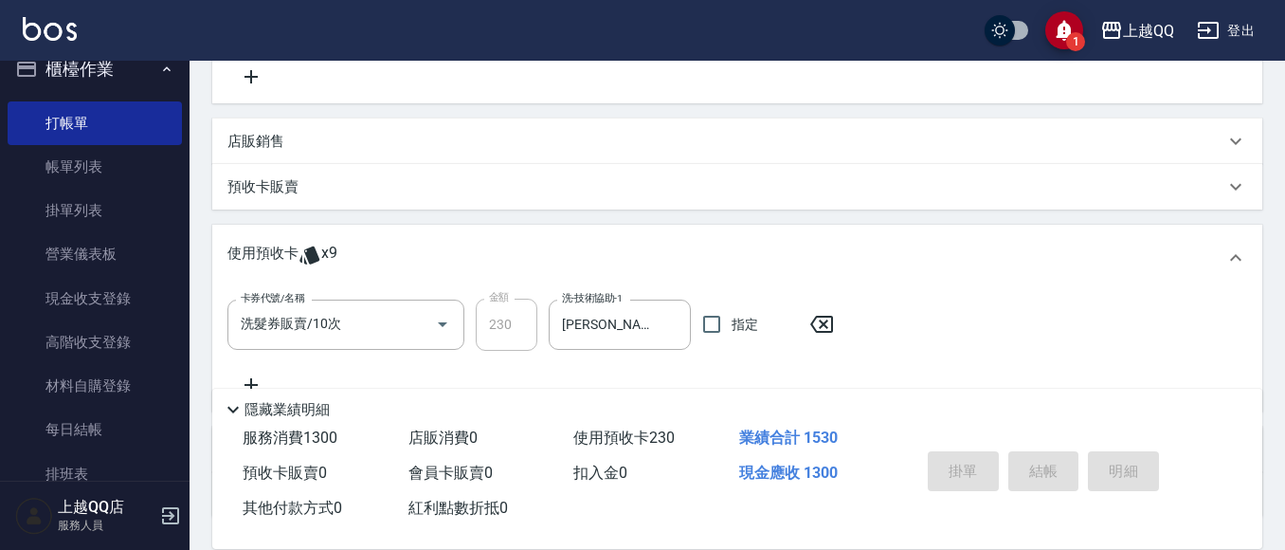
type input "[DATE] 17:48"
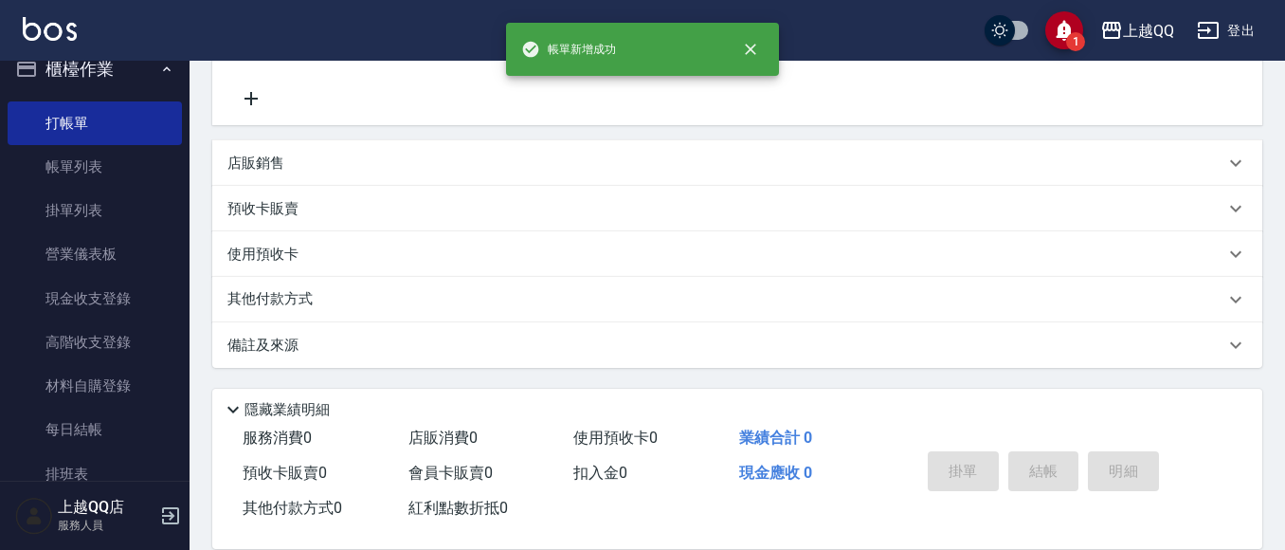
scroll to position [0, 0]
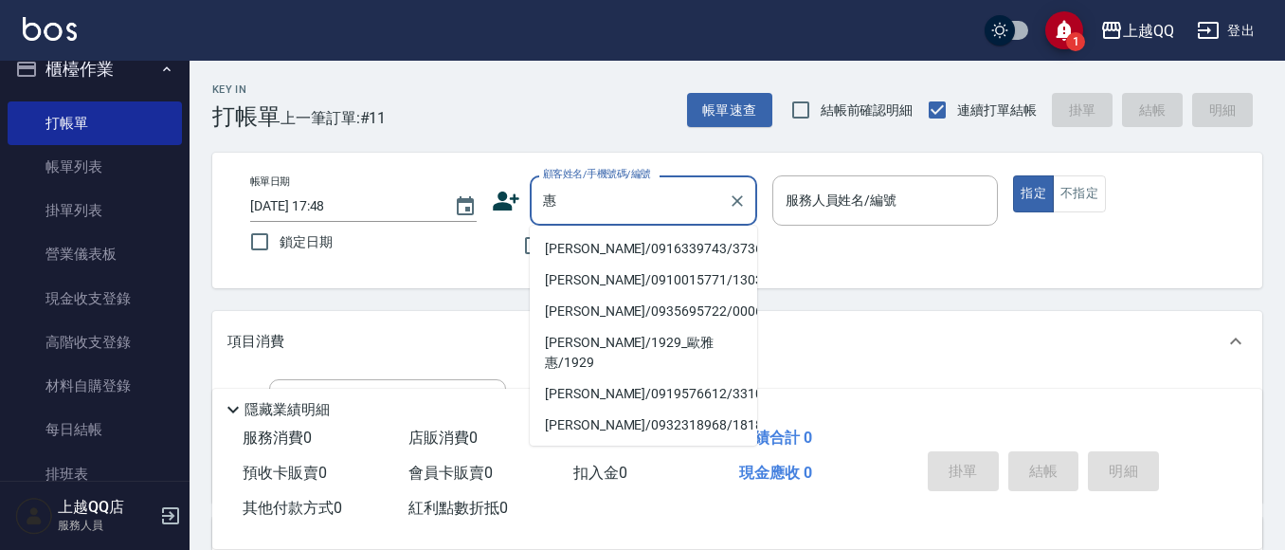
type input "慧"
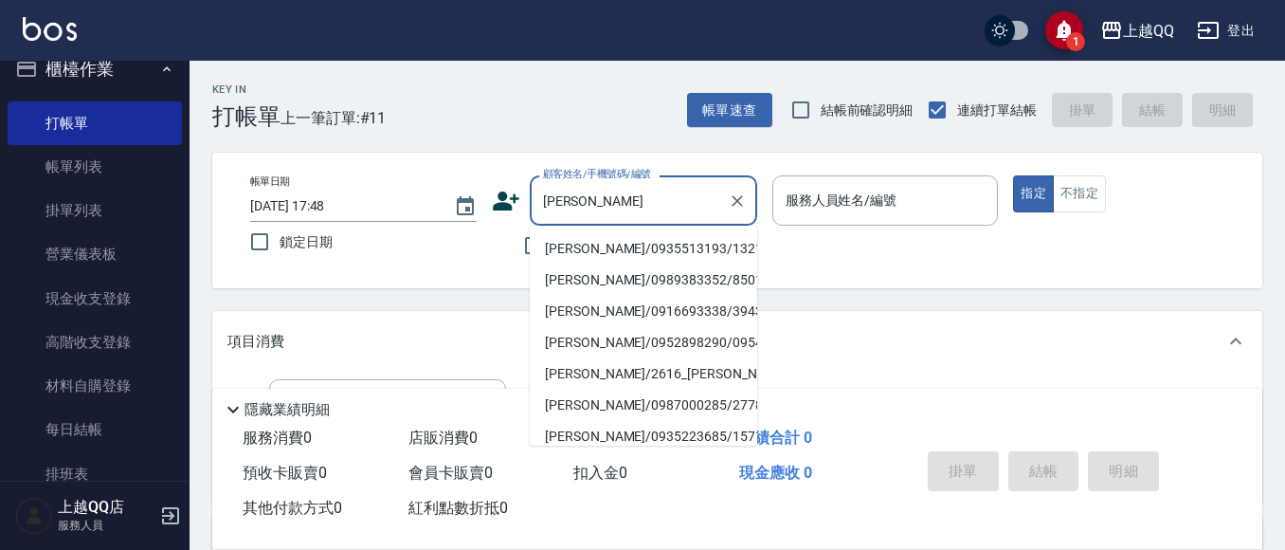
click at [675, 242] on li "[PERSON_NAME]/0935513193/1321" at bounding box center [643, 248] width 227 height 31
type input "[PERSON_NAME]/0935513193/1321"
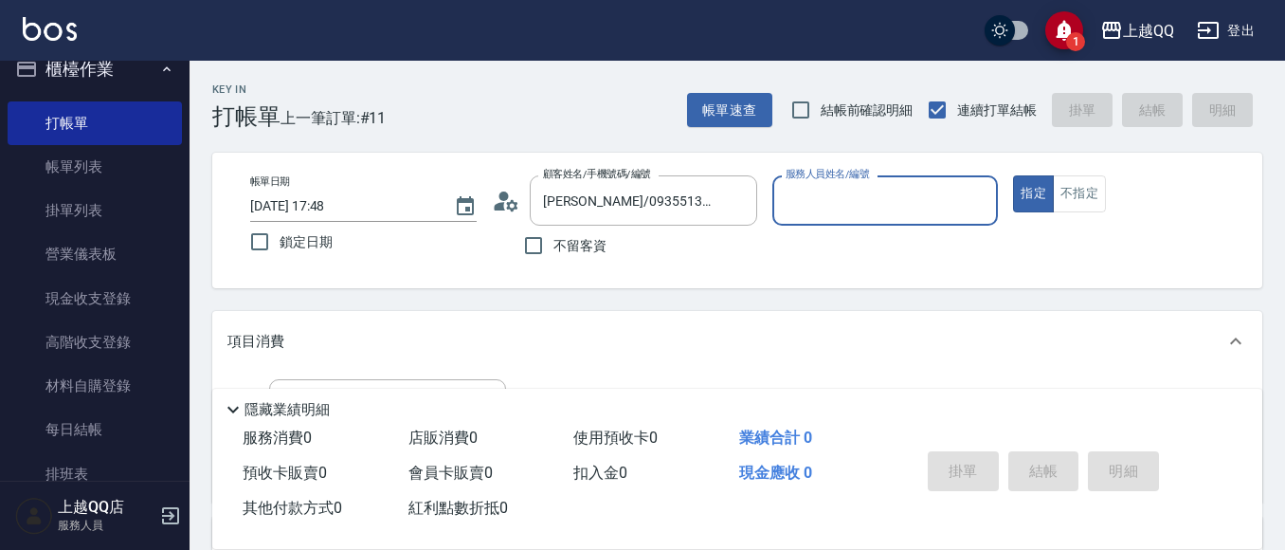
type input "佩怡-3"
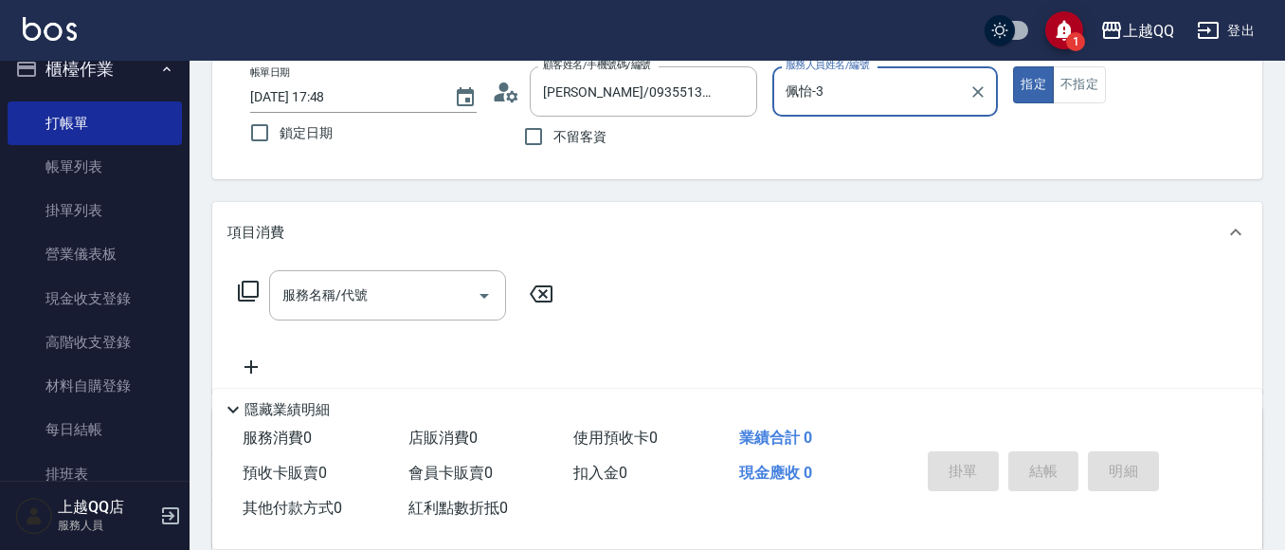
scroll to position [123, 0]
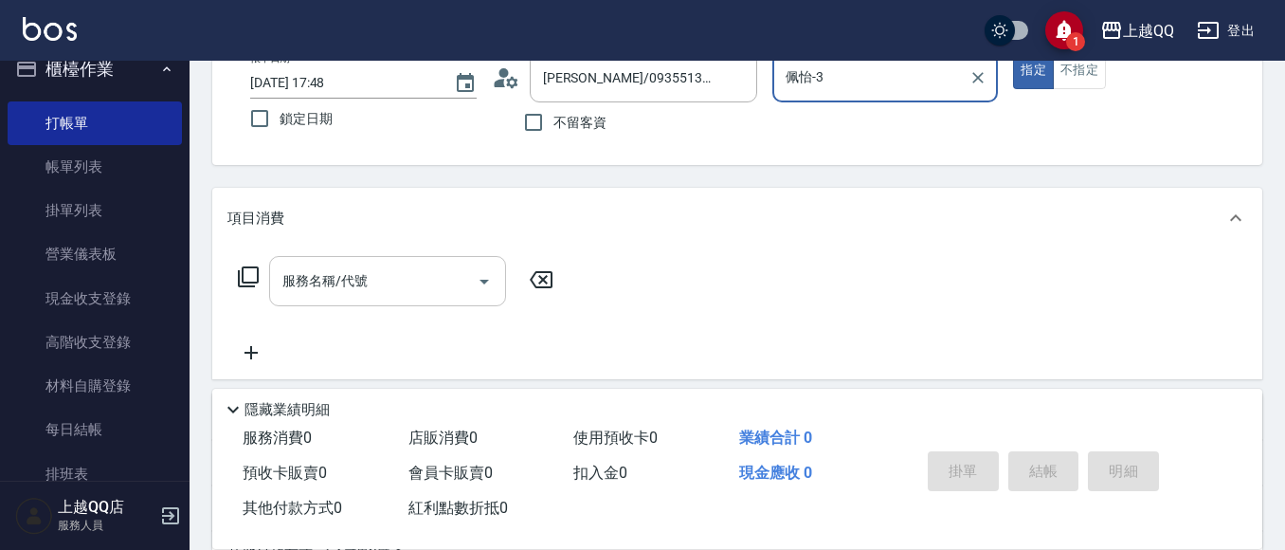
click at [278, 269] on div "服務名稱/代號" at bounding box center [387, 281] width 237 height 50
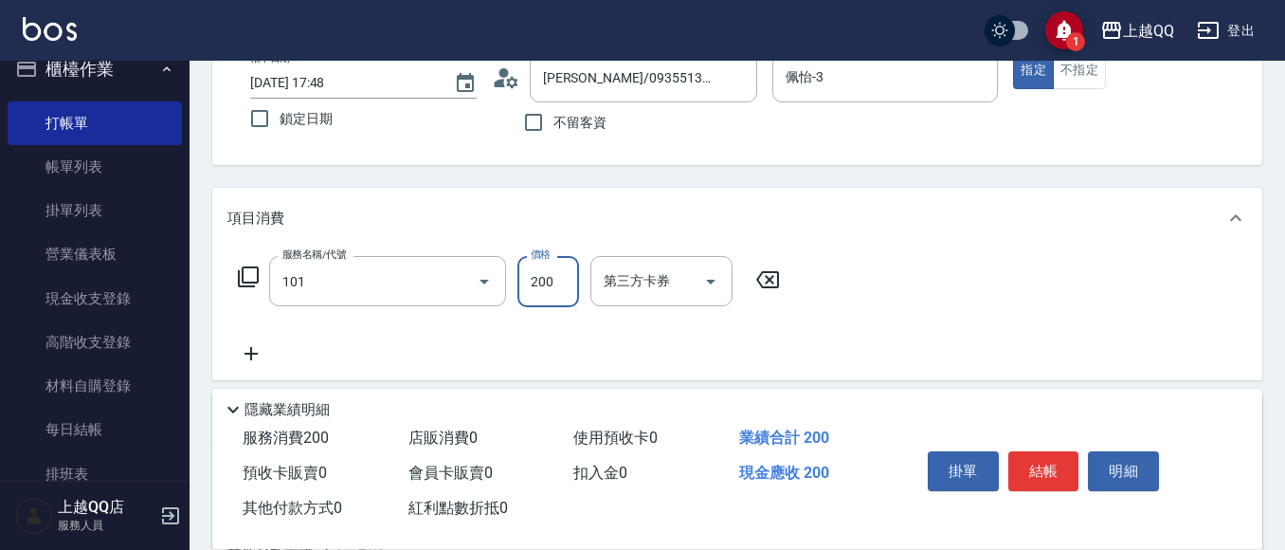
type input "洗髮(101)"
type input "250"
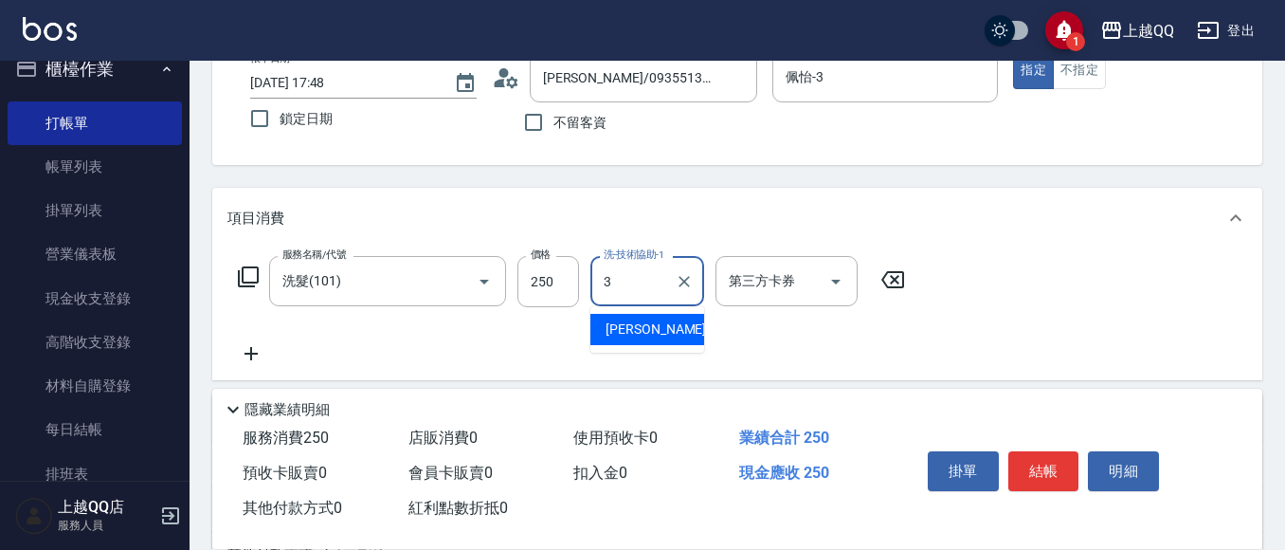
type input "佩怡-3"
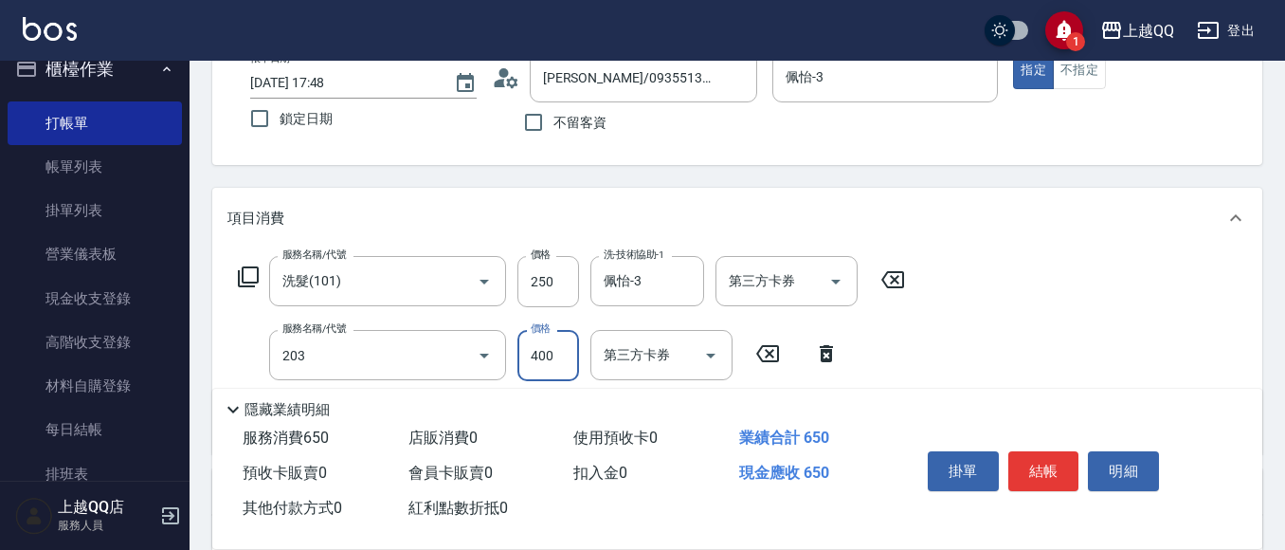
type input "指定單剪(203)"
type input "350"
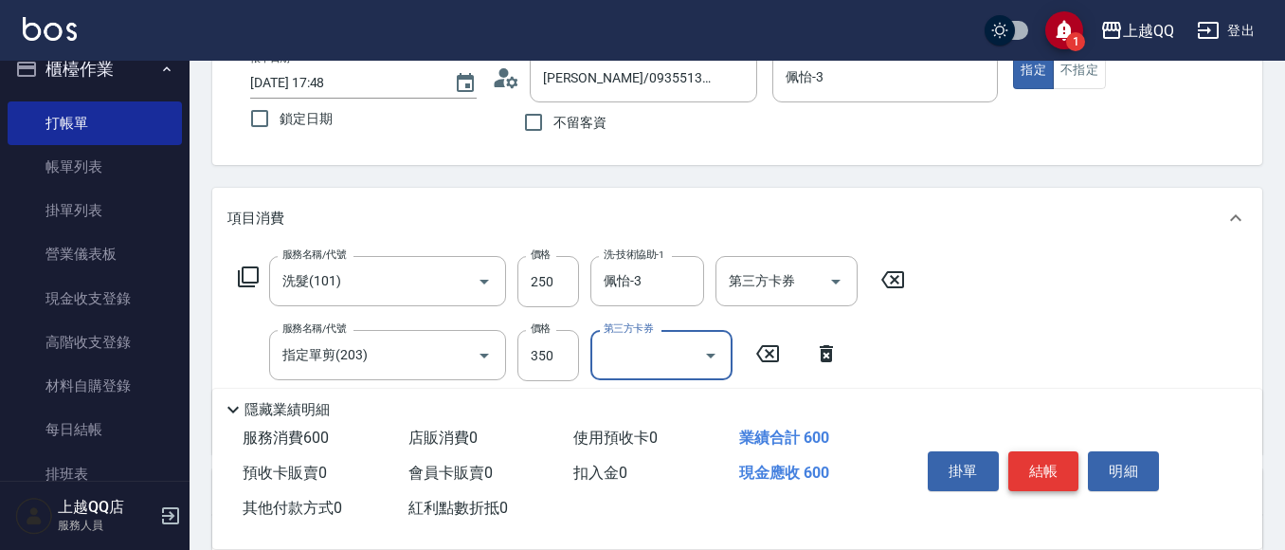
click at [1032, 462] on button "結帳" at bounding box center [1043, 471] width 71 height 40
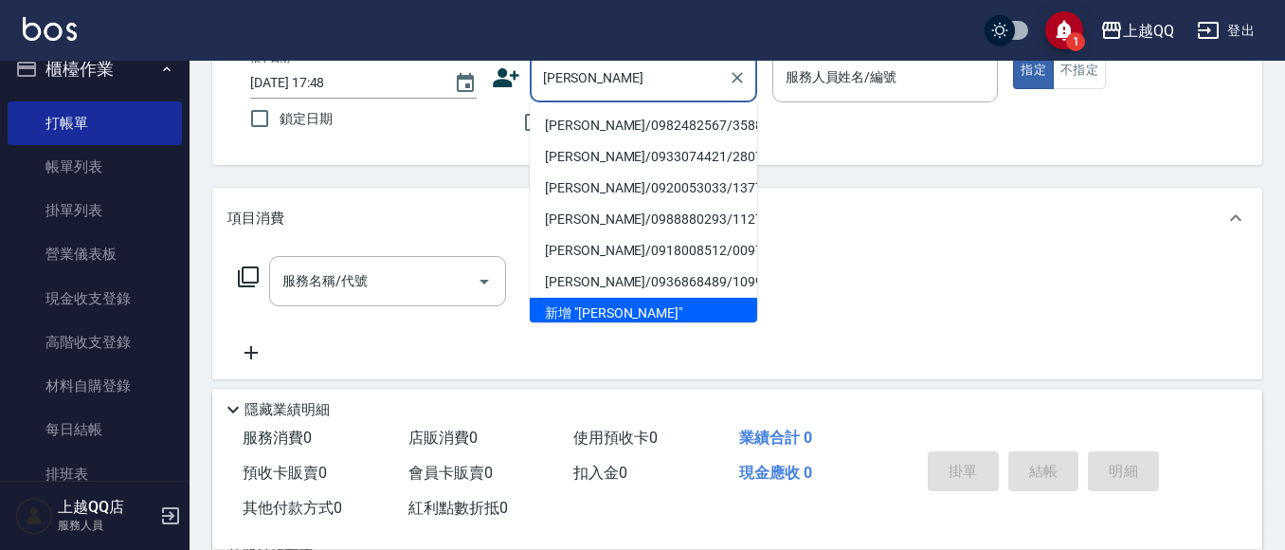
click at [673, 127] on li "[PERSON_NAME]/0982482567/3588" at bounding box center [643, 125] width 227 height 31
type input "[PERSON_NAME]/0982482567/3588"
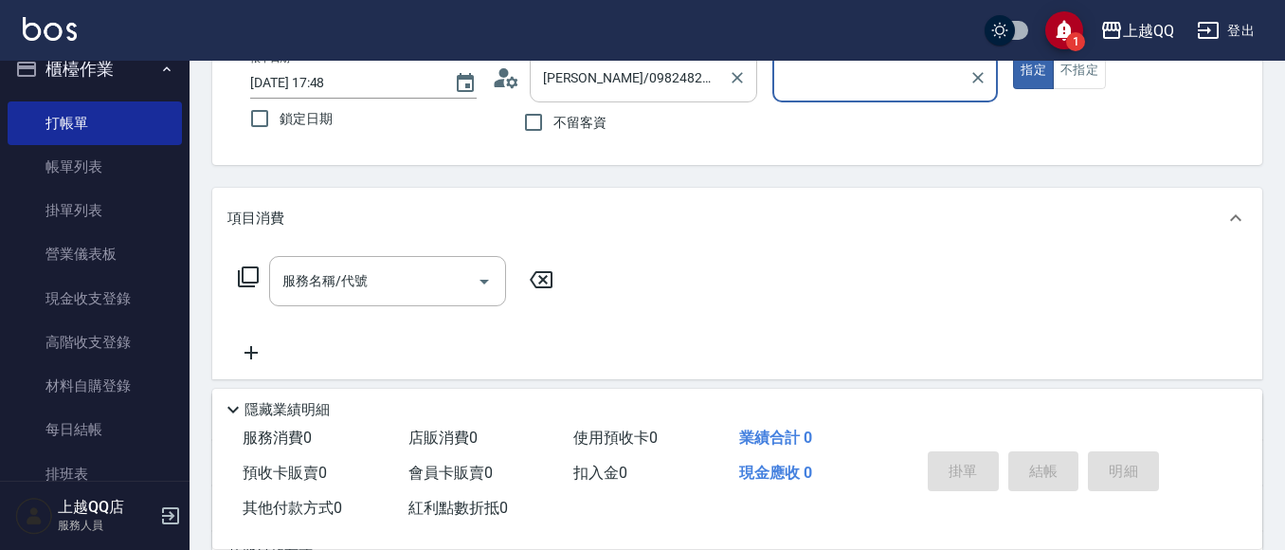
type input "佩怡-3"
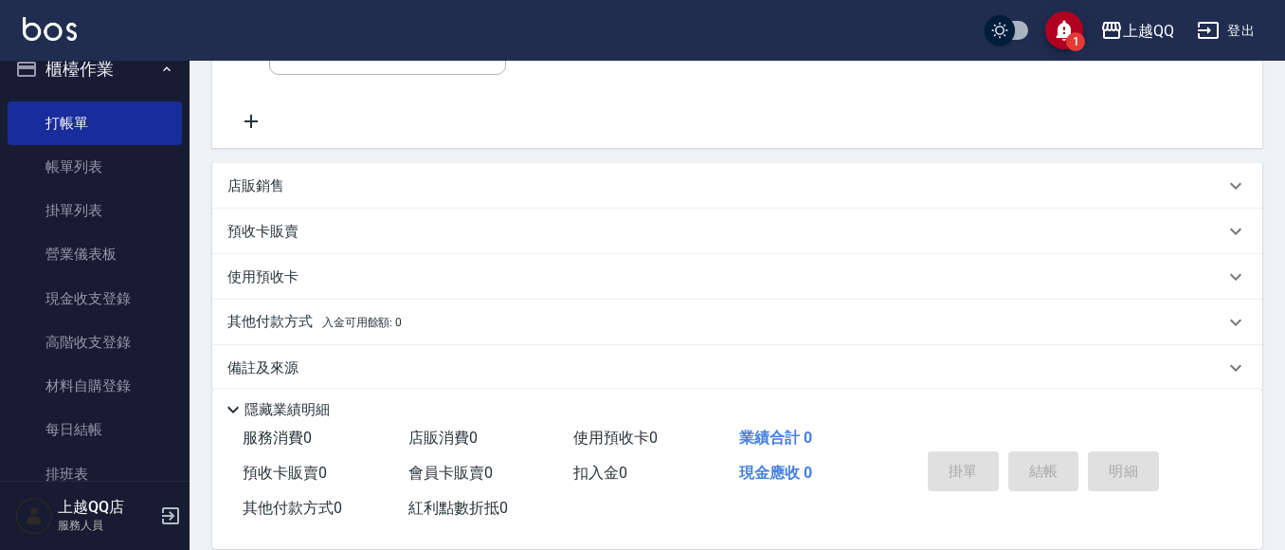
scroll to position [377, 0]
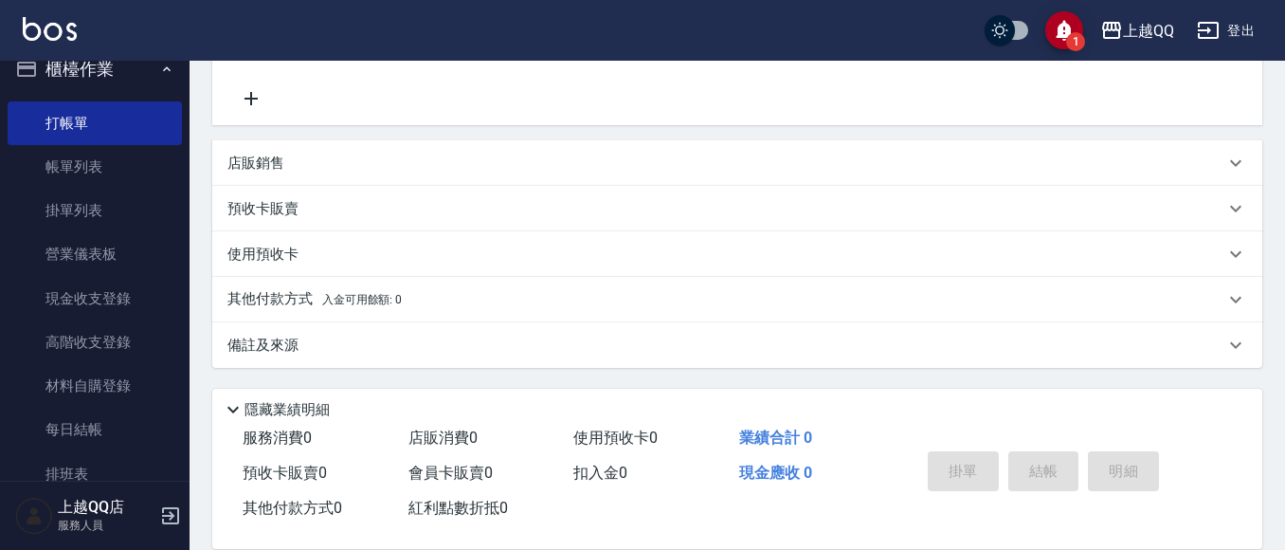
click at [281, 211] on p "預收卡販賣" at bounding box center [262, 209] width 71 height 20
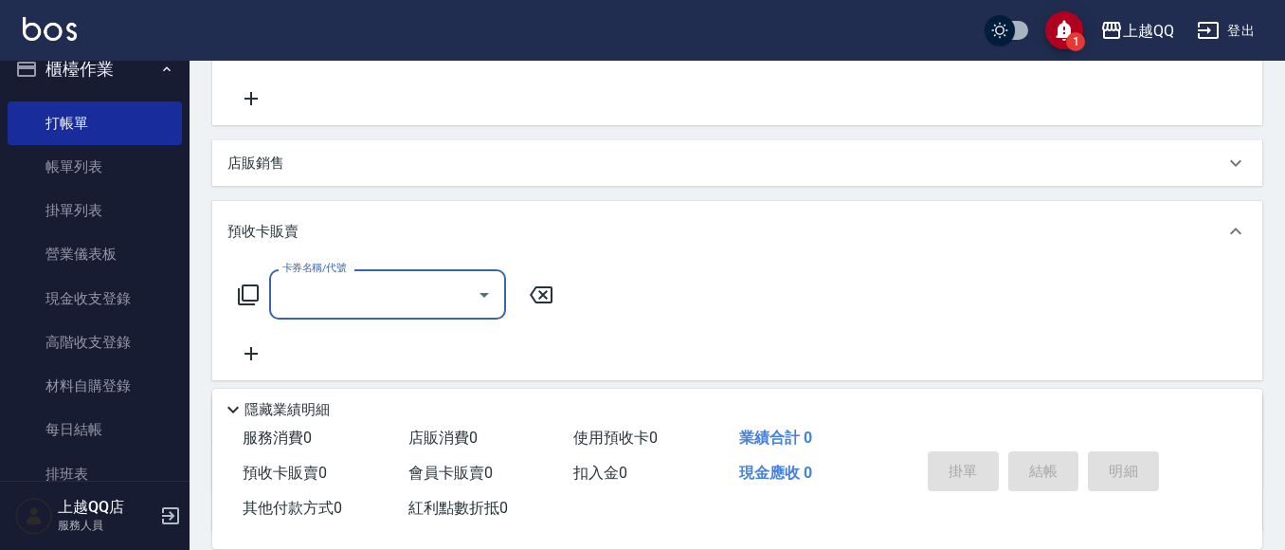
scroll to position [0, 0]
click at [237, 315] on div "卡券名稱/代號 卡券名稱/代號" at bounding box center [395, 294] width 337 height 50
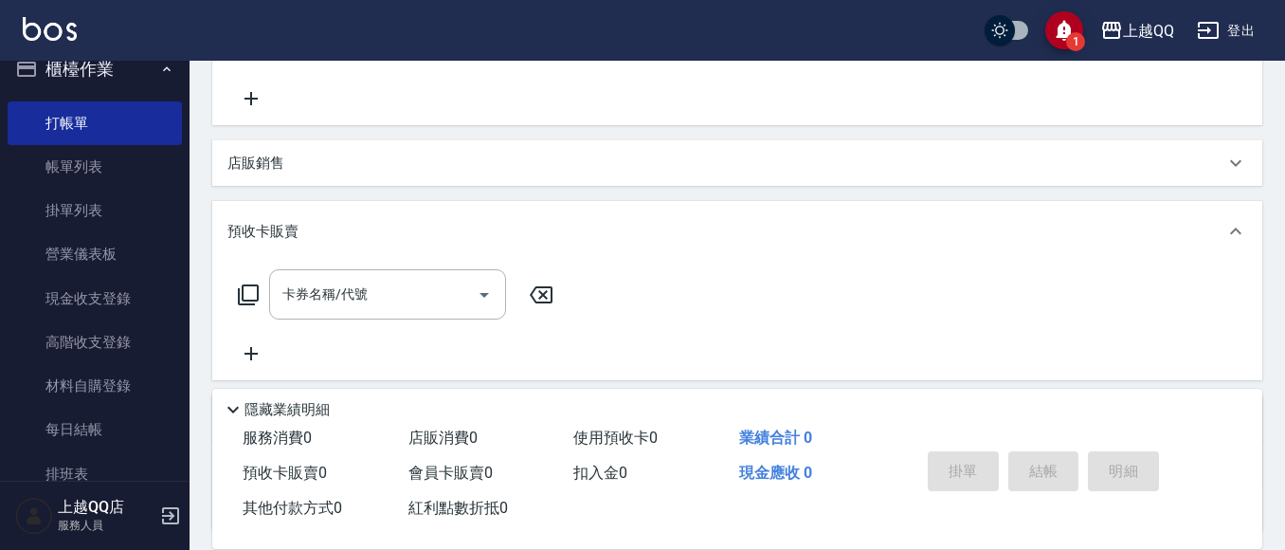
click at [251, 287] on icon at bounding box center [248, 294] width 23 height 23
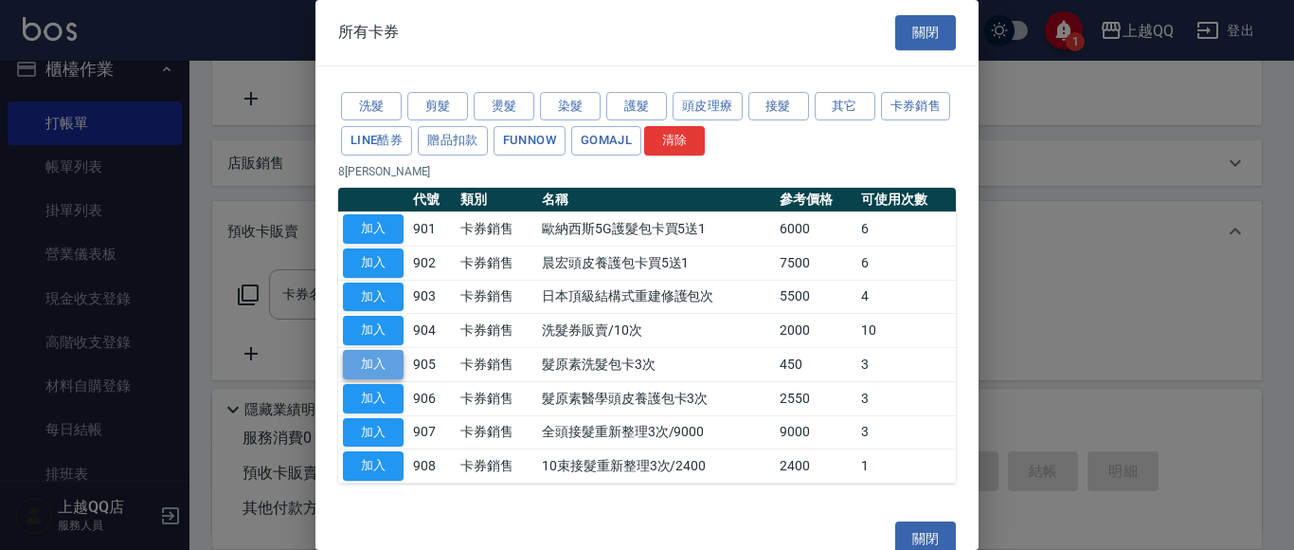
click at [397, 367] on button "加入" at bounding box center [373, 364] width 61 height 29
type input "髮原素洗髮包卡3次(905)"
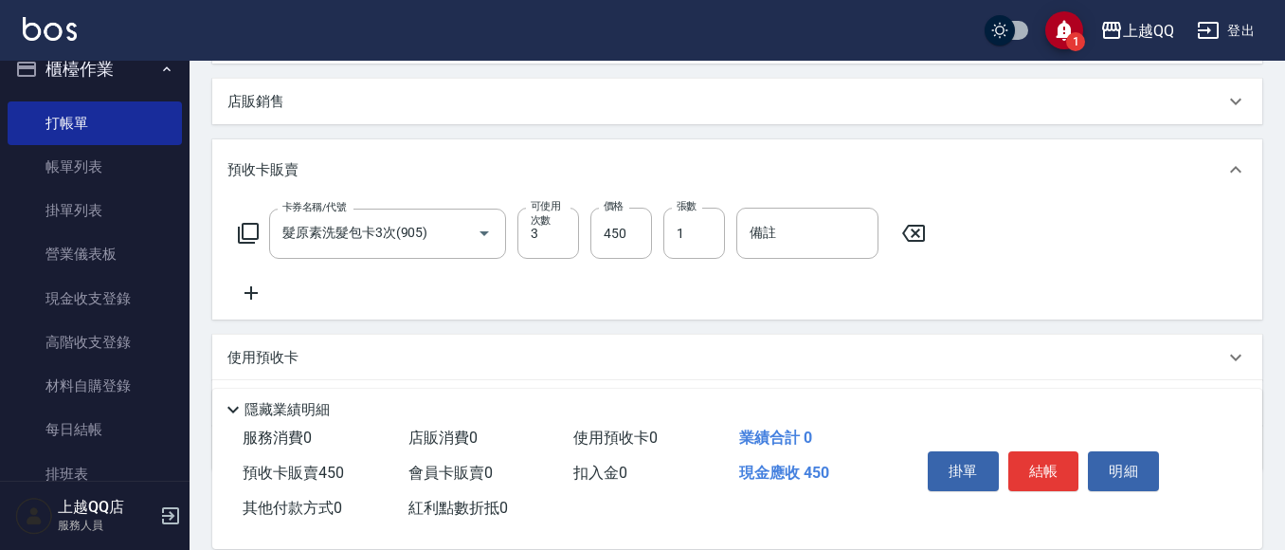
scroll to position [472, 0]
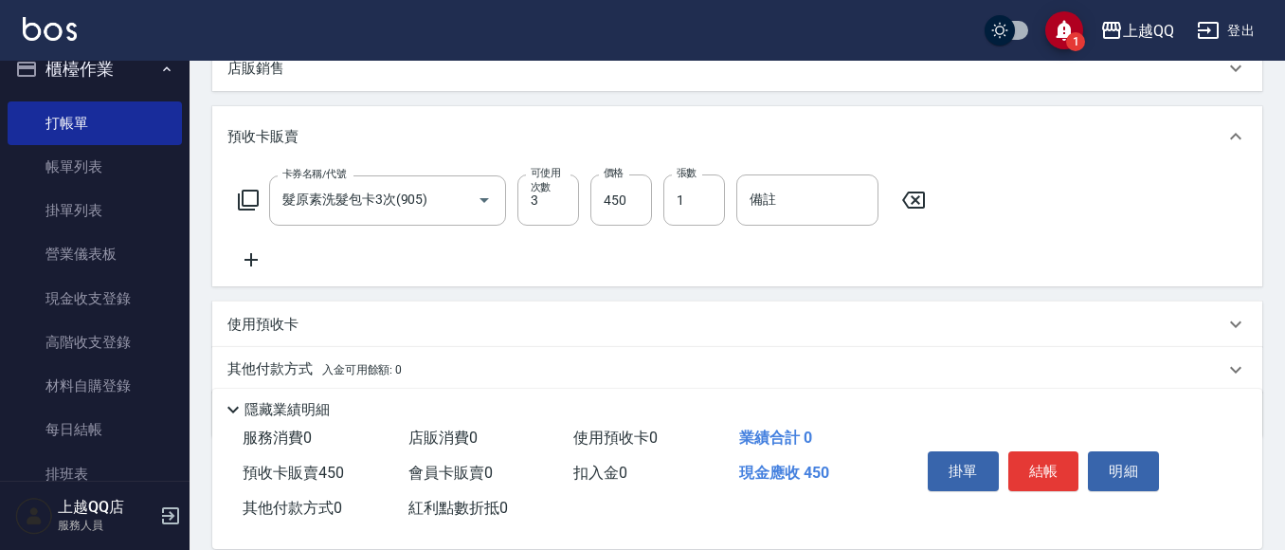
click at [257, 260] on icon at bounding box center [250, 259] width 13 height 13
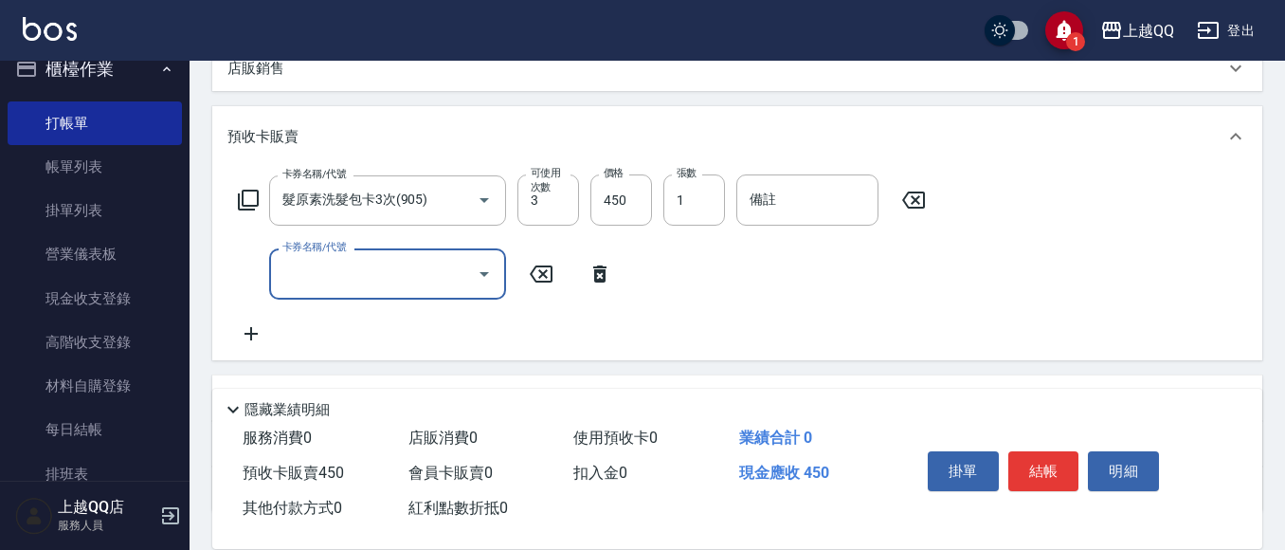
click at [492, 285] on button "Open" at bounding box center [484, 274] width 30 height 30
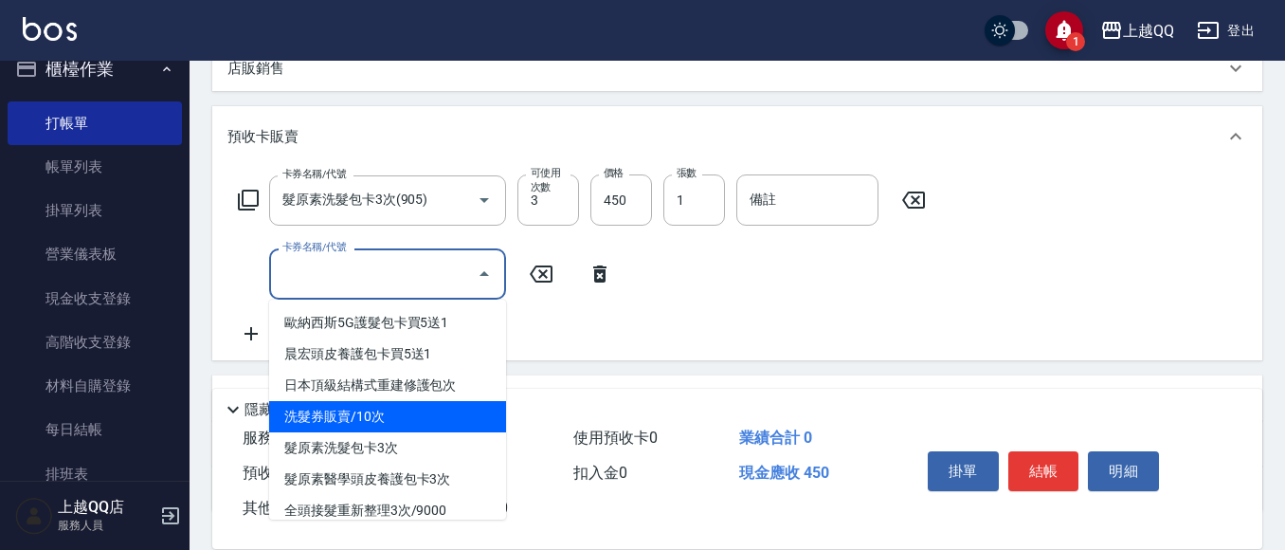
click at [781, 301] on div "卡券名稱/代號 髮原素洗髮包卡3次(905) 卡券名稱/代號 可使用次數 3 可使用次數 價格 450 價格 張數 1 張數 備註 備註 卡券名稱/代號 卡券…" at bounding box center [737, 259] width 1020 height 170
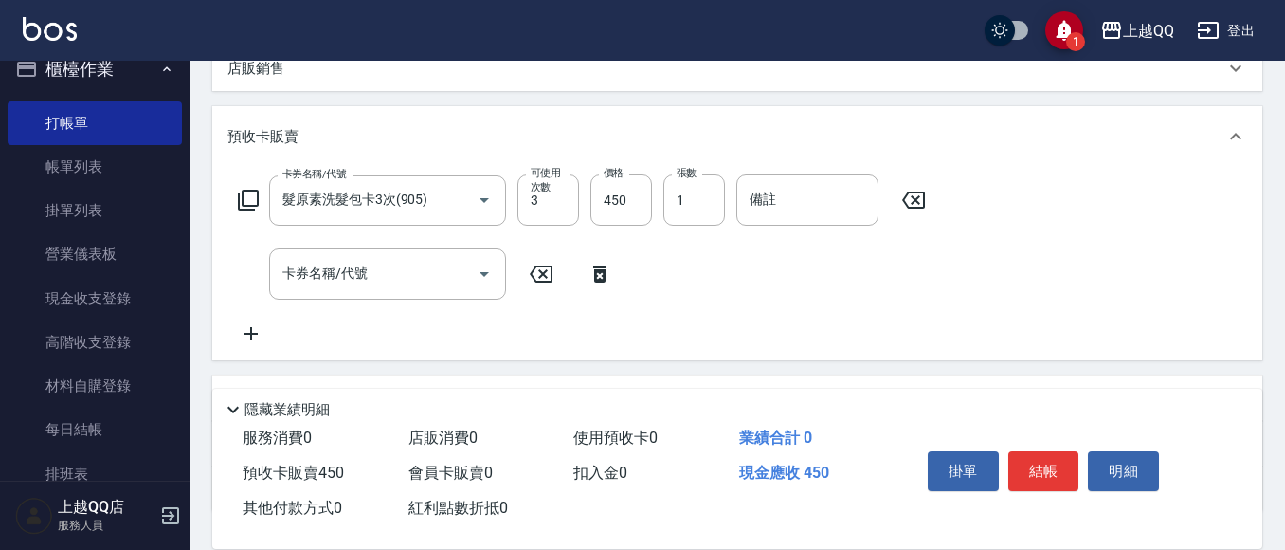
click at [253, 190] on icon at bounding box center [248, 200] width 21 height 21
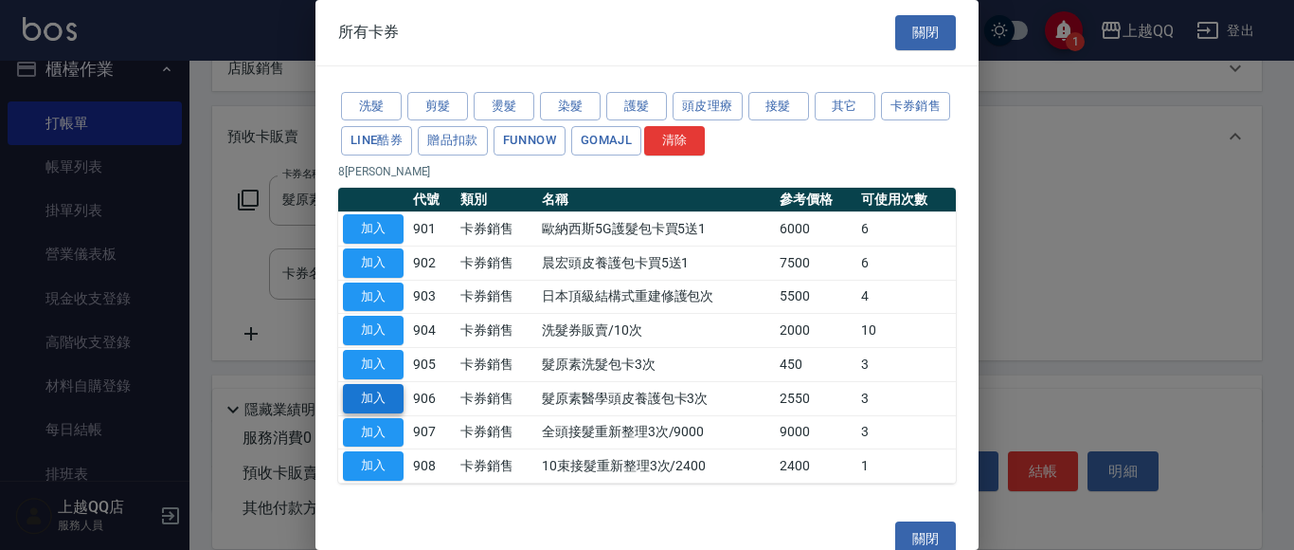
click at [353, 397] on button "加入" at bounding box center [373, 398] width 61 height 29
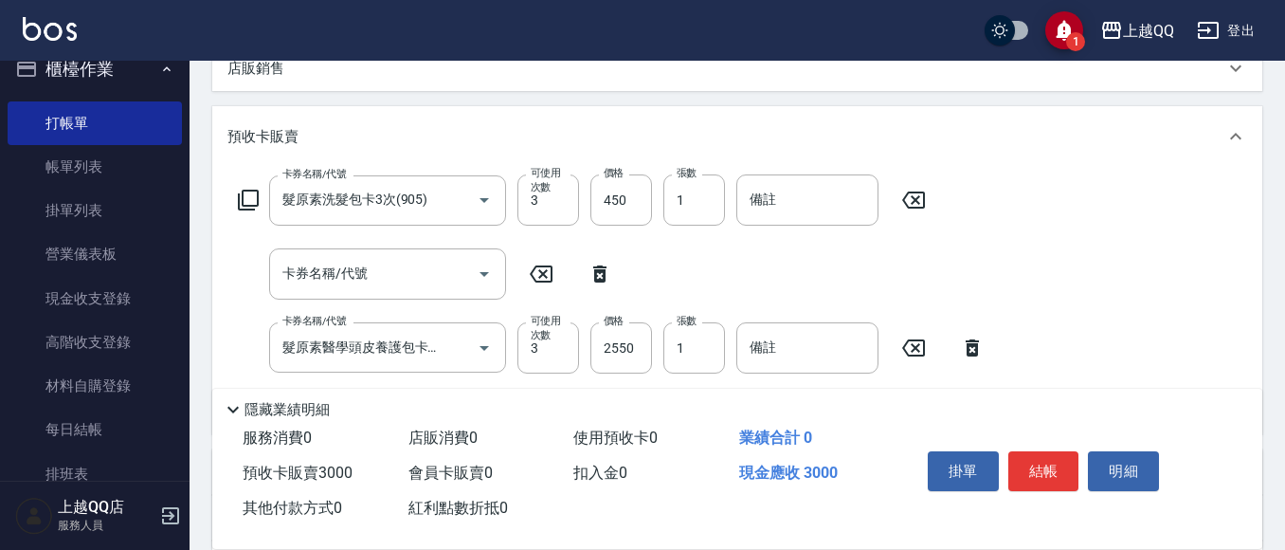
click at [602, 272] on icon at bounding box center [599, 273] width 13 height 17
type input "髮原素醫學頭皮養護包卡3次(906)"
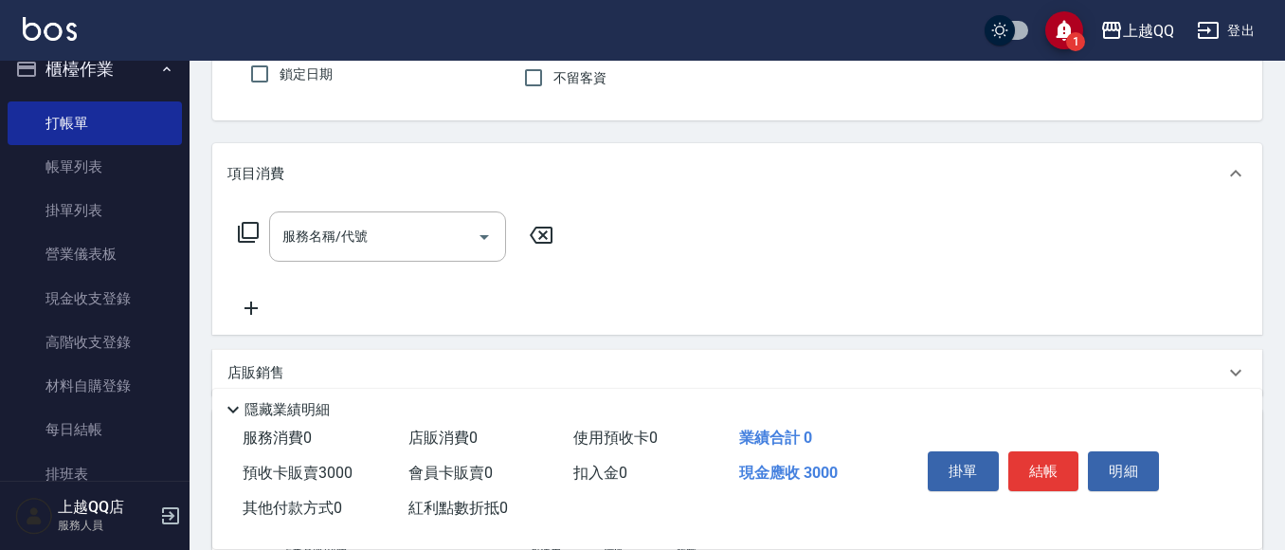
scroll to position [0, 0]
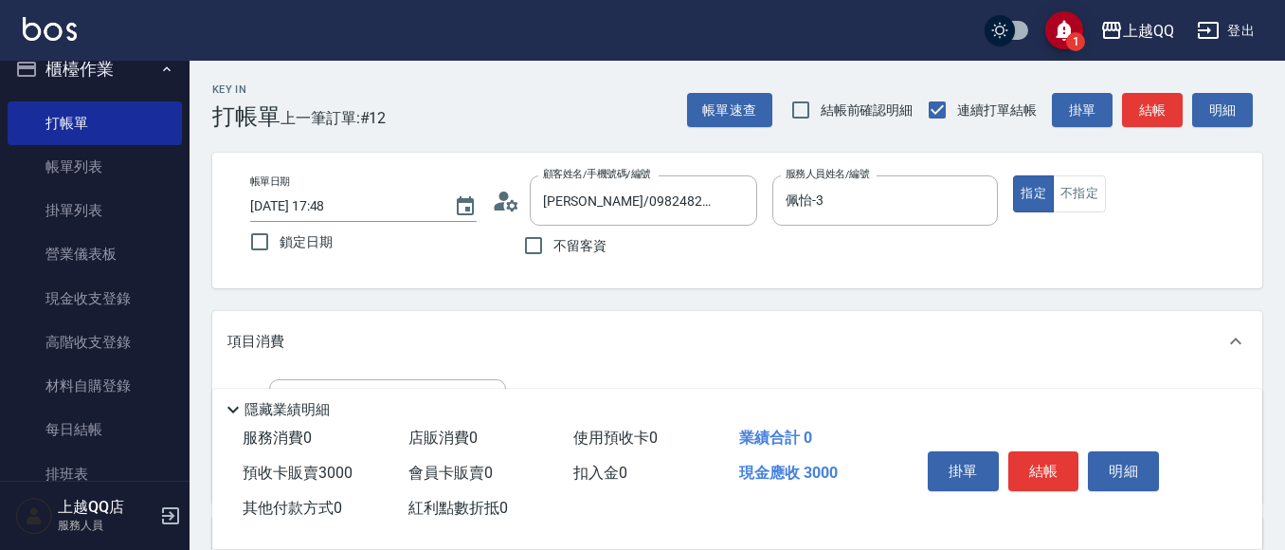
click at [1050, 451] on button "結帳" at bounding box center [1043, 471] width 71 height 40
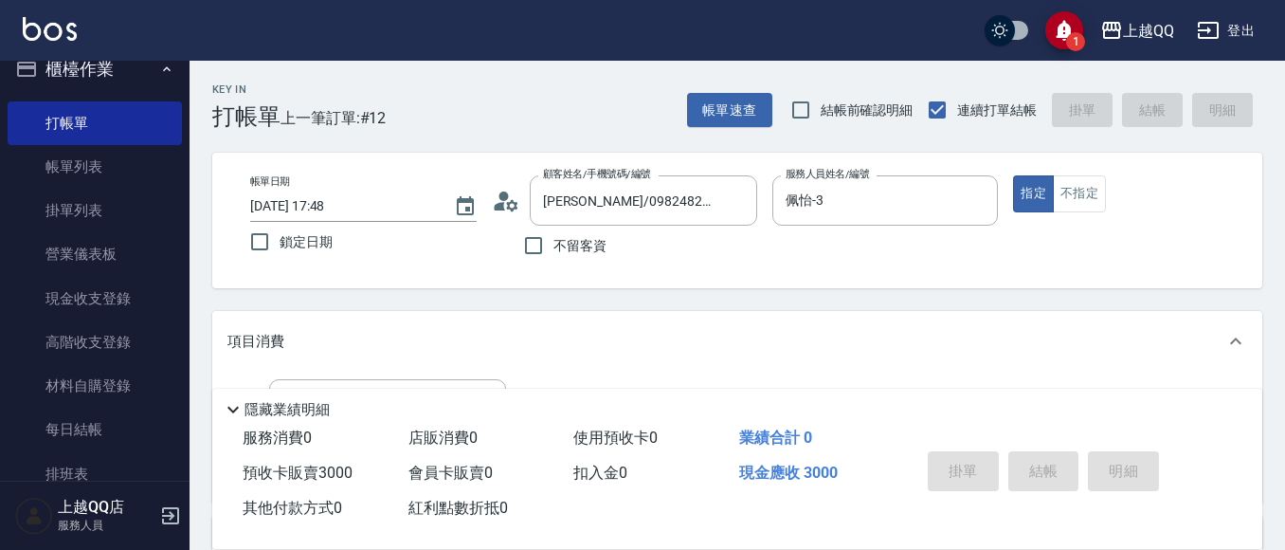
type input "[DATE] 17:49"
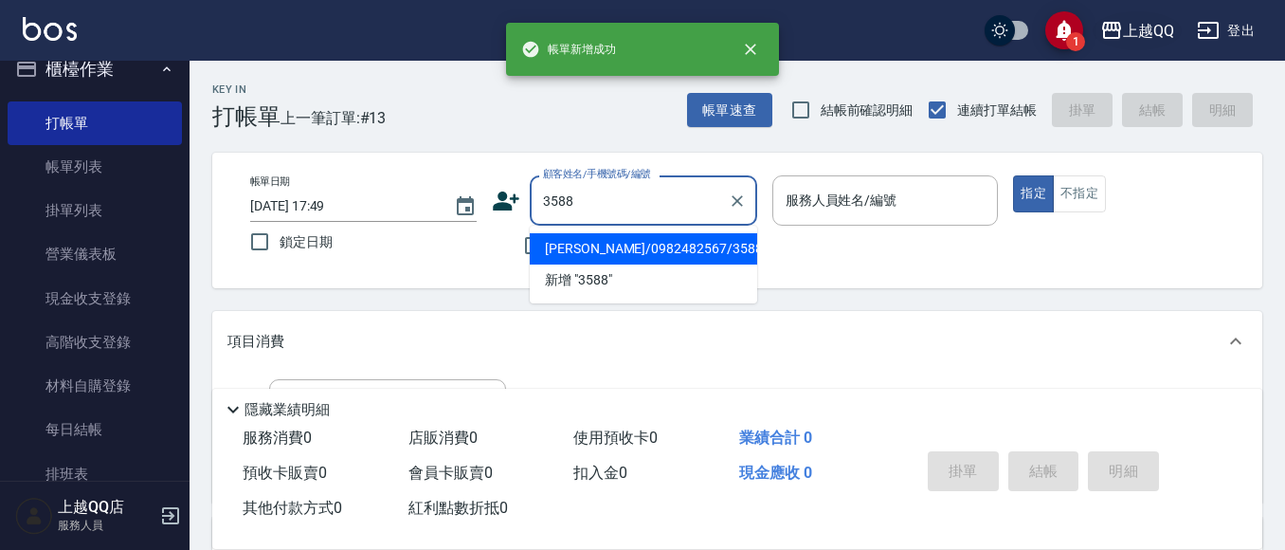
type input "[PERSON_NAME]/0982482567/3588"
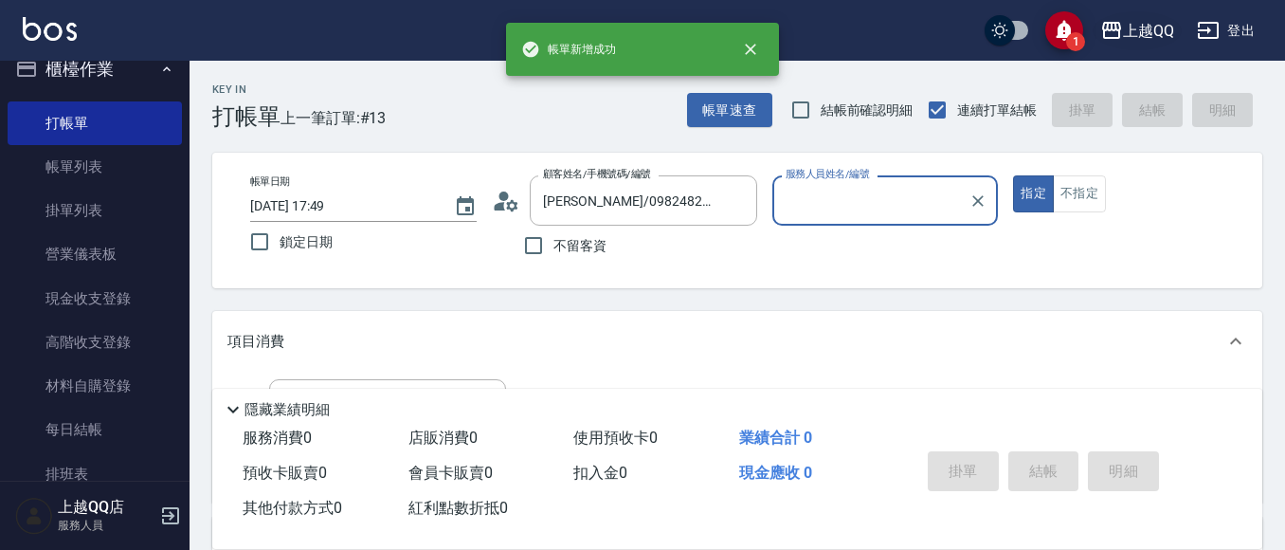
type input "佩怡-3"
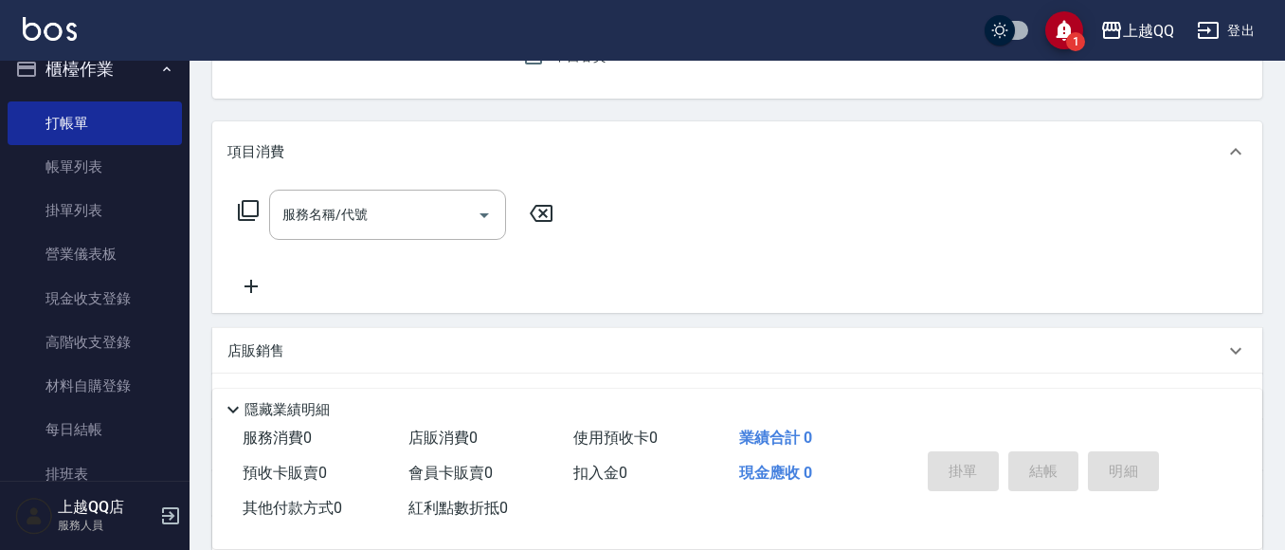
scroll to position [379, 0]
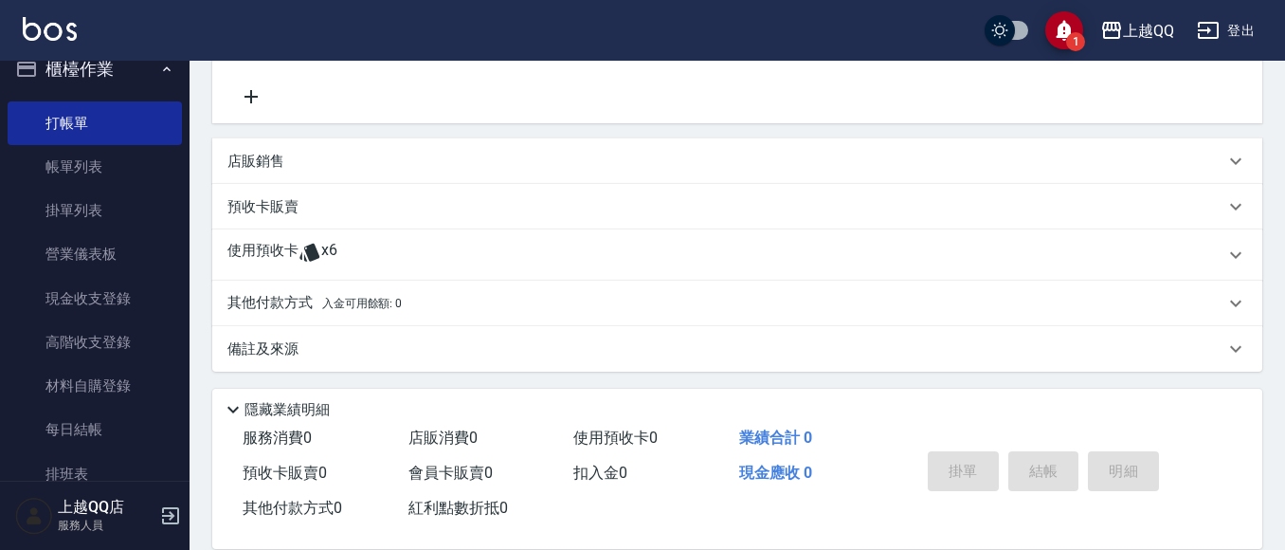
click at [347, 244] on div "使用預收卡 x6" at bounding box center [725, 255] width 997 height 28
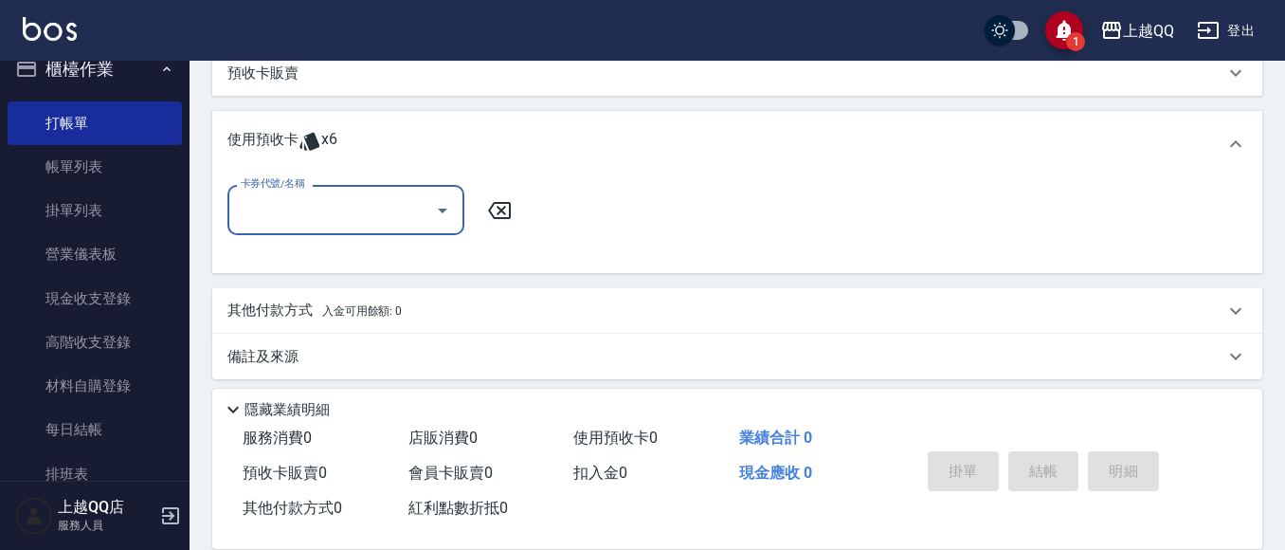
scroll to position [524, 0]
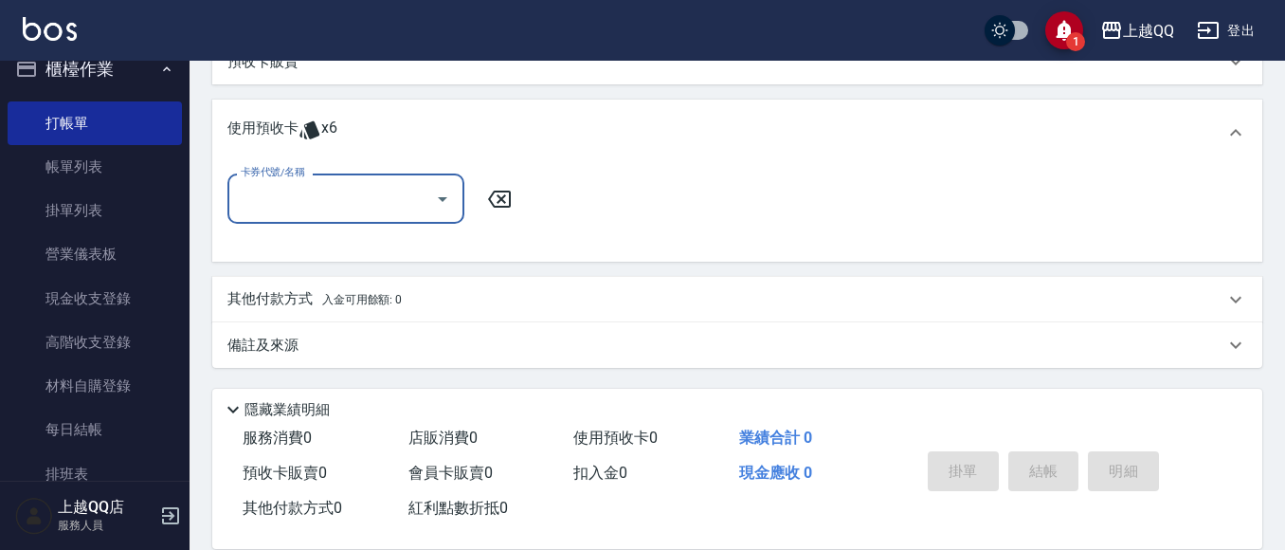
click at [435, 195] on icon "Open" at bounding box center [442, 199] width 23 height 23
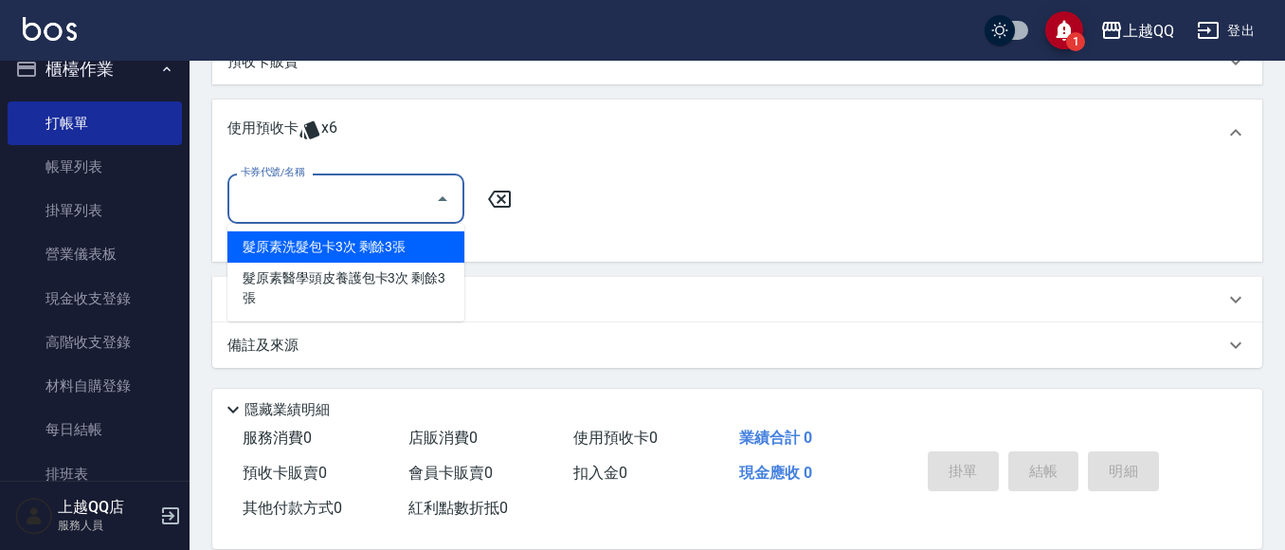
click at [403, 245] on div "髮原素洗髮包卡3次 剩餘3張" at bounding box center [345, 246] width 237 height 31
type input "髮原素洗髮包卡3次"
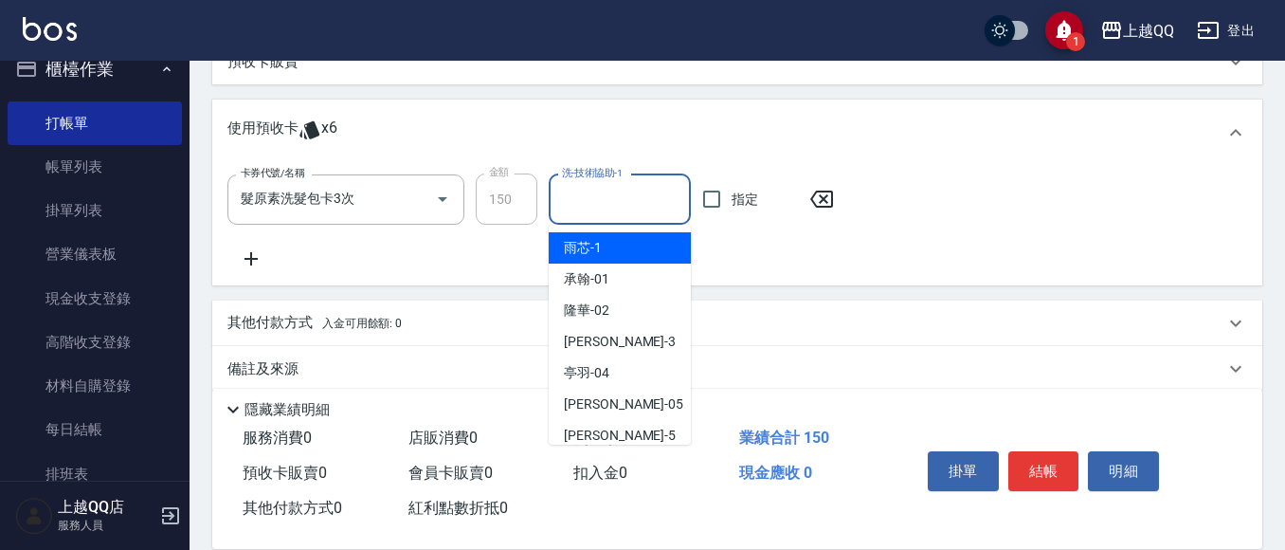
click at [583, 196] on input "洗-技術協助-1" at bounding box center [619, 199] width 125 height 33
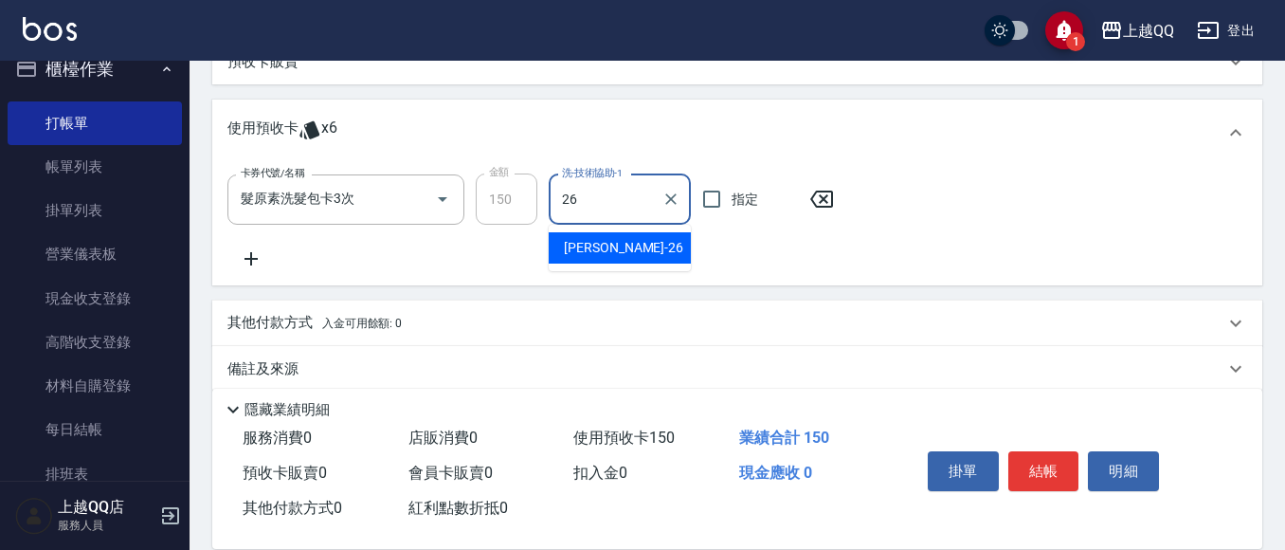
type input "[PERSON_NAME]-26"
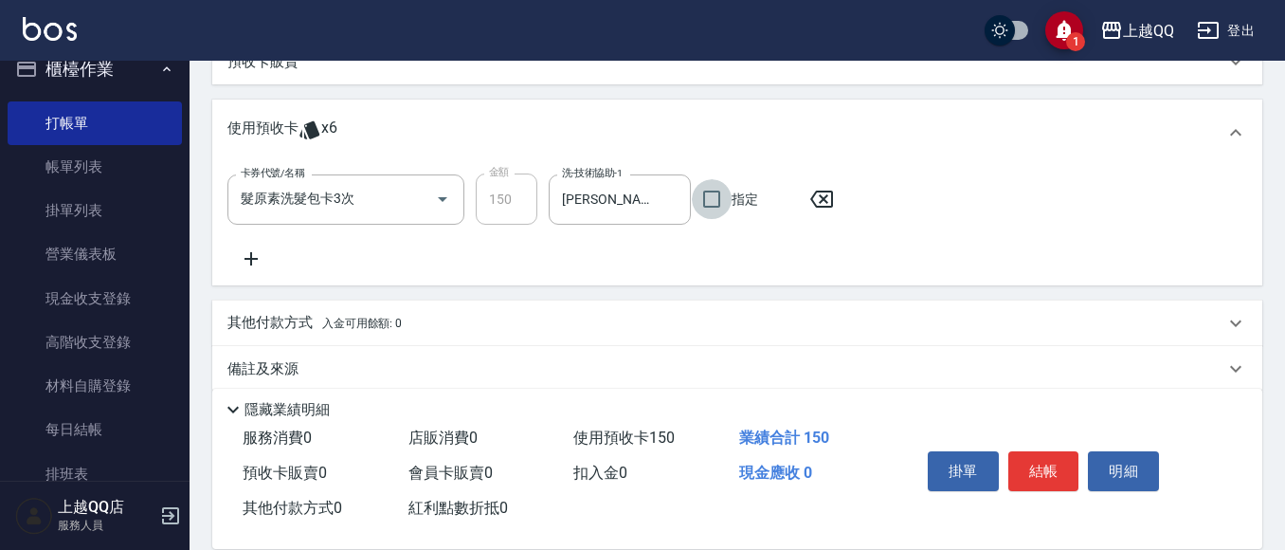
click at [256, 258] on icon at bounding box center [250, 258] width 47 height 23
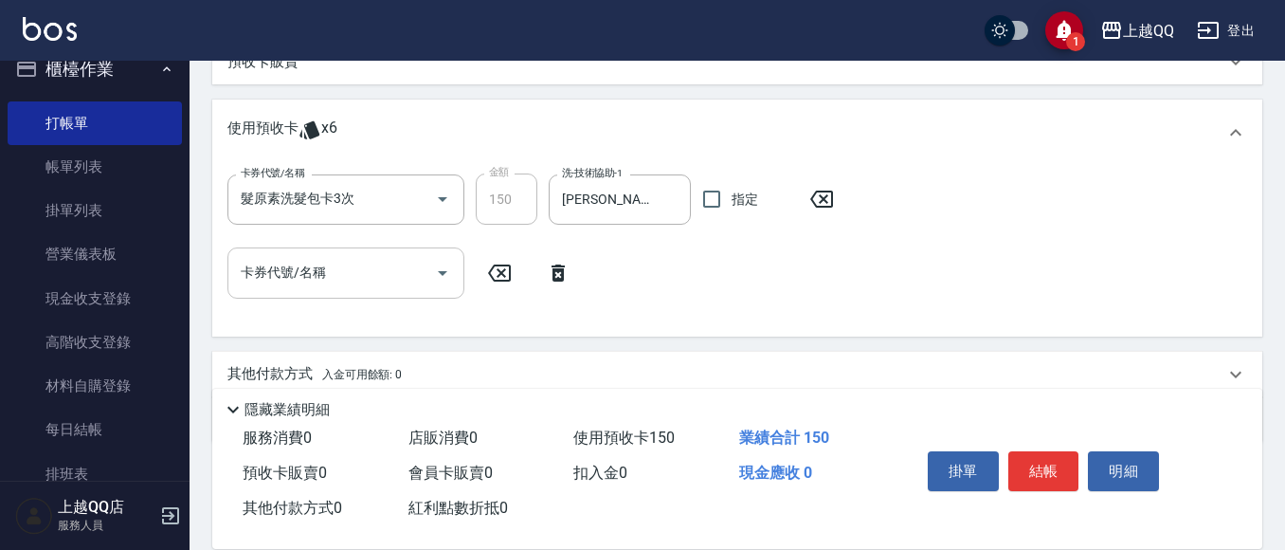
click at [454, 273] on button "Open" at bounding box center [442, 273] width 30 height 30
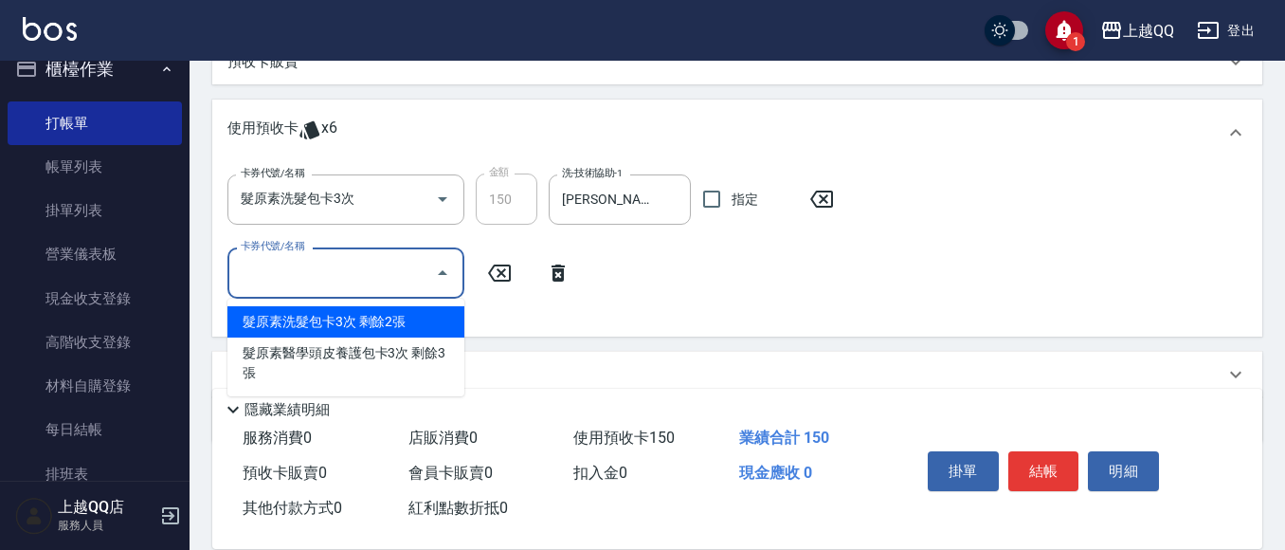
click at [454, 329] on div "髮原素洗髮包卡3次 剩餘2張" at bounding box center [345, 321] width 237 height 31
type input "髮原素洗髮包卡3次"
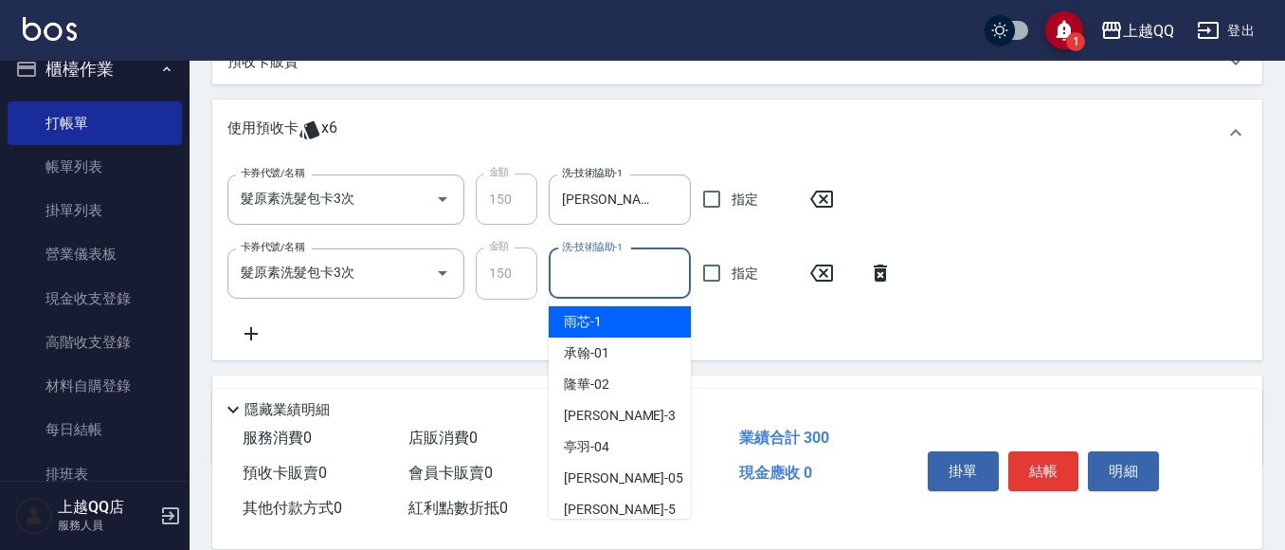
click at [597, 276] on input "洗-技術協助-1" at bounding box center [619, 273] width 125 height 33
type input "佩怡-3"
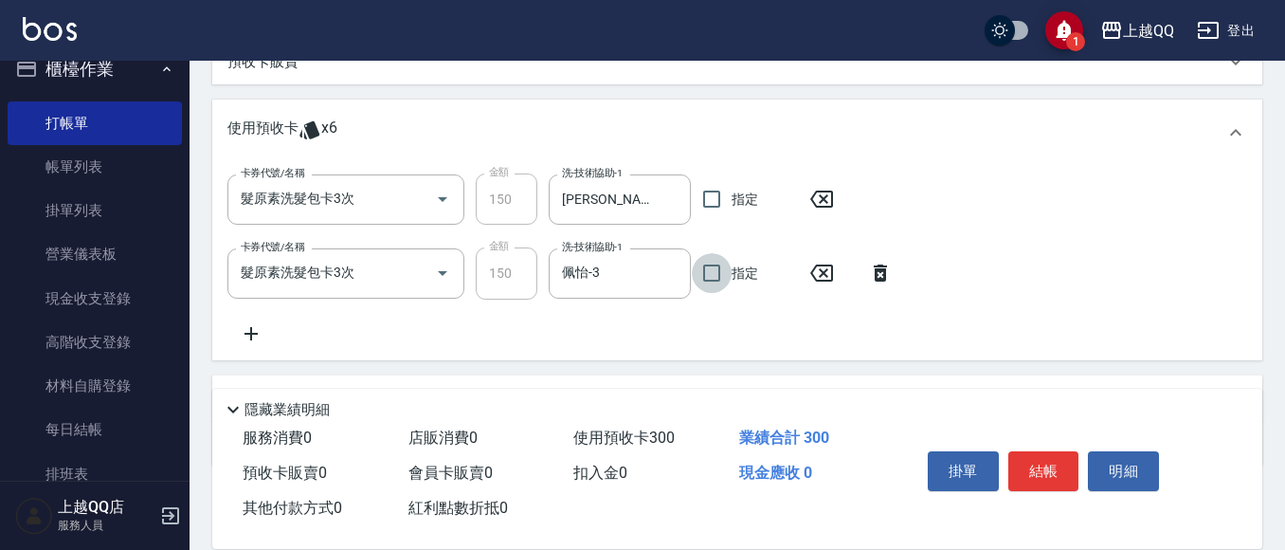
click at [262, 330] on icon at bounding box center [250, 333] width 47 height 23
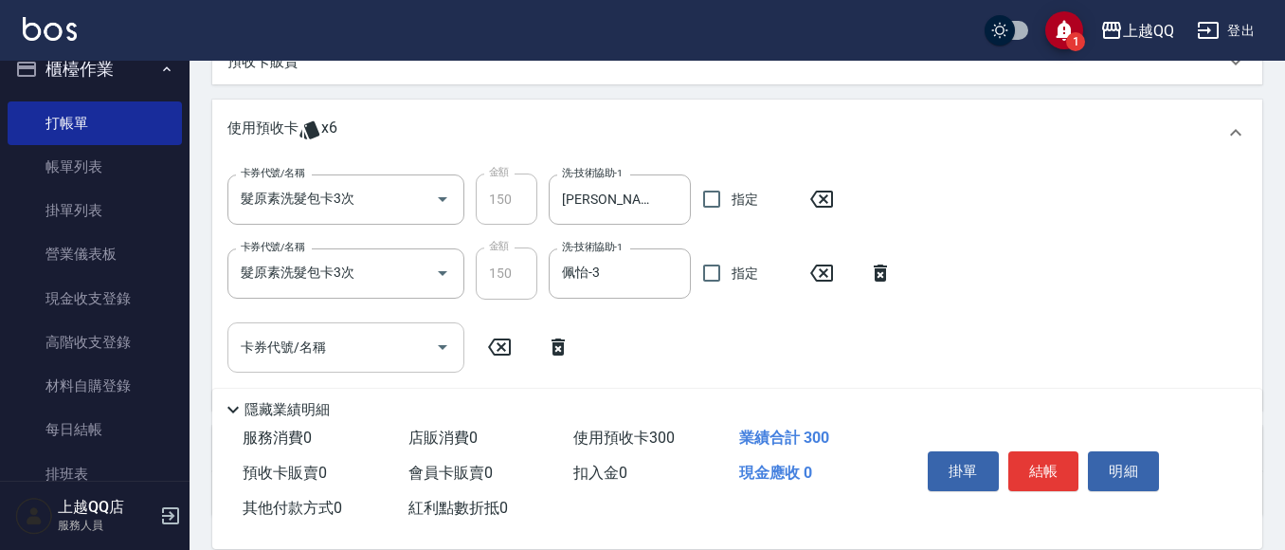
click at [442, 352] on icon "Open" at bounding box center [442, 346] width 23 height 23
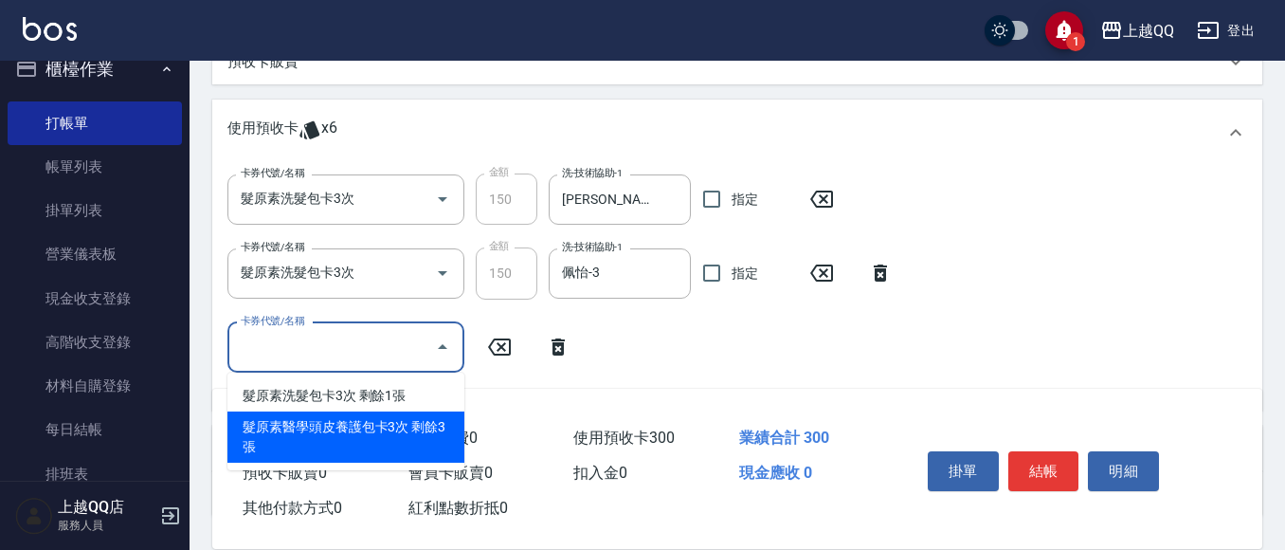
click at [452, 440] on div "髮原素醫學頭皮養護包卡3次 剩餘3張" at bounding box center [345, 436] width 237 height 51
type input "髮原素醫學頭皮養護包卡3次"
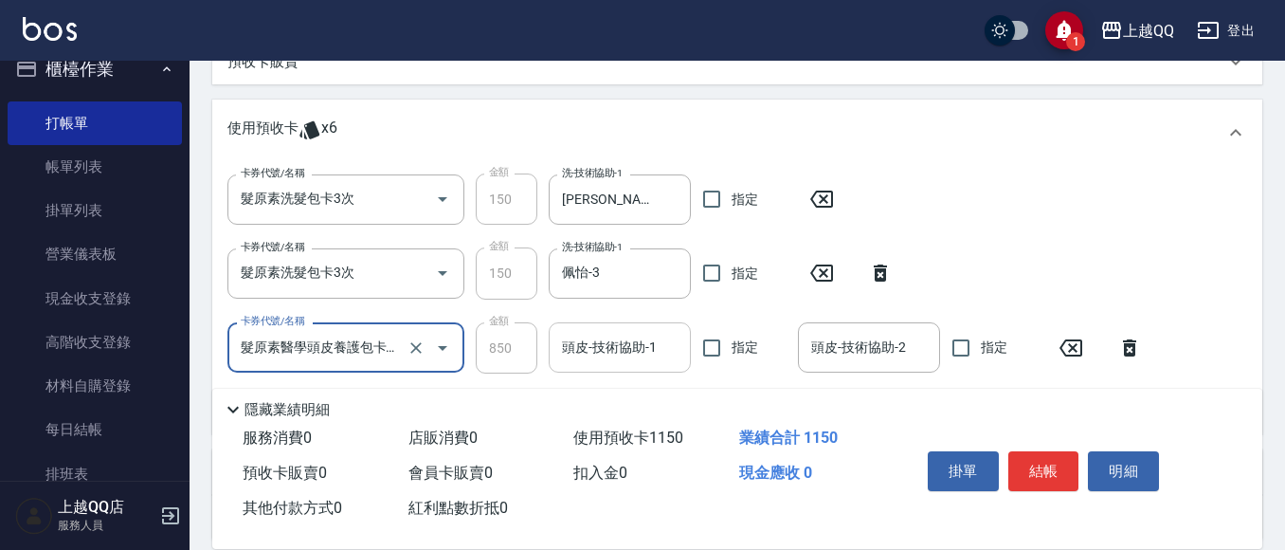
click at [671, 338] on input "頭皮-技術協助-1" at bounding box center [619, 347] width 125 height 33
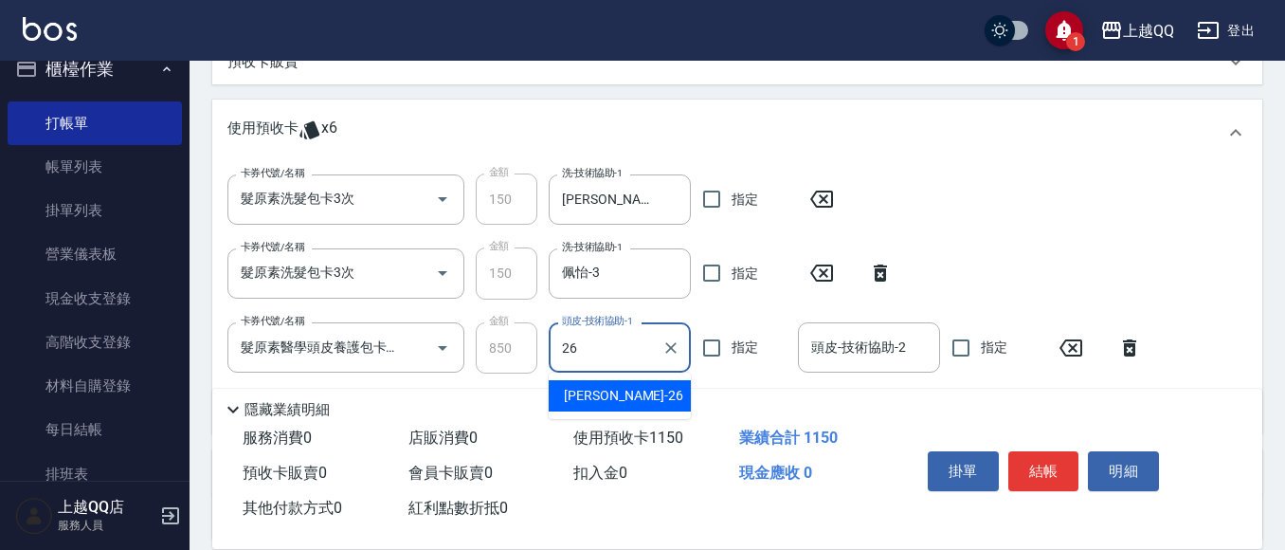
type input "[PERSON_NAME]-26"
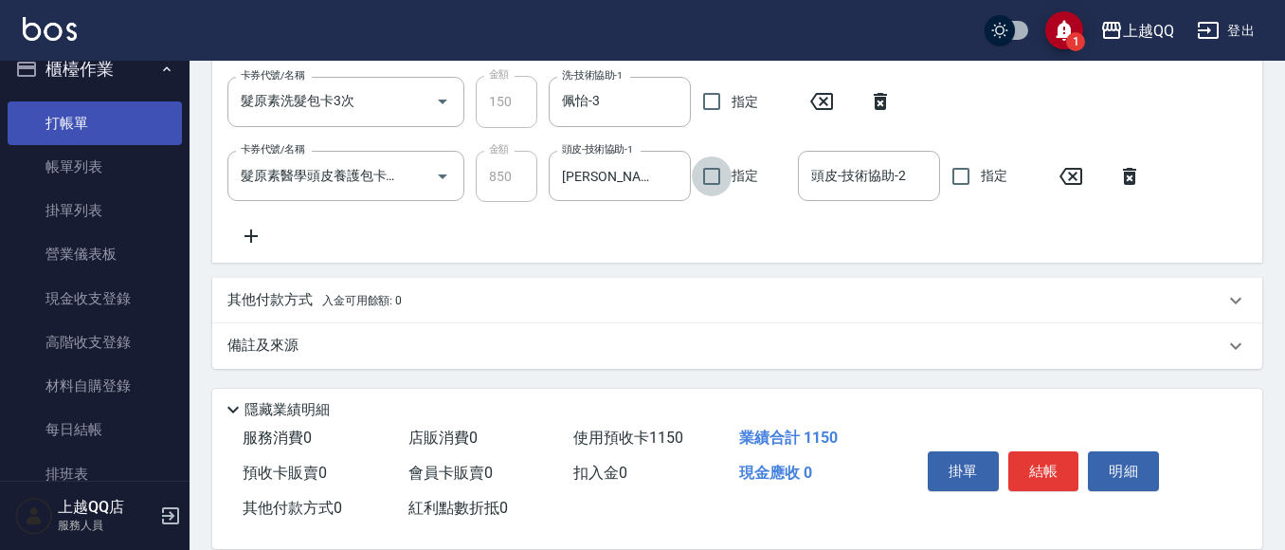
scroll to position [696, 0]
click at [257, 242] on icon at bounding box center [250, 235] width 47 height 23
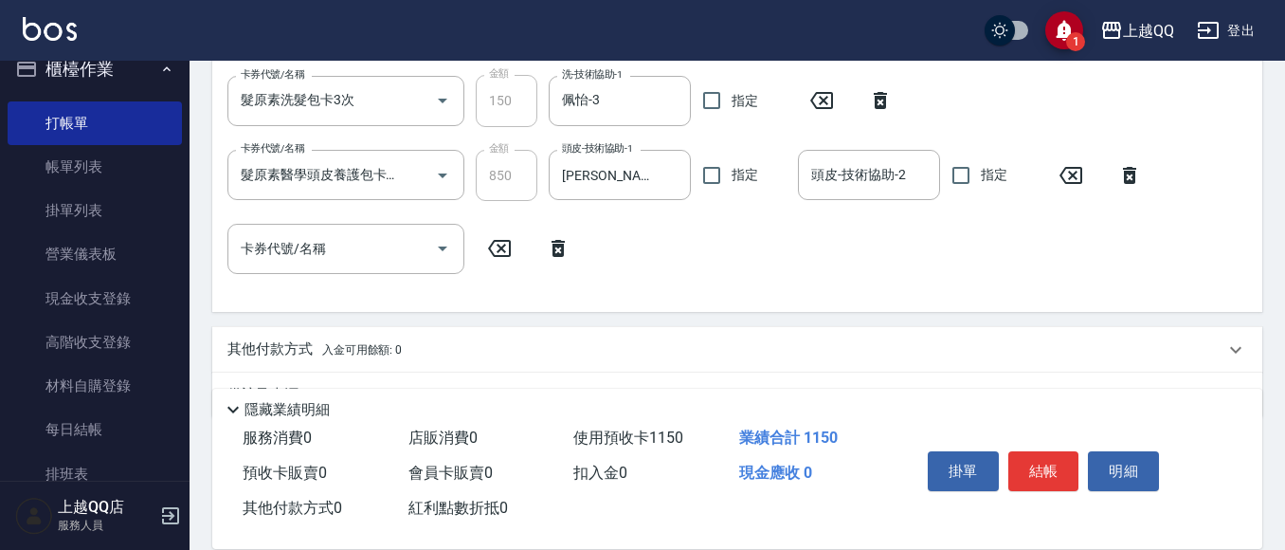
click at [474, 267] on div "卡券代號/名稱 卡券代號/名稱" at bounding box center [404, 249] width 354 height 50
click at [442, 247] on icon "Open" at bounding box center [442, 248] width 9 height 5
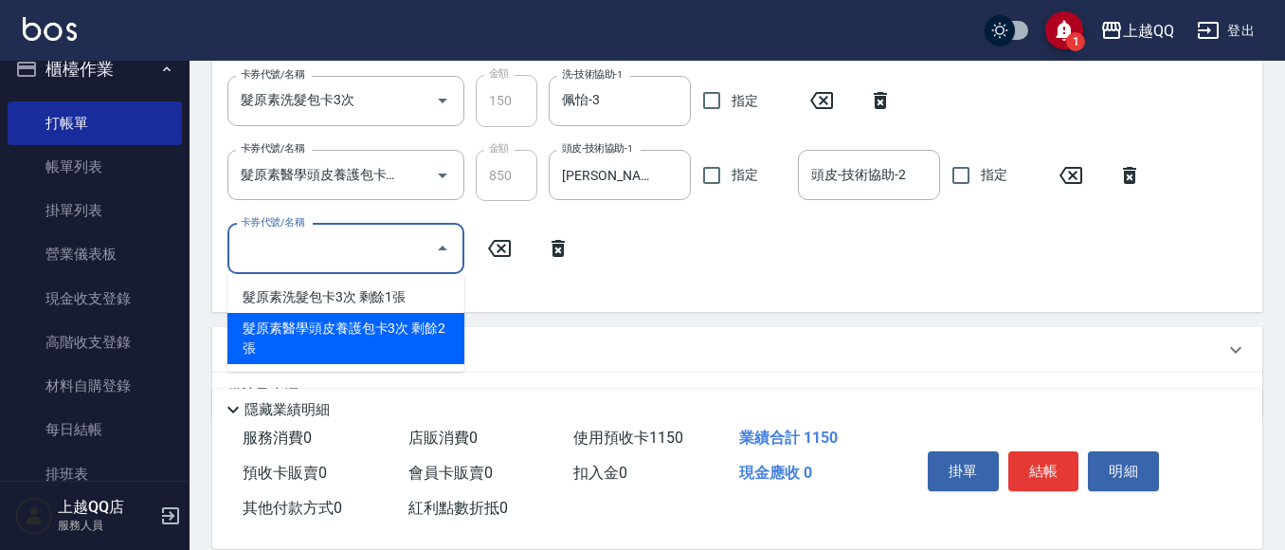
drag, startPoint x: 455, startPoint y: 343, endPoint x: 590, endPoint y: 309, distance: 139.7
click at [460, 346] on div "髮原素醫學頭皮養護包卡3次 剩餘2張" at bounding box center [345, 338] width 237 height 51
type input "髮原素醫學頭皮養護包卡3次"
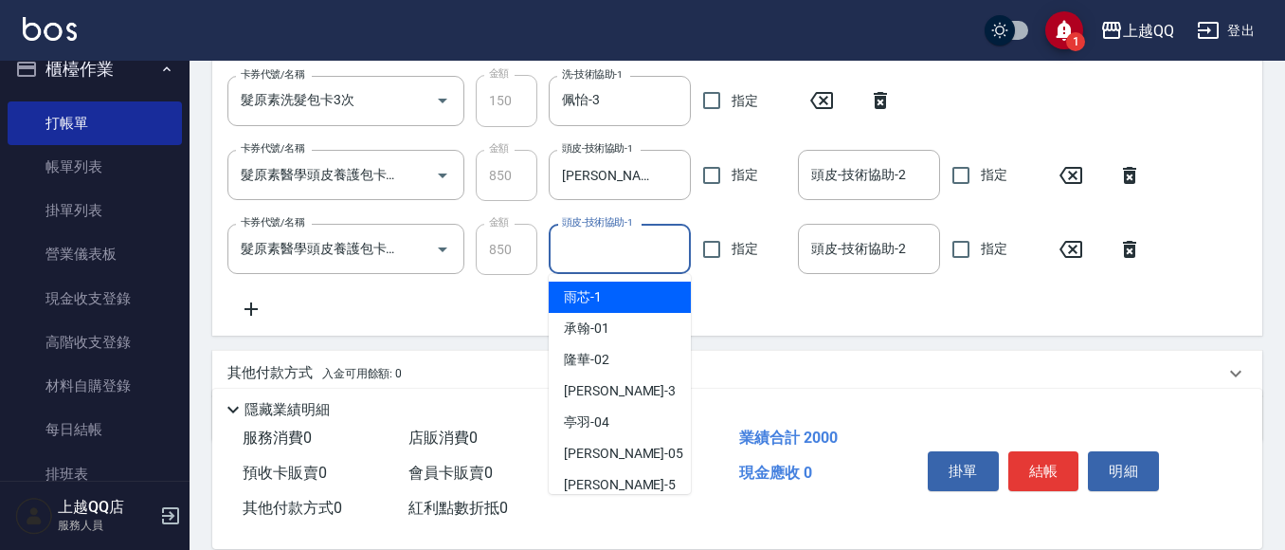
click at [637, 239] on div "頭皮-技術協助-1 頭皮-技術協助-1" at bounding box center [620, 249] width 142 height 50
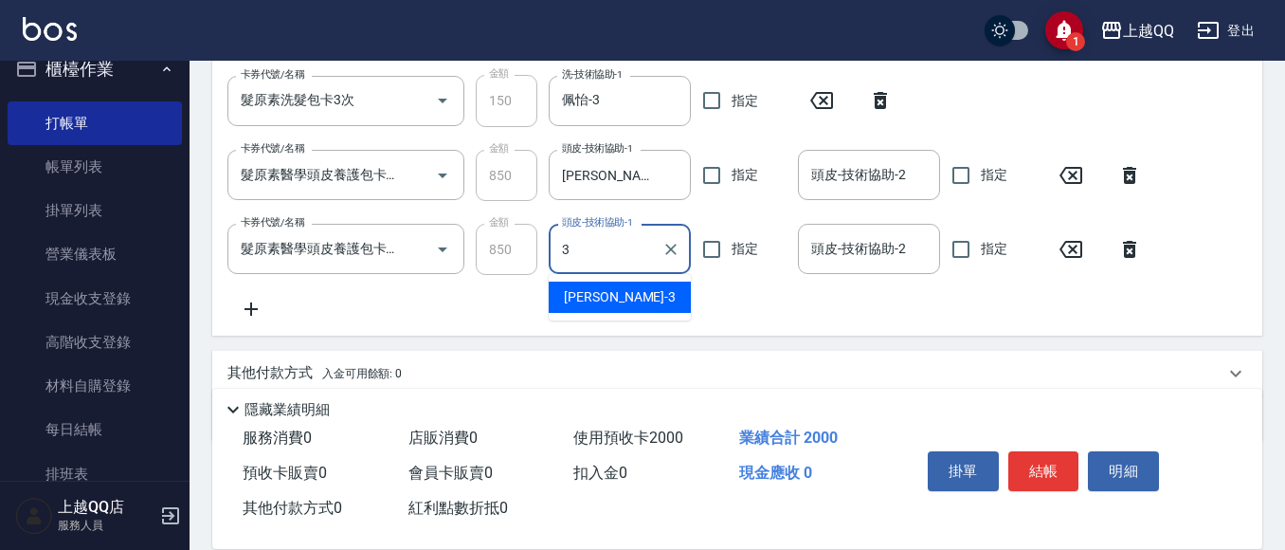
type input "佩怡-3"
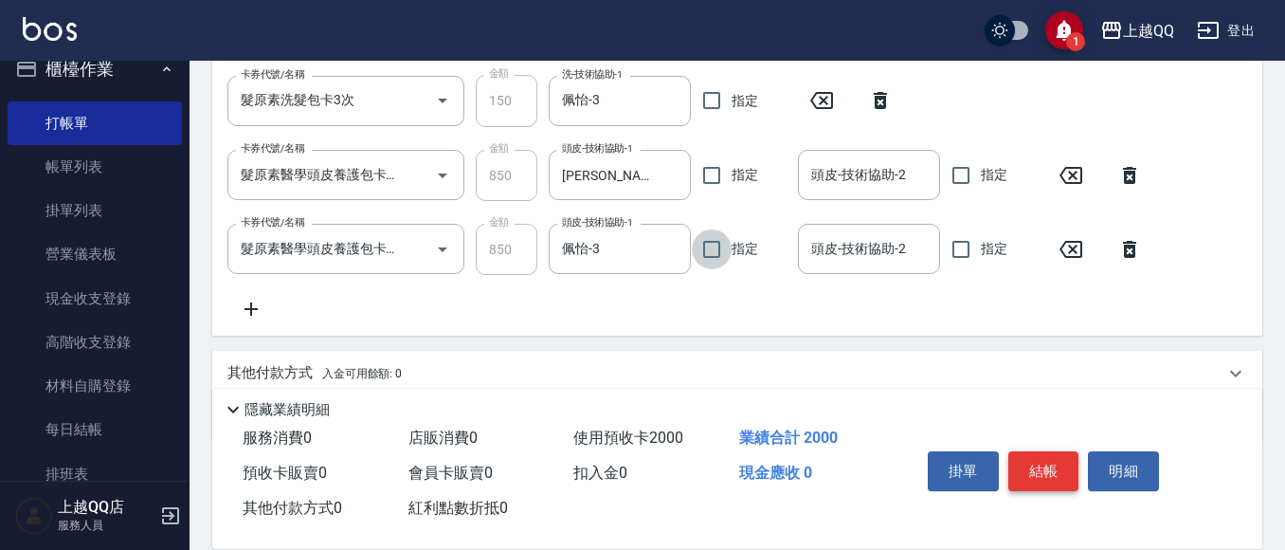
click at [1023, 465] on button "結帳" at bounding box center [1043, 471] width 71 height 40
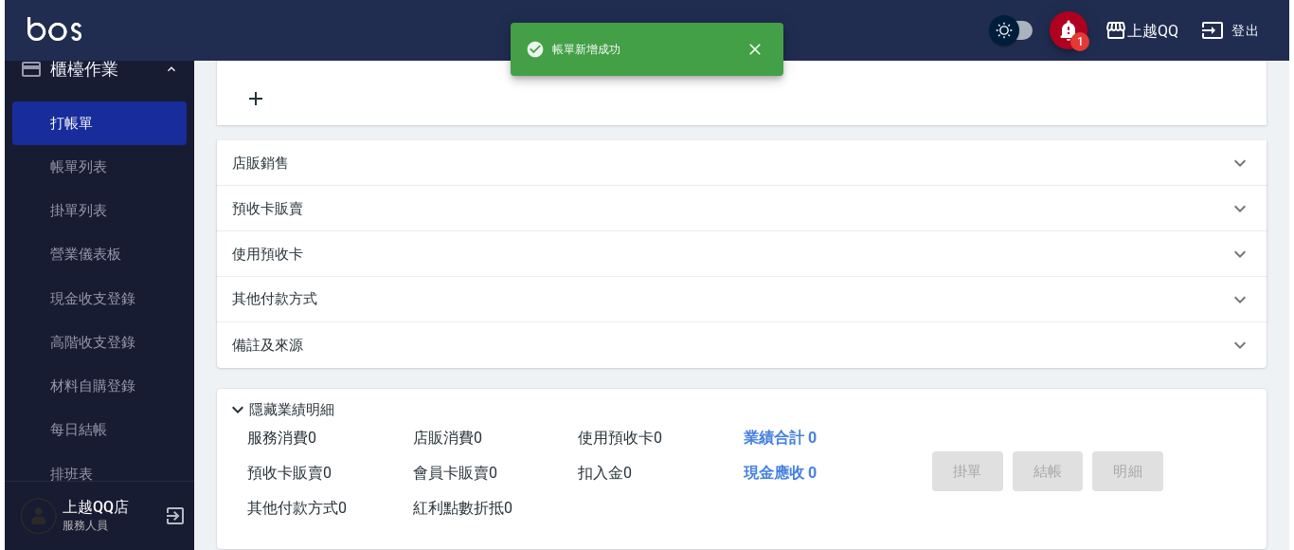
scroll to position [0, 0]
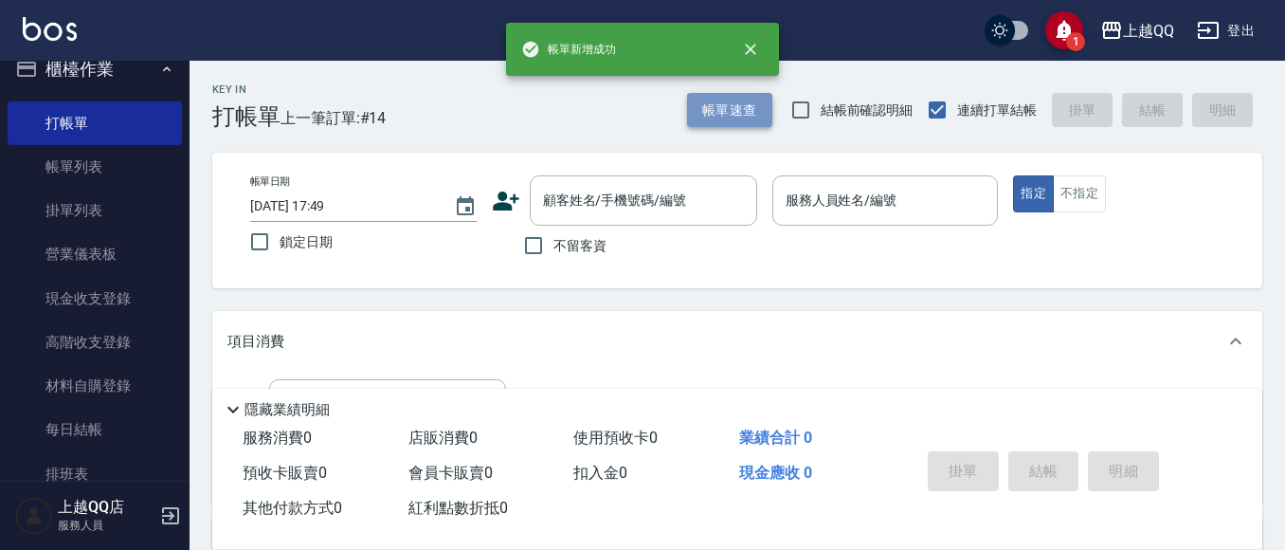
click at [766, 112] on button "帳單速查" at bounding box center [729, 110] width 85 height 35
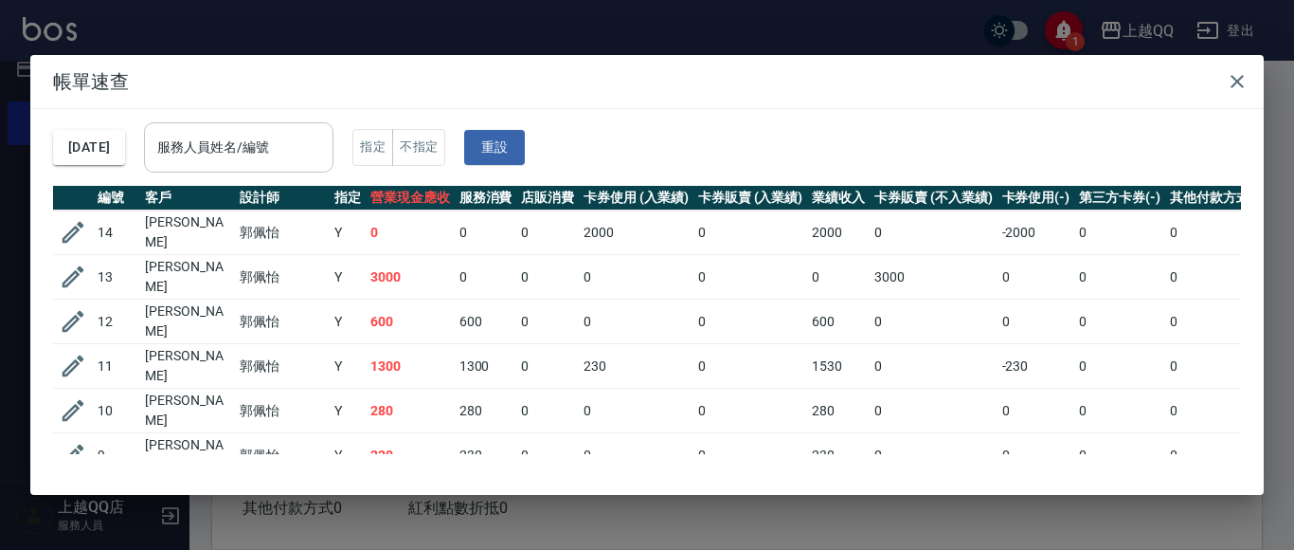
click at [243, 169] on div "服務人員姓名/編號" at bounding box center [239, 147] width 190 height 50
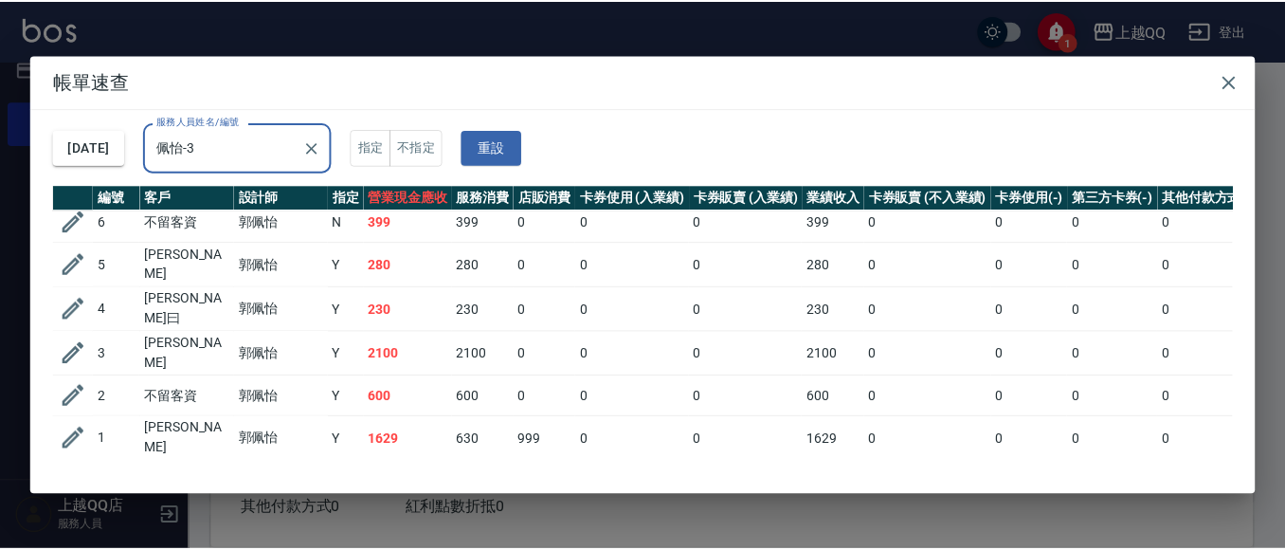
scroll to position [368, 0]
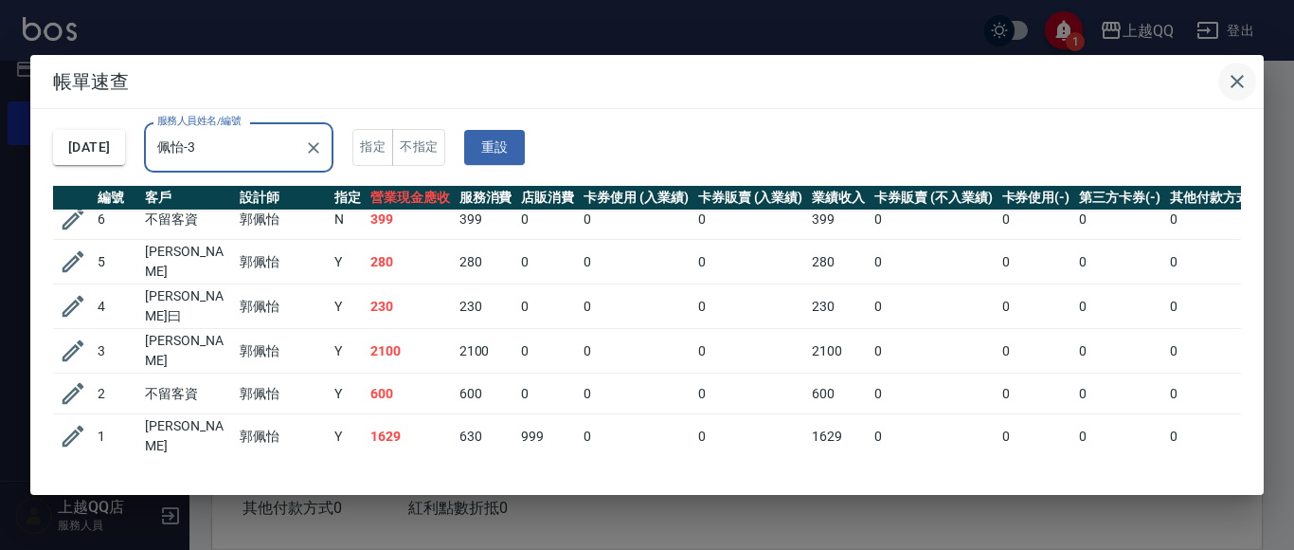
type input "佩怡-3"
click at [1230, 68] on button "button" at bounding box center [1238, 82] width 38 height 38
